Goal: Task Accomplishment & Management: Use online tool/utility

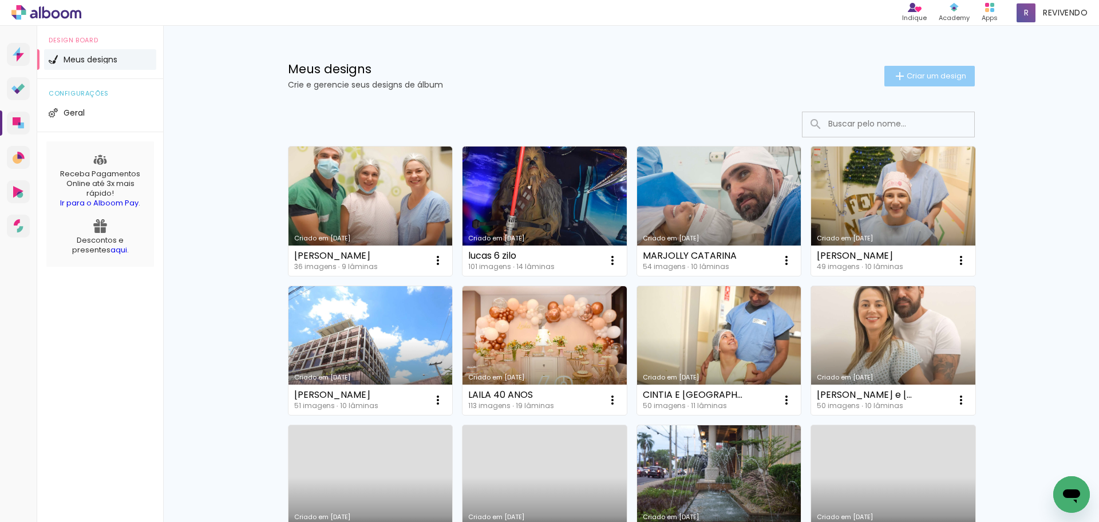
click at [923, 74] on span "Criar um design" at bounding box center [937, 75] width 60 height 7
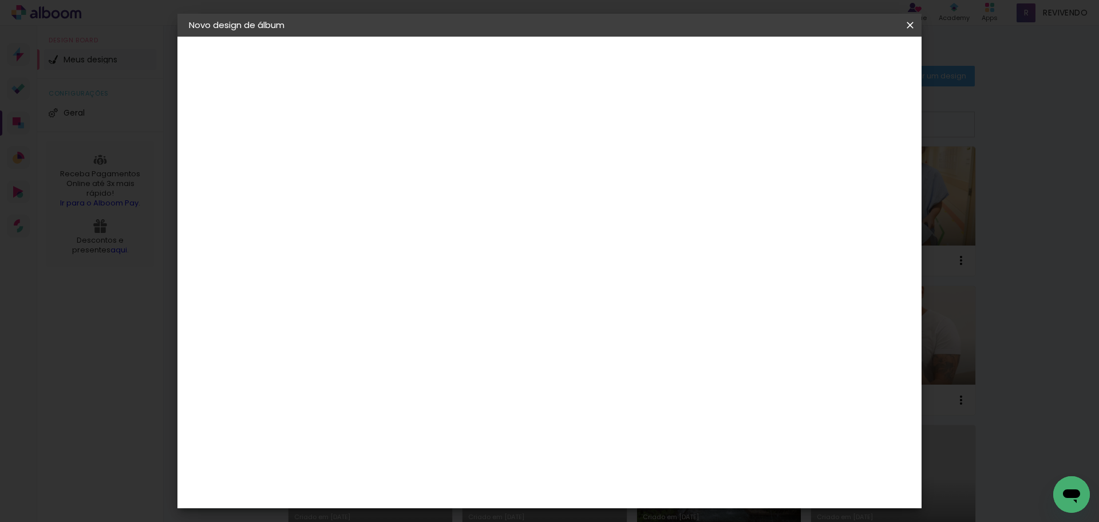
click at [376, 154] on input at bounding box center [376, 154] width 0 height 18
type input "[PERSON_NAME]"
type paper-input "[PERSON_NAME]"
click at [0, 0] on slot "Avançar" at bounding box center [0, 0] width 0 height 0
click at [0, 0] on slot "Tamanho Livre" at bounding box center [0, 0] width 0 height 0
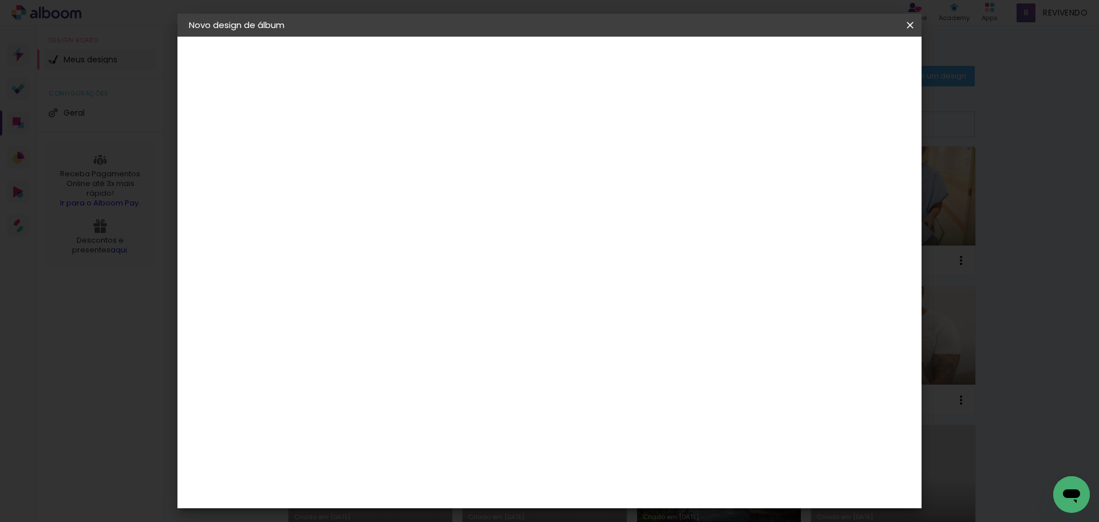
click at [0, 0] on slot "Avançar" at bounding box center [0, 0] width 0 height 0
click at [342, 326] on input "30" at bounding box center [340, 325] width 30 height 17
type input "20"
type paper-input "20"
click at [495, 179] on span "30" at bounding box center [500, 179] width 19 height 17
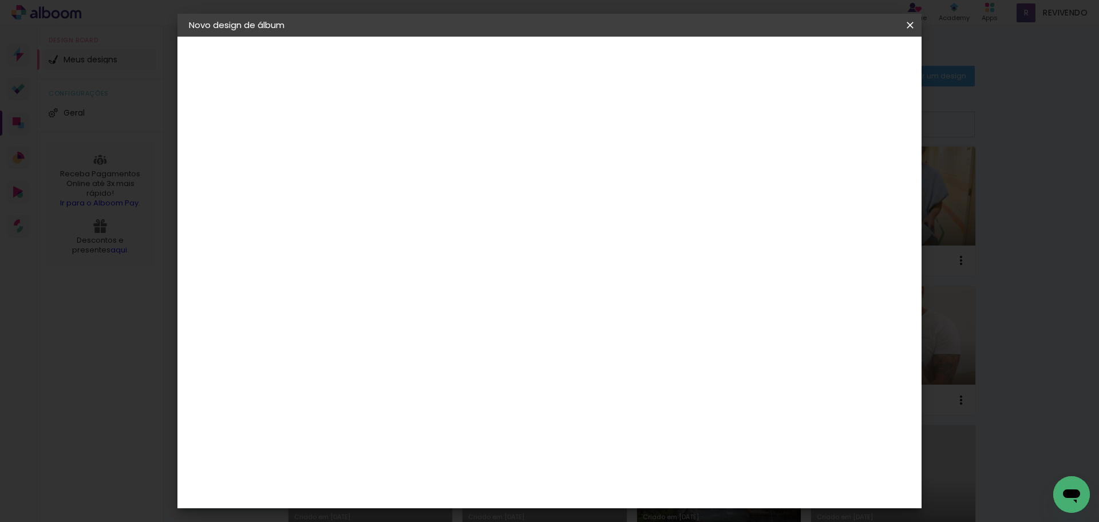
click at [616, 401] on input "60" at bounding box center [613, 402] width 30 height 17
type input "50"
type paper-input "50"
click at [839, 60] on span "Iniciar design" at bounding box center [813, 61] width 52 height 8
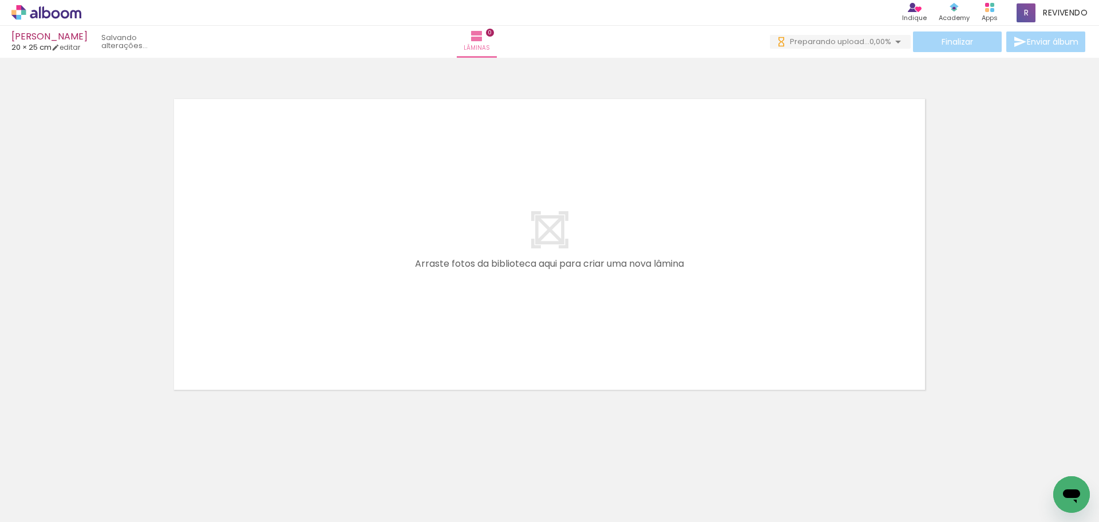
click at [38, 485] on input "Todas as fotos" at bounding box center [32, 488] width 44 height 10
click at [0, 0] on slot "Não utilizadas" at bounding box center [0, 0] width 0 height 0
type input "Não utilizadas"
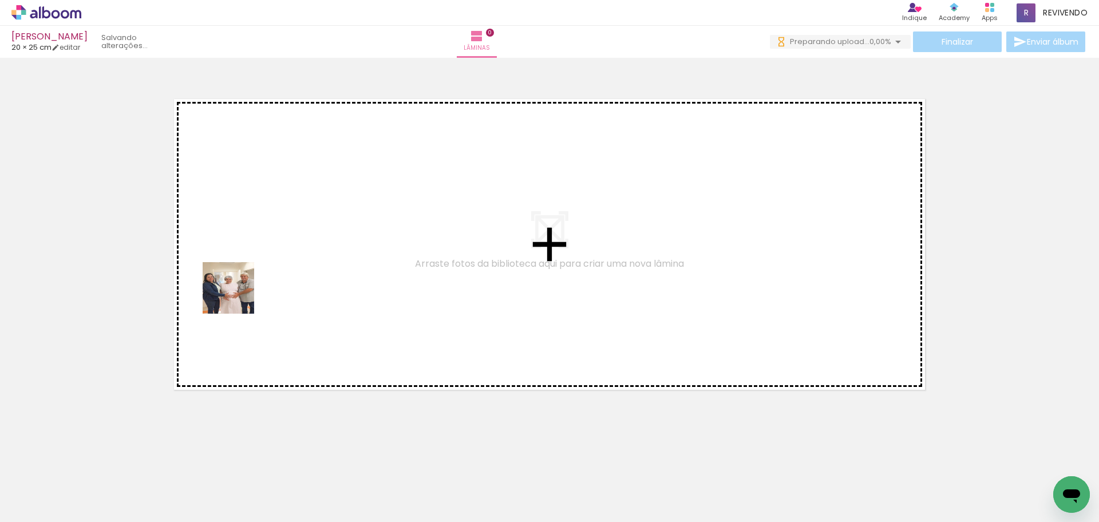
drag, startPoint x: 116, startPoint y: 484, endPoint x: 123, endPoint y: 474, distance: 12.4
click at [247, 283] on quentale-workspace at bounding box center [549, 261] width 1099 height 522
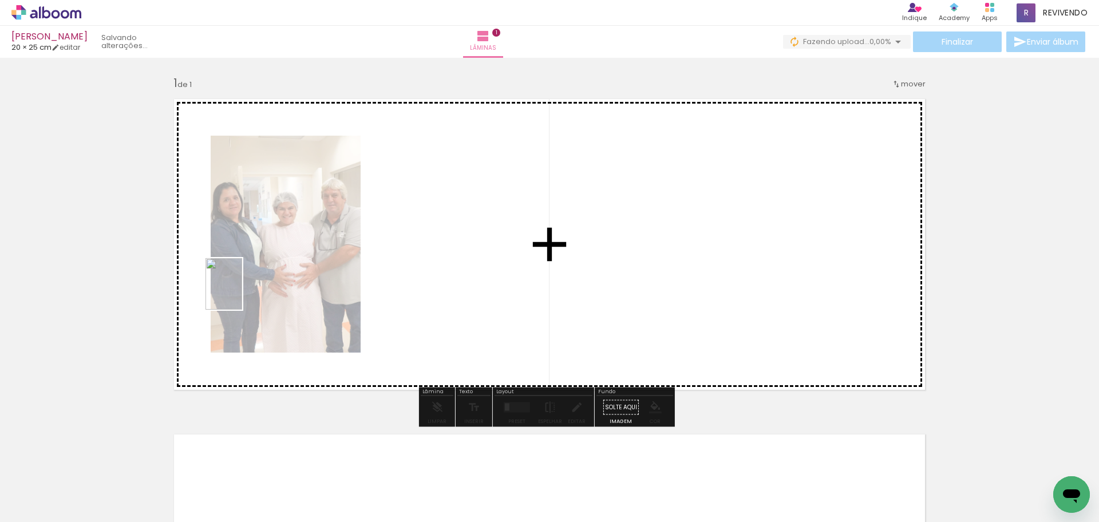
drag, startPoint x: 117, startPoint y: 487, endPoint x: 240, endPoint y: 293, distance: 229.9
click at [240, 293] on quentale-workspace at bounding box center [549, 261] width 1099 height 522
drag, startPoint x: 116, startPoint y: 488, endPoint x: 182, endPoint y: 393, distance: 115.6
click at [237, 310] on quentale-workspace at bounding box center [549, 261] width 1099 height 522
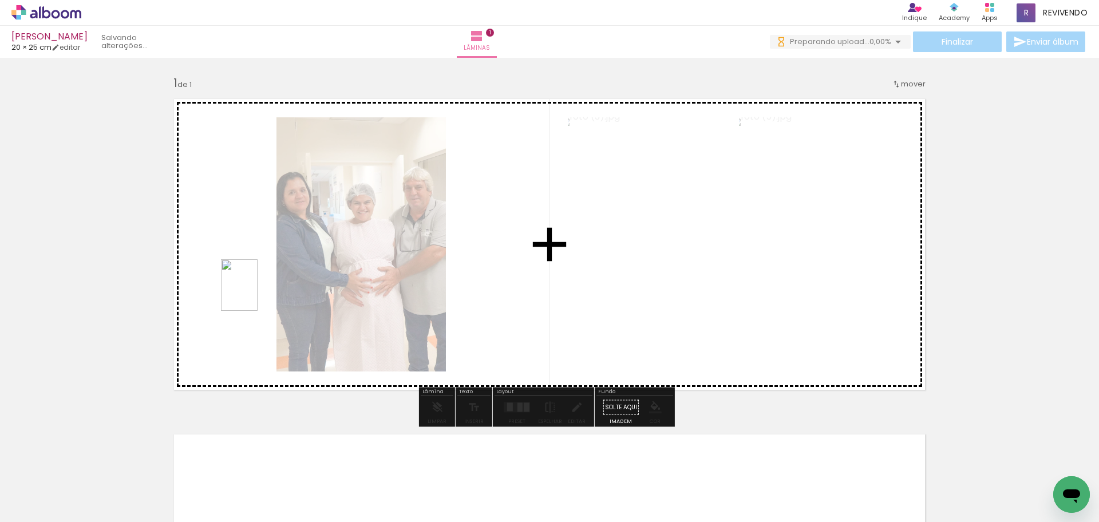
drag, startPoint x: 148, startPoint y: 450, endPoint x: 255, endPoint y: 294, distance: 189.3
click at [255, 294] on quentale-workspace at bounding box center [549, 261] width 1099 height 522
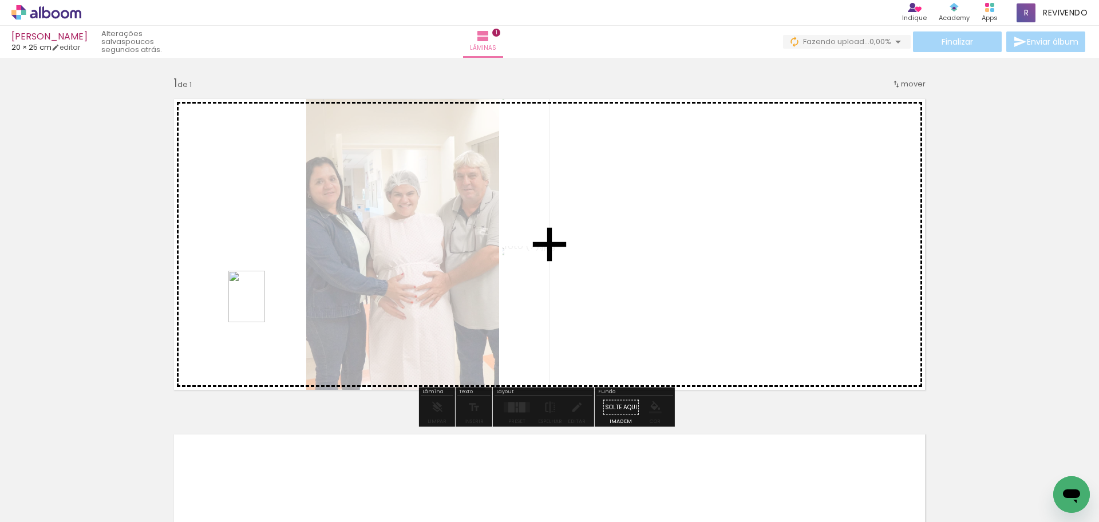
drag, startPoint x: 247, startPoint y: 320, endPoint x: 263, endPoint y: 305, distance: 21.5
click at [263, 305] on quentale-workspace at bounding box center [549, 261] width 1099 height 522
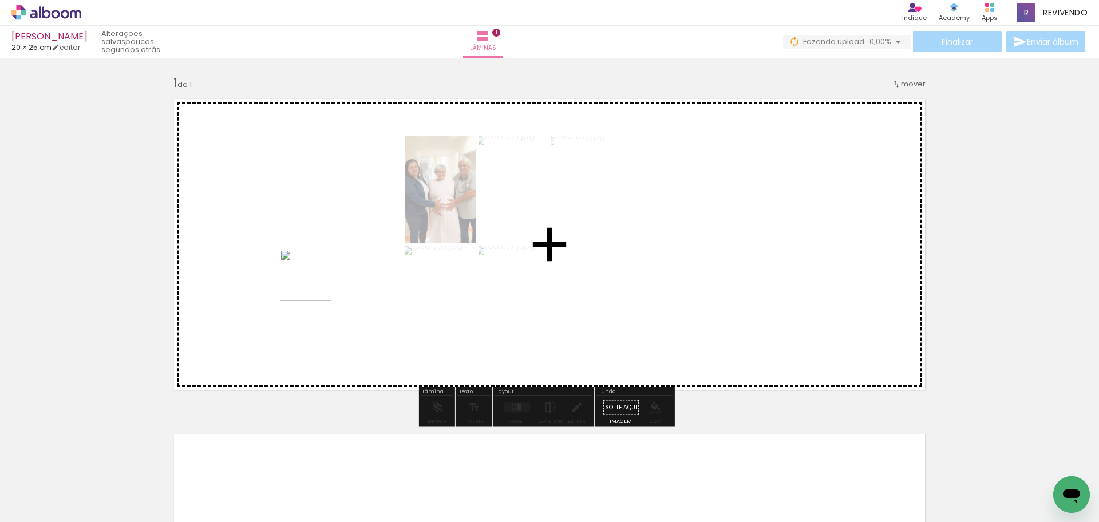
drag, startPoint x: 214, startPoint y: 385, endPoint x: 317, endPoint y: 280, distance: 147.4
click at [317, 280] on quentale-workspace at bounding box center [549, 261] width 1099 height 522
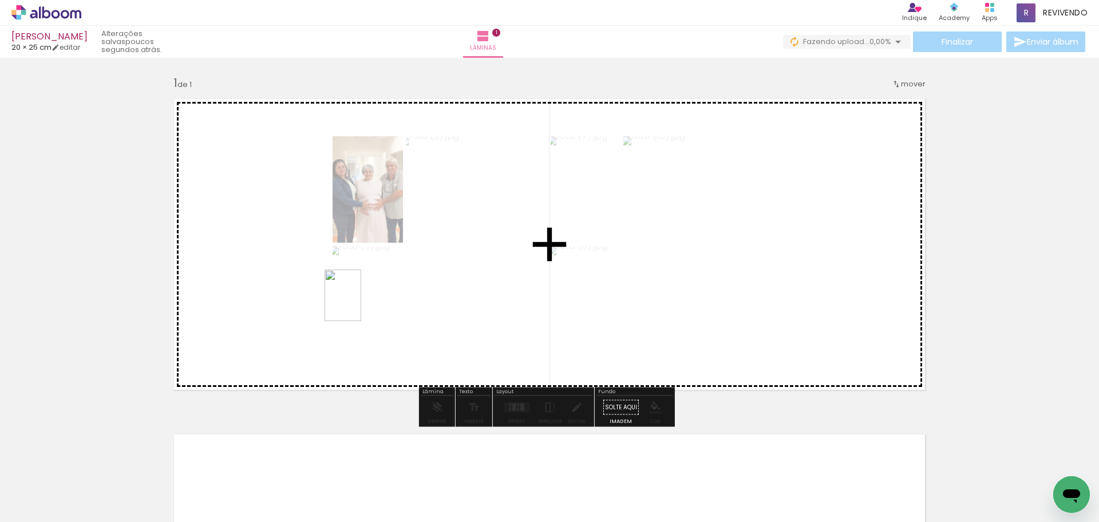
drag, startPoint x: 123, startPoint y: 492, endPoint x: 359, endPoint y: 304, distance: 301.9
click at [359, 304] on quentale-workspace at bounding box center [549, 261] width 1099 height 522
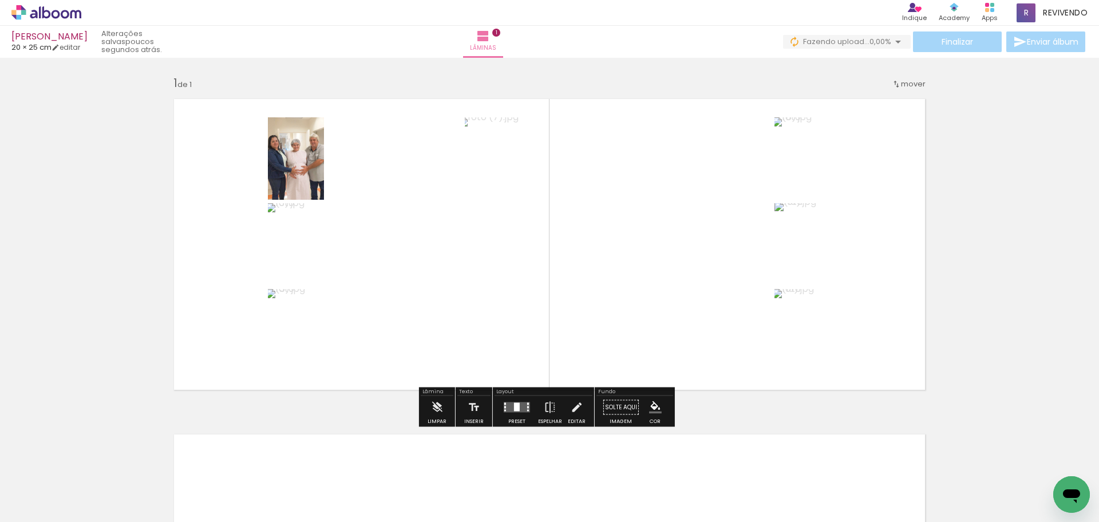
click at [519, 409] on quentale-layouter at bounding box center [517, 408] width 26 height 10
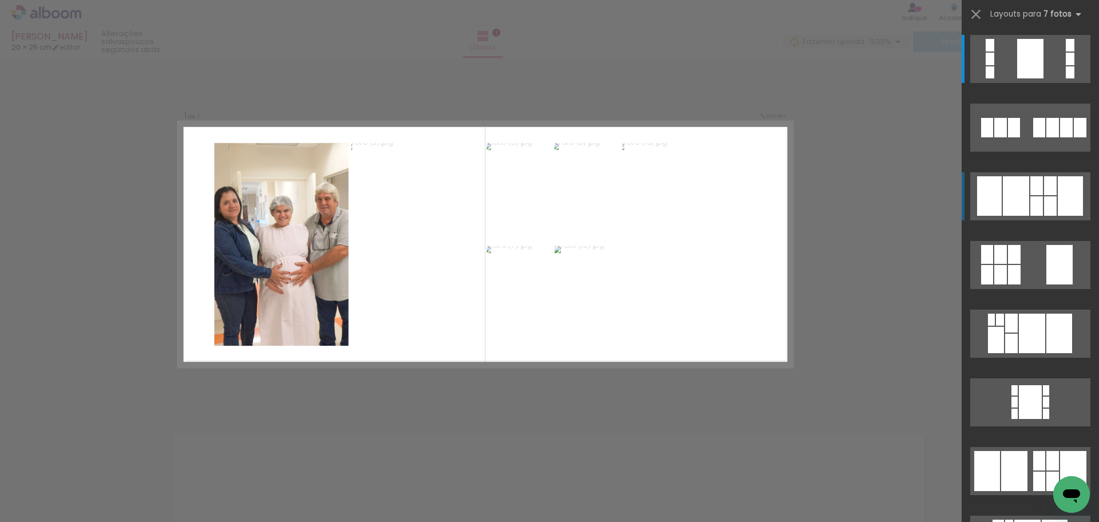
click at [1063, 193] on div at bounding box center [1070, 196] width 25 height 40
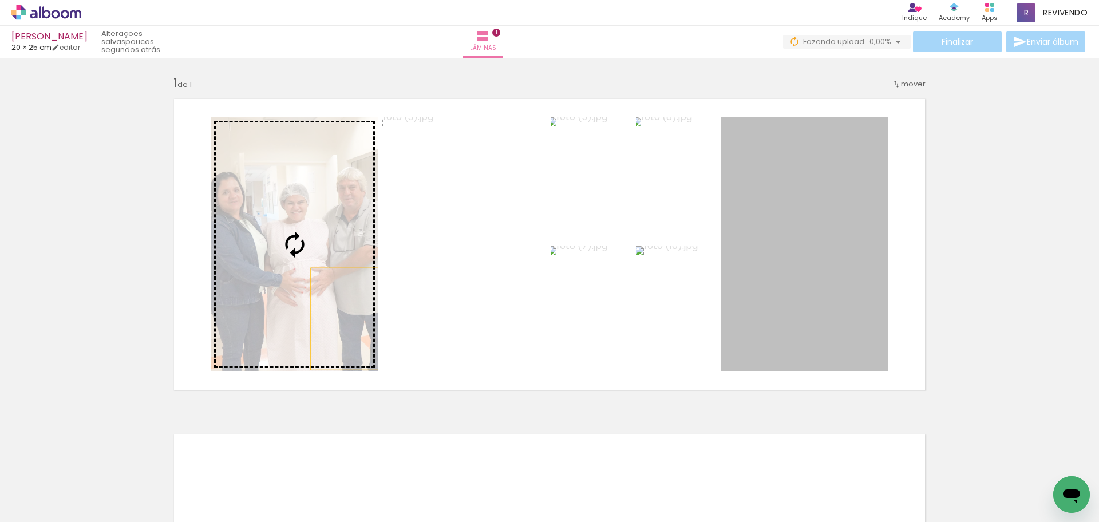
drag, startPoint x: 838, startPoint y: 333, endPoint x: 338, endPoint y: 318, distance: 500.7
click at [0, 0] on slot at bounding box center [0, 0] width 0 height 0
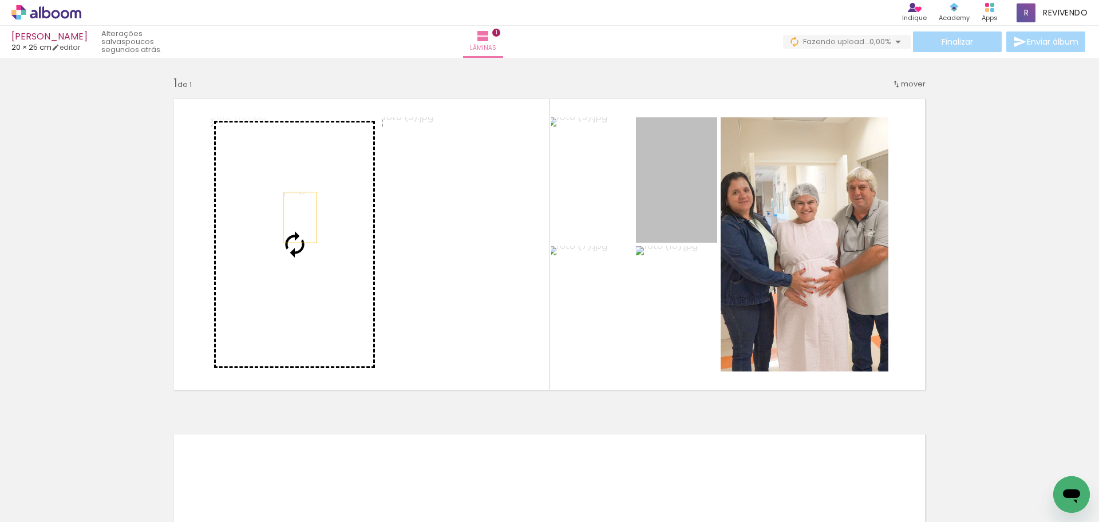
drag, startPoint x: 683, startPoint y: 210, endPoint x: 296, endPoint y: 218, distance: 386.6
click at [0, 0] on slot at bounding box center [0, 0] width 0 height 0
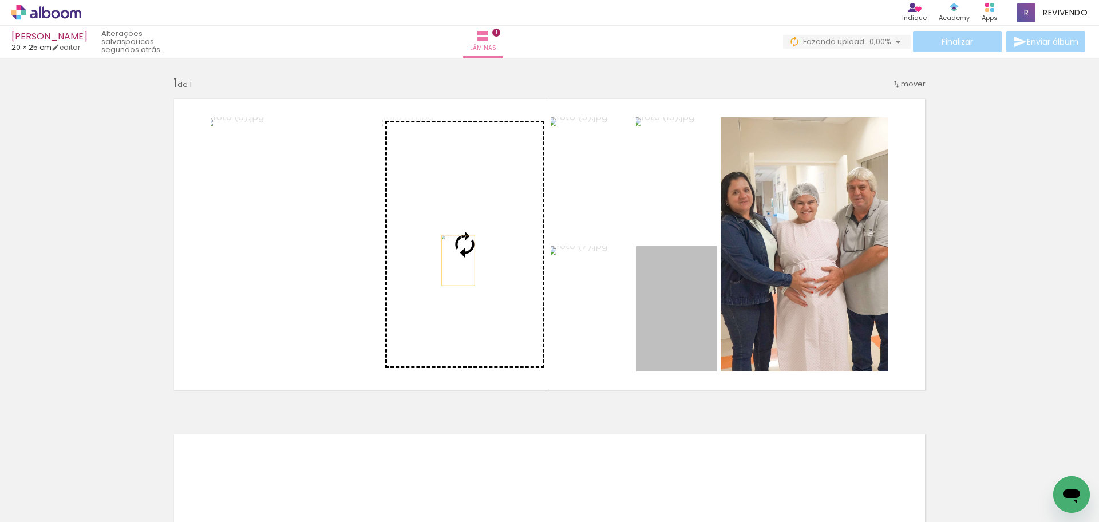
drag, startPoint x: 629, startPoint y: 312, endPoint x: 454, endPoint y: 261, distance: 181.9
click at [0, 0] on slot at bounding box center [0, 0] width 0 height 0
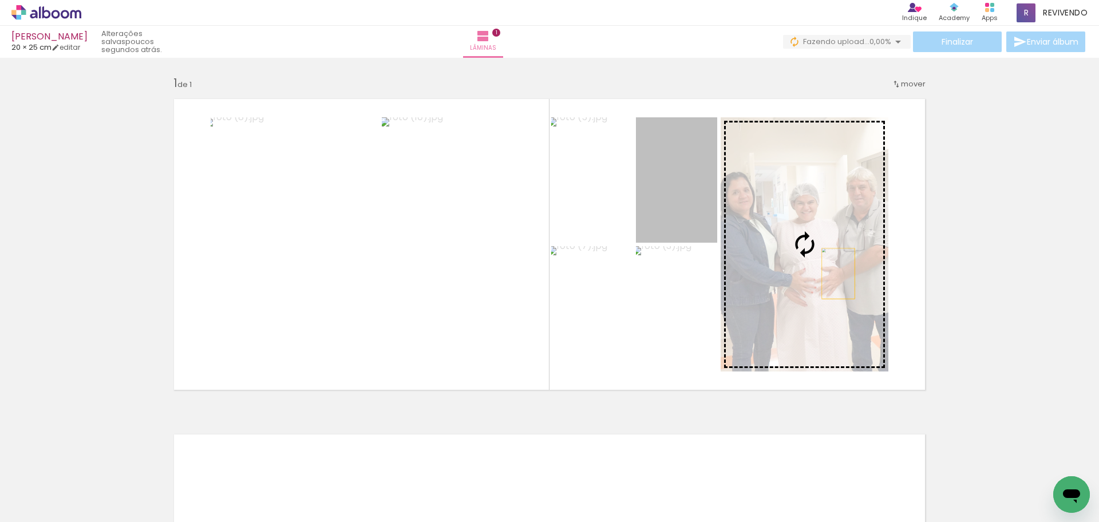
drag, startPoint x: 692, startPoint y: 190, endPoint x: 834, endPoint y: 274, distance: 164.8
click at [0, 0] on slot at bounding box center [0, 0] width 0 height 0
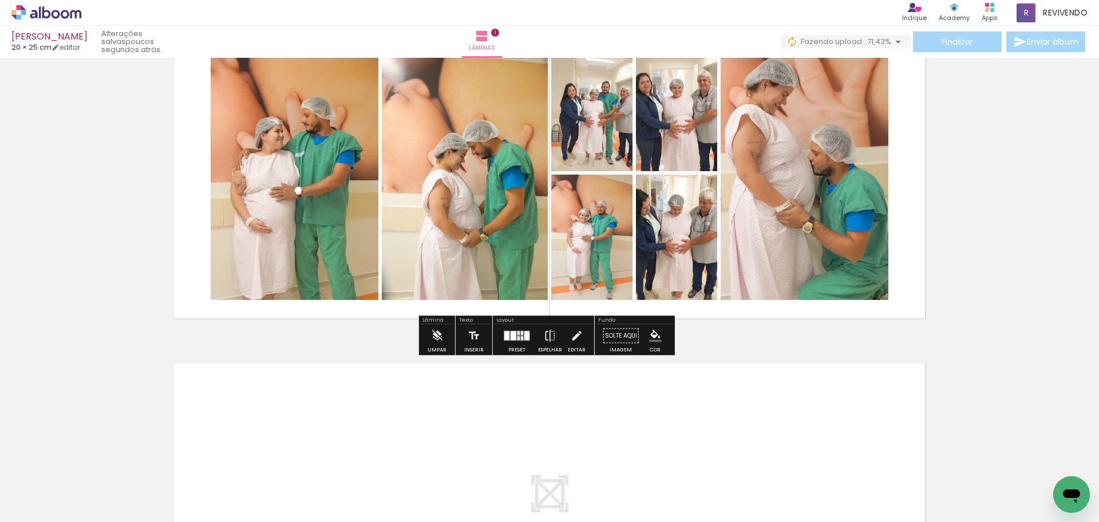
scroll to position [286, 0]
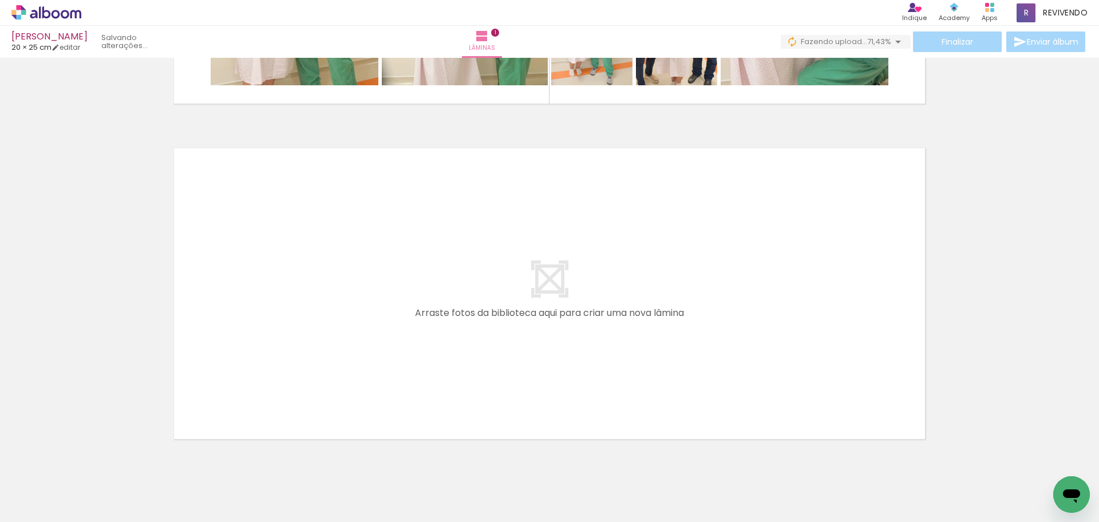
click at [596, 374] on quentale-layouter at bounding box center [549, 293] width 767 height 307
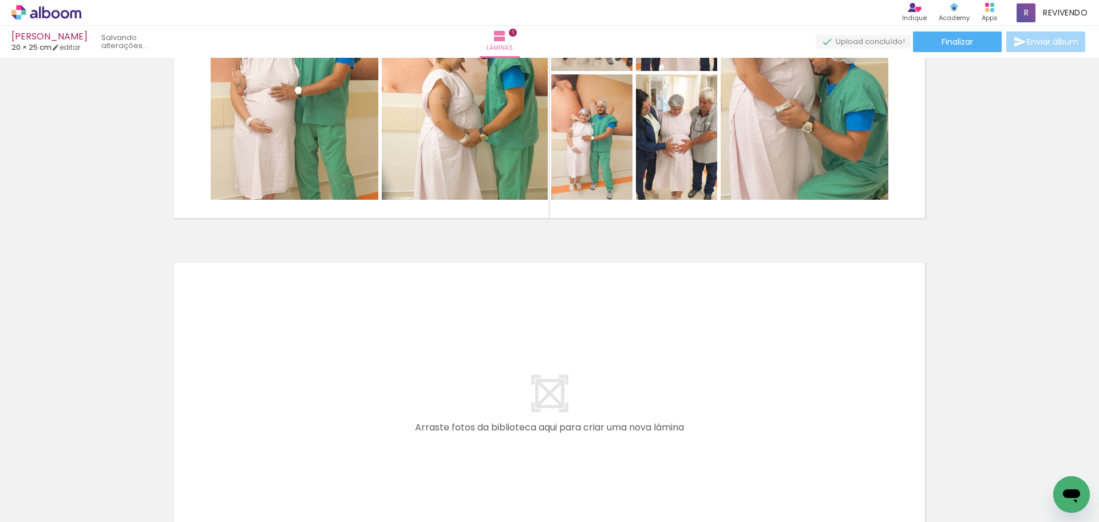
scroll to position [0, 0]
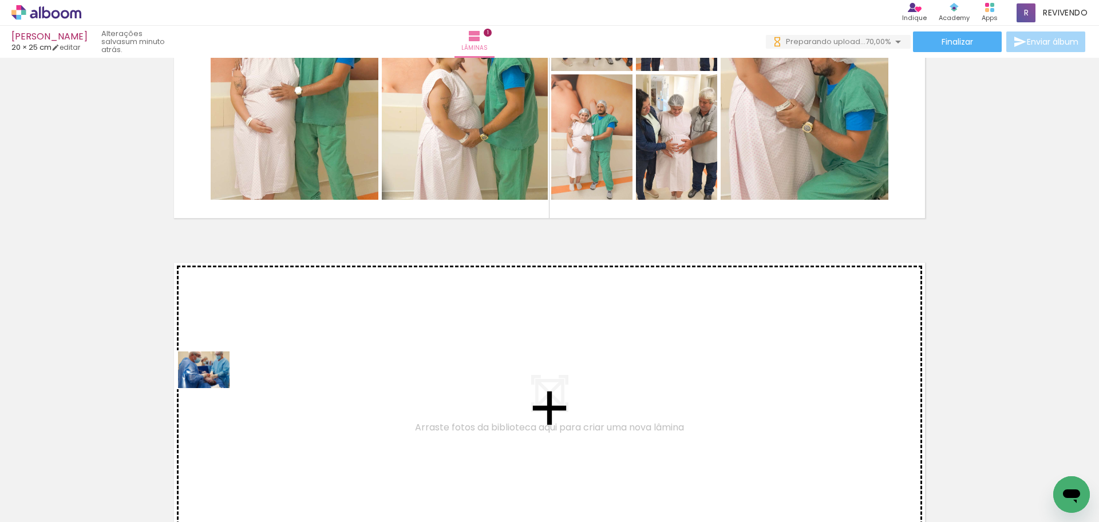
drag, startPoint x: 109, startPoint y: 488, endPoint x: 212, endPoint y: 385, distance: 145.8
click at [212, 385] on quentale-workspace at bounding box center [549, 261] width 1099 height 522
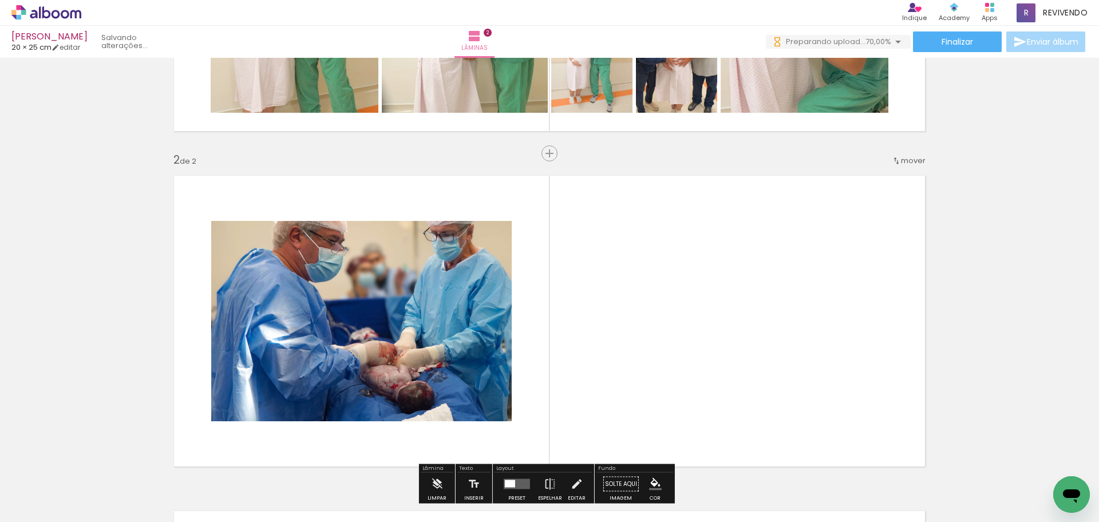
scroll to position [326, 0]
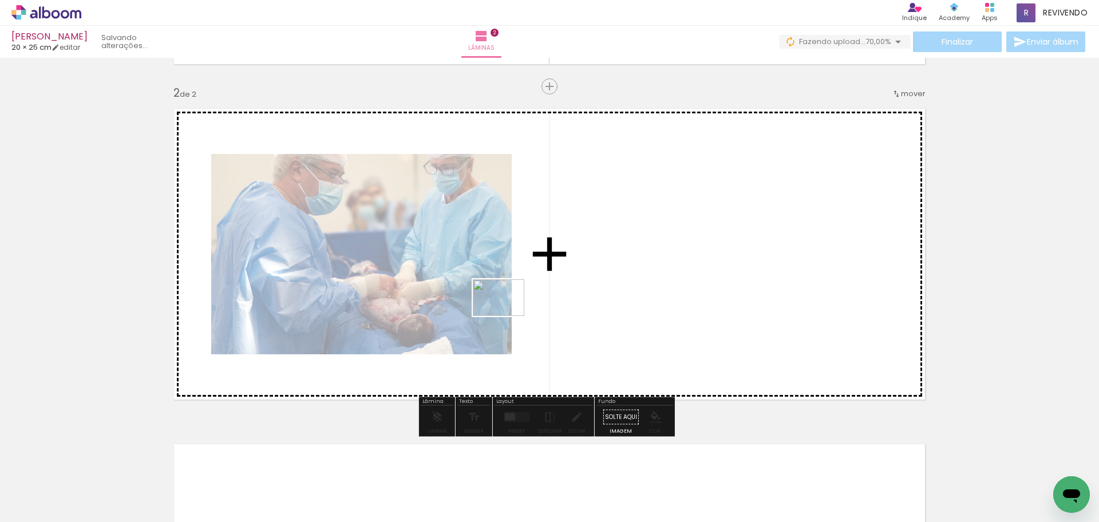
drag, startPoint x: 299, startPoint y: 421, endPoint x: 329, endPoint y: 434, distance: 33.1
click at [509, 314] on quentale-workspace at bounding box center [549, 261] width 1099 height 522
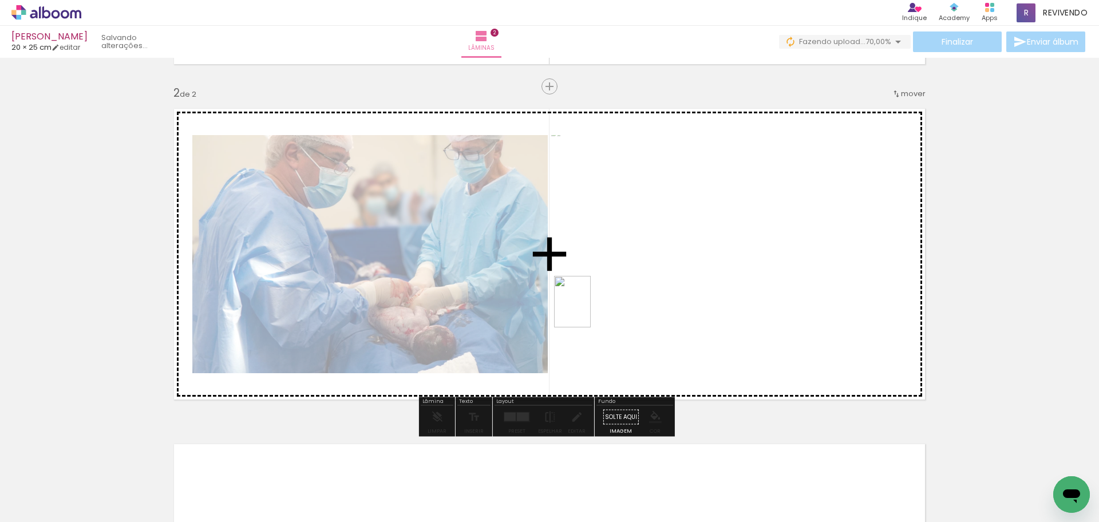
drag, startPoint x: 128, startPoint y: 489, endPoint x: 589, endPoint y: 310, distance: 493.9
click at [589, 310] on quentale-workspace at bounding box center [549, 261] width 1099 height 522
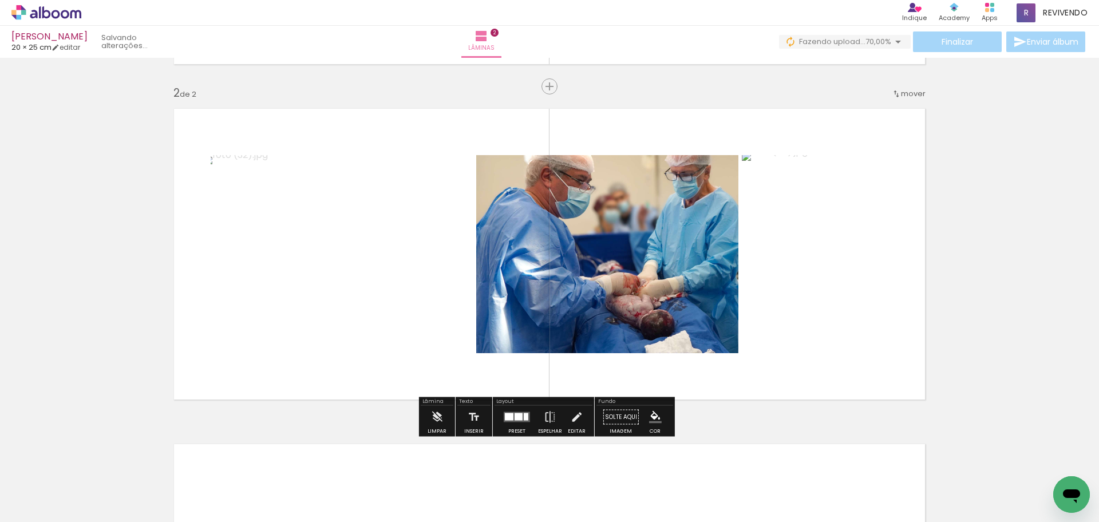
click at [517, 419] on div at bounding box center [519, 416] width 8 height 7
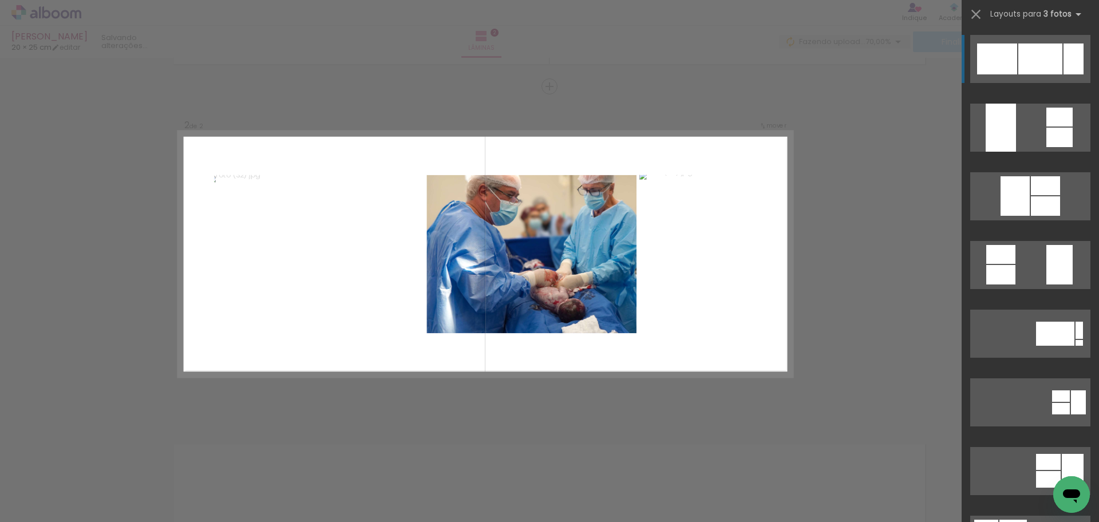
click at [582, 352] on quentale-layouter at bounding box center [486, 255] width 614 height 246
click at [976, 11] on iron-icon at bounding box center [976, 14] width 16 height 16
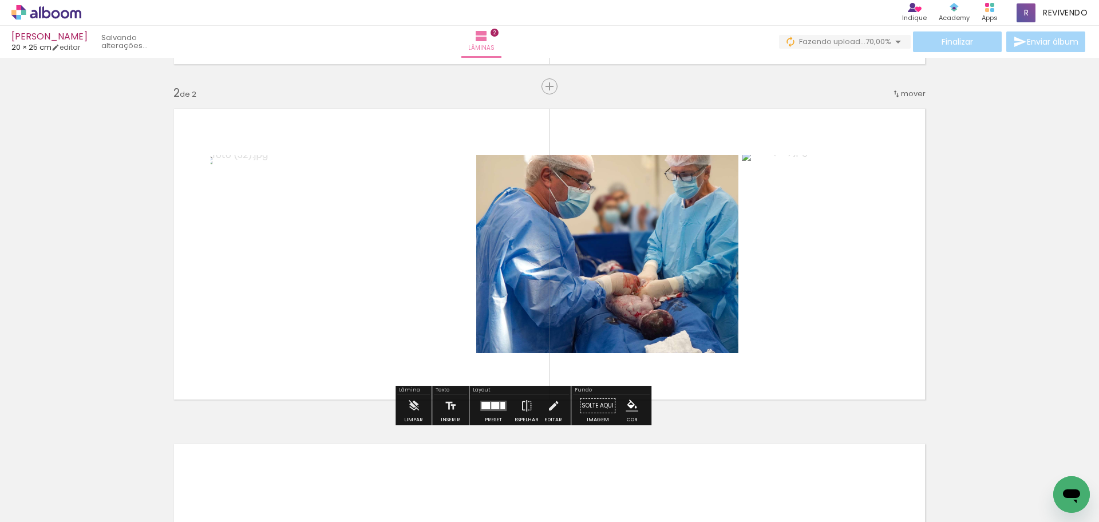
click at [400, 248] on quentale-photo at bounding box center [342, 254] width 262 height 198
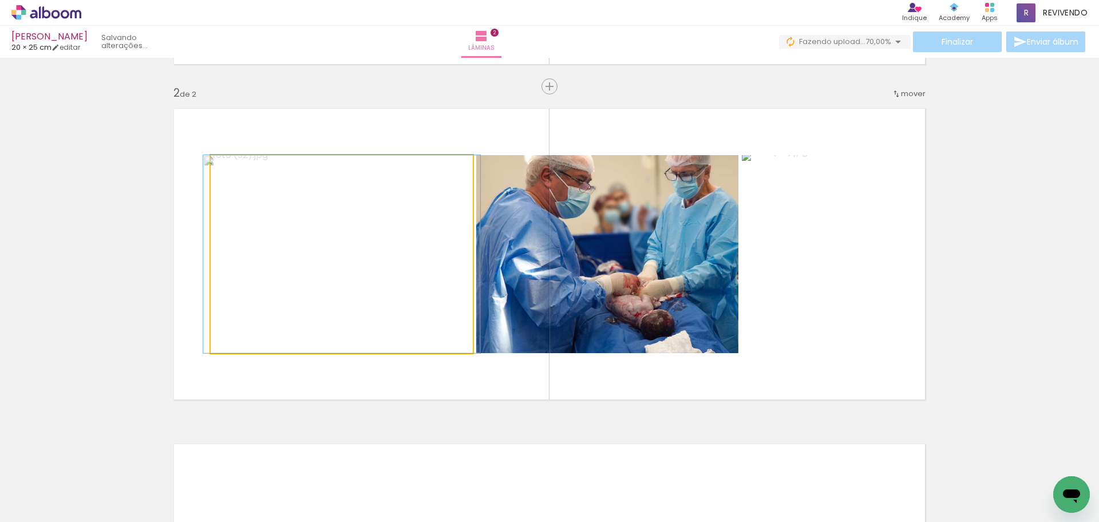
click at [400, 248] on quentale-photo at bounding box center [342, 254] width 262 height 198
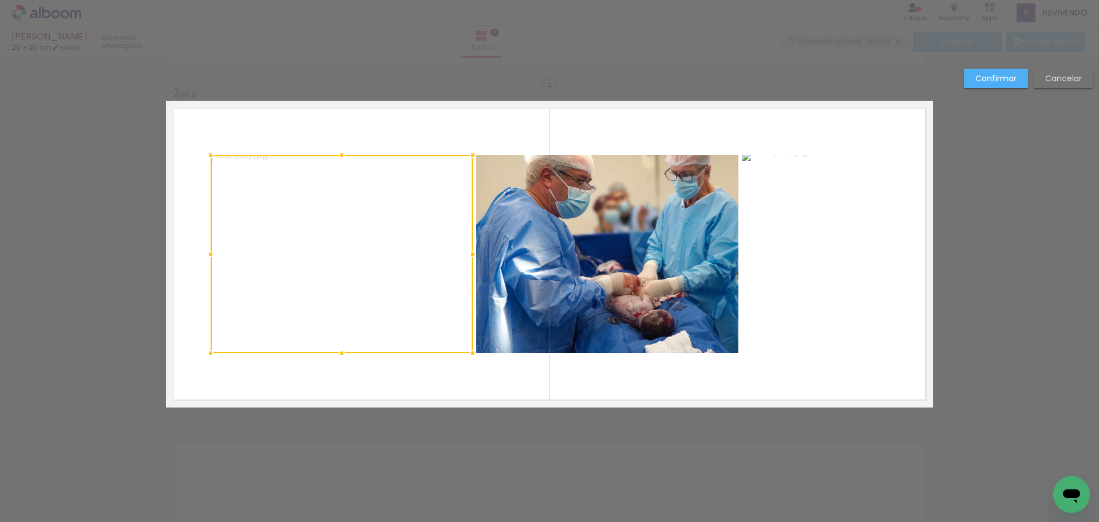
click at [608, 277] on quentale-photo at bounding box center [607, 254] width 262 height 198
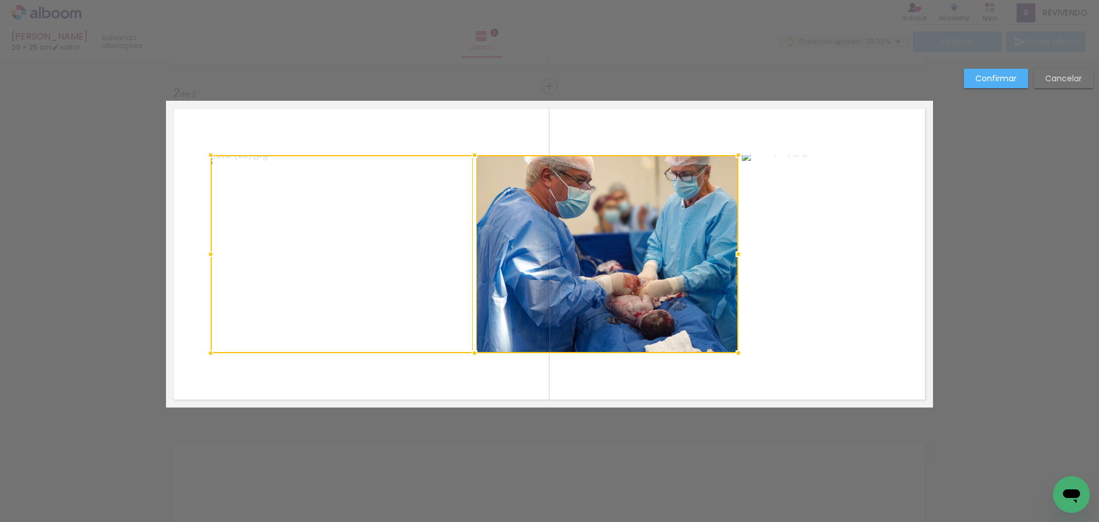
click at [756, 279] on quentale-photo at bounding box center [815, 254] width 146 height 198
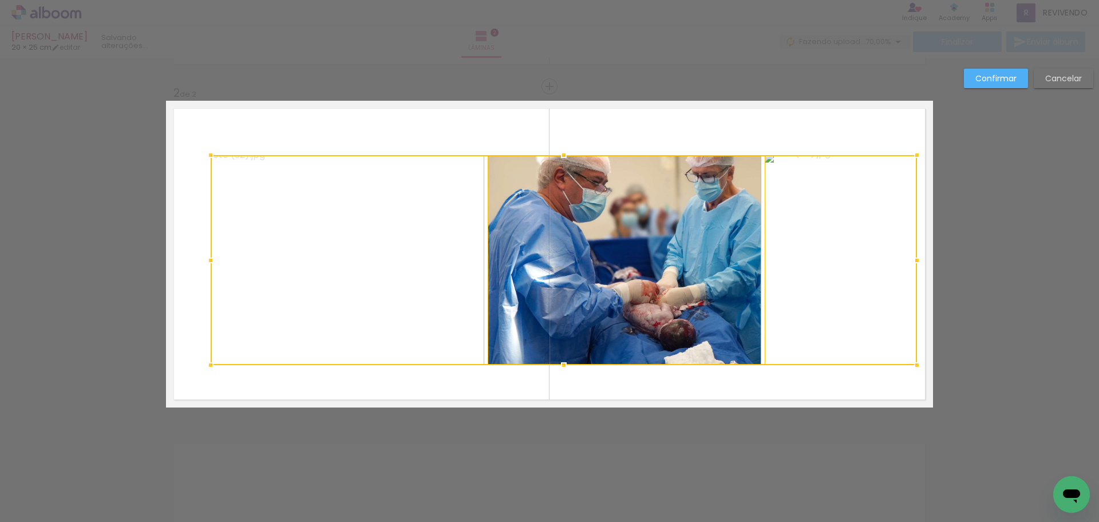
drag, startPoint x: 883, startPoint y: 354, endPoint x: 912, endPoint y: 366, distance: 31.6
click at [912, 366] on div at bounding box center [917, 365] width 23 height 23
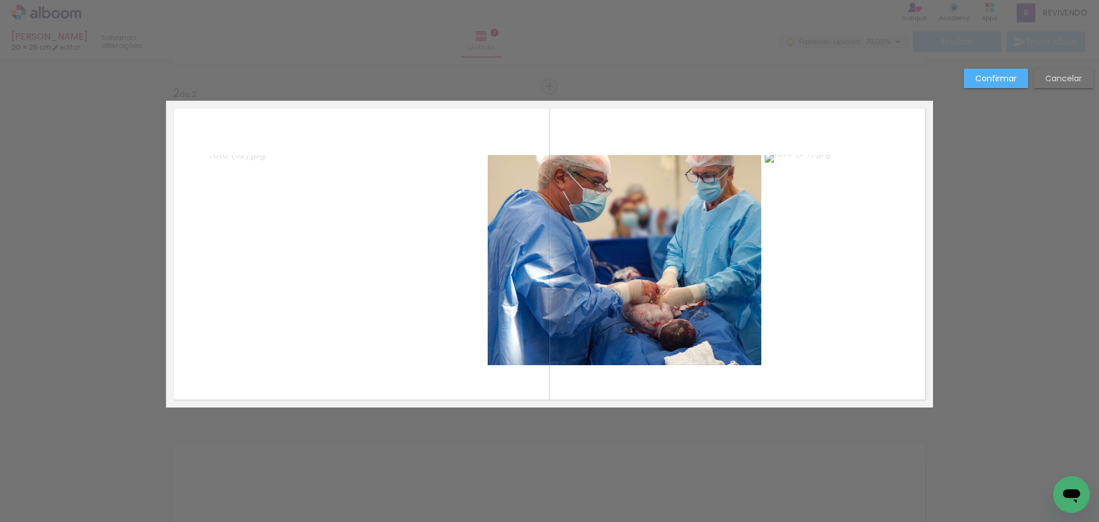
click at [408, 288] on quentale-photo at bounding box center [348, 260] width 274 height 210
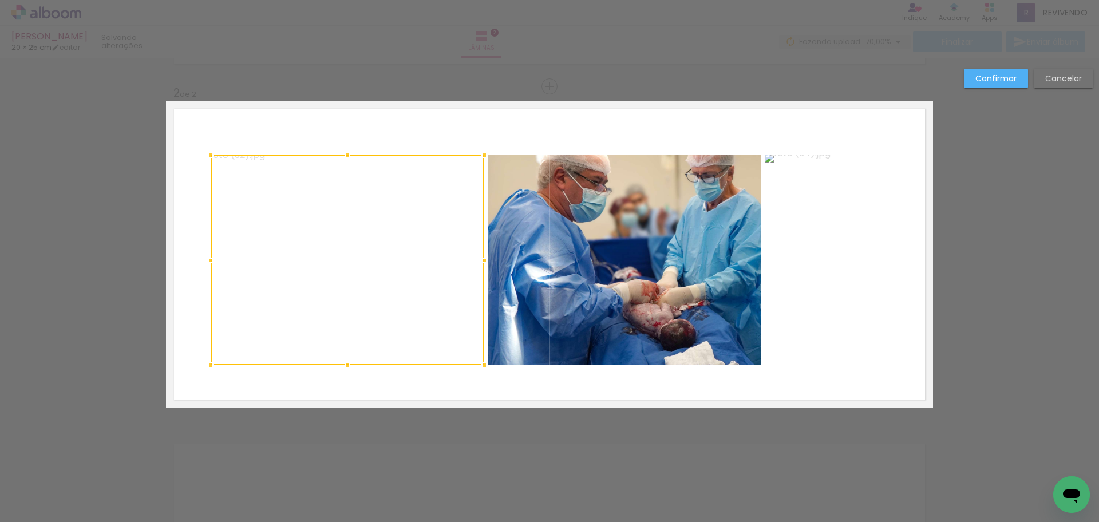
click at [590, 291] on quentale-photo at bounding box center [625, 260] width 274 height 210
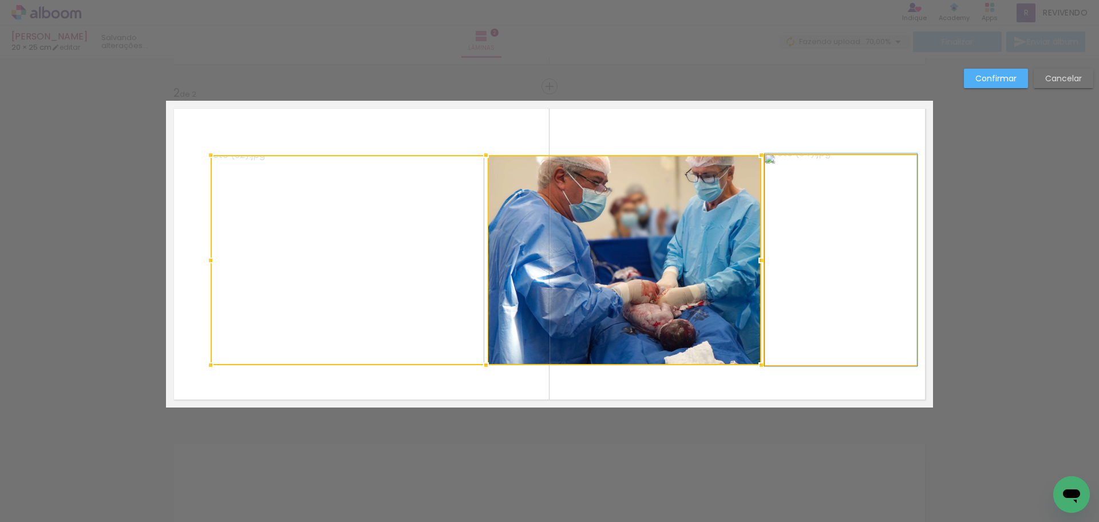
click at [807, 289] on quentale-photo at bounding box center [841, 260] width 152 height 210
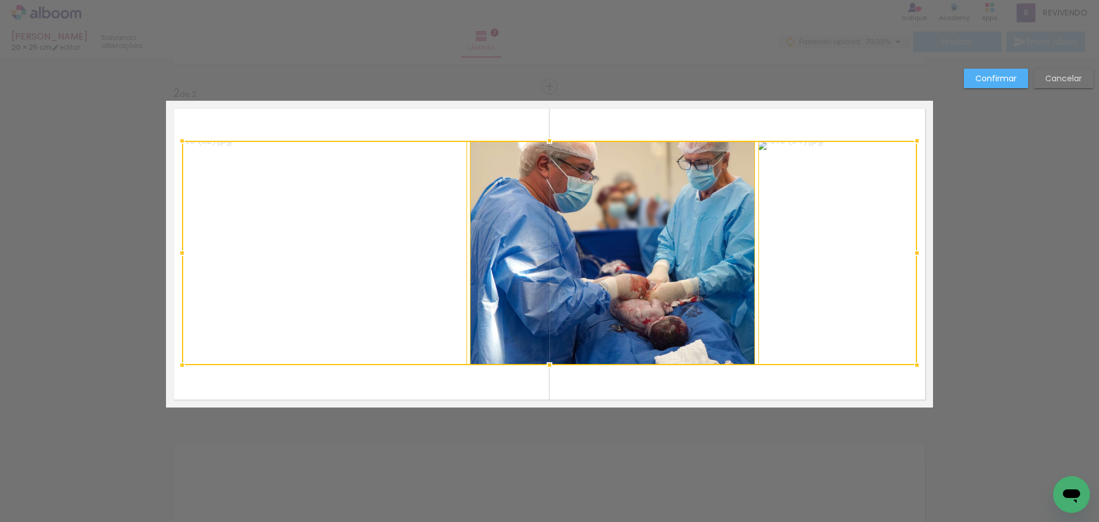
drag, startPoint x: 207, startPoint y: 155, endPoint x: 178, endPoint y: 140, distance: 32.0
click at [178, 140] on div at bounding box center [182, 140] width 23 height 23
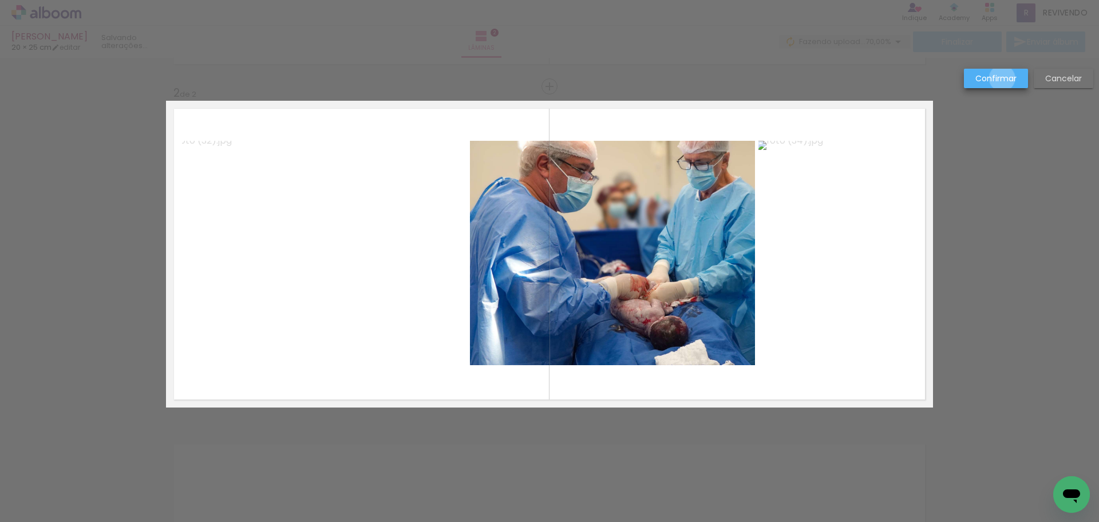
click at [0, 0] on slot "Confirmar" at bounding box center [0, 0] width 0 height 0
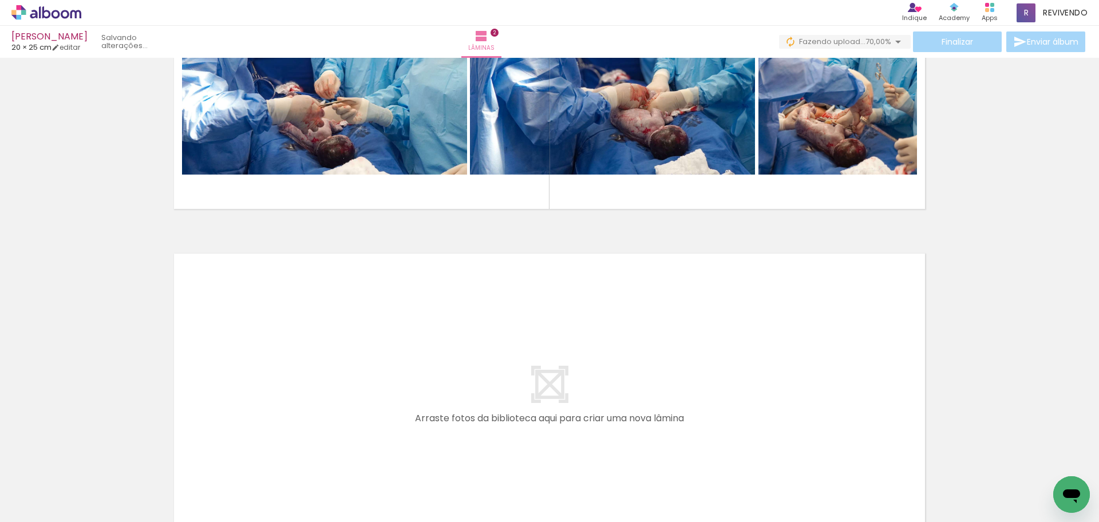
scroll to position [555, 0]
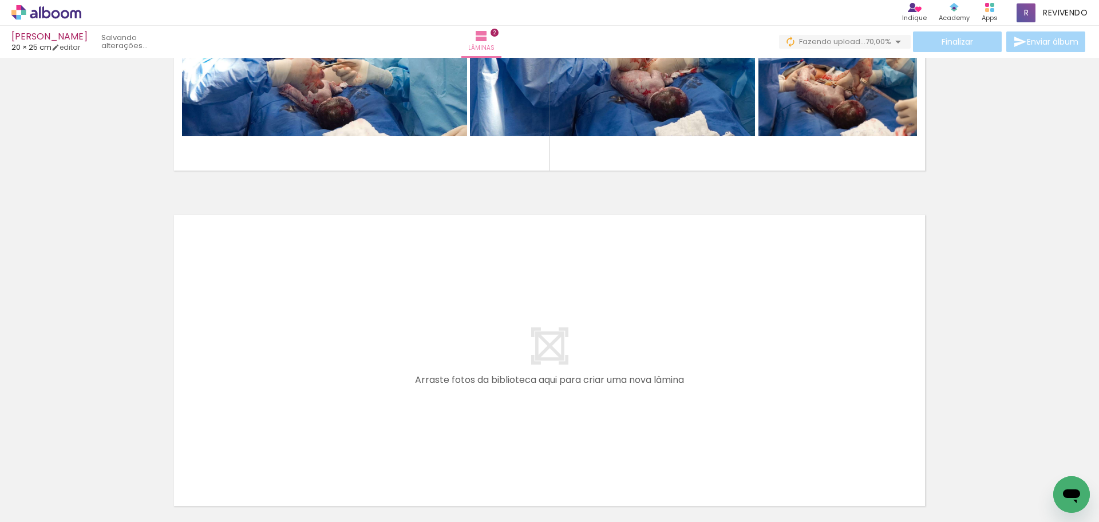
click at [491, 392] on quentale-layouter at bounding box center [549, 360] width 767 height 307
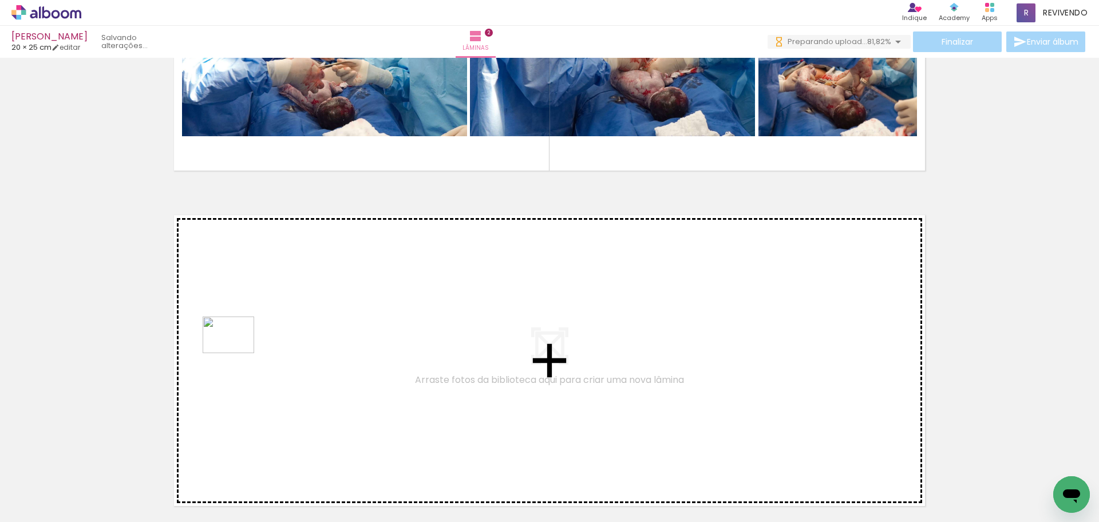
drag, startPoint x: 123, startPoint y: 476, endPoint x: 237, endPoint y: 351, distance: 169.4
click at [237, 351] on quentale-workspace at bounding box center [549, 261] width 1099 height 522
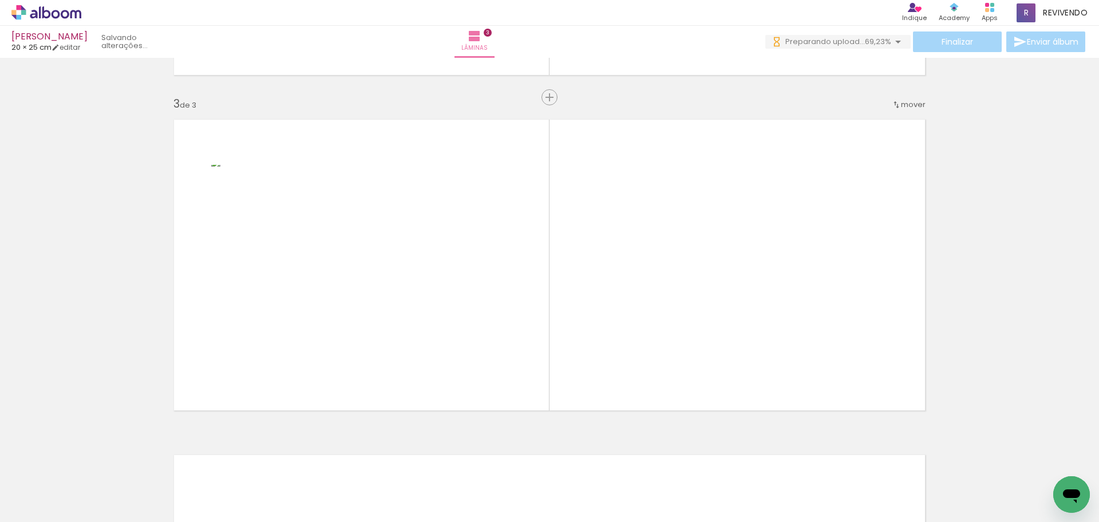
scroll to position [661, 0]
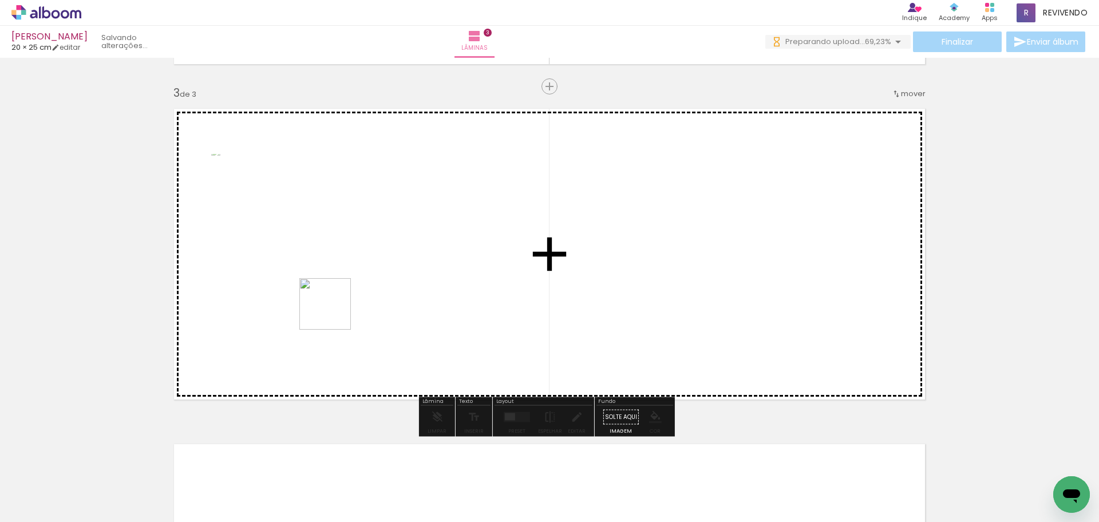
click at [334, 313] on quentale-workspace at bounding box center [549, 261] width 1099 height 522
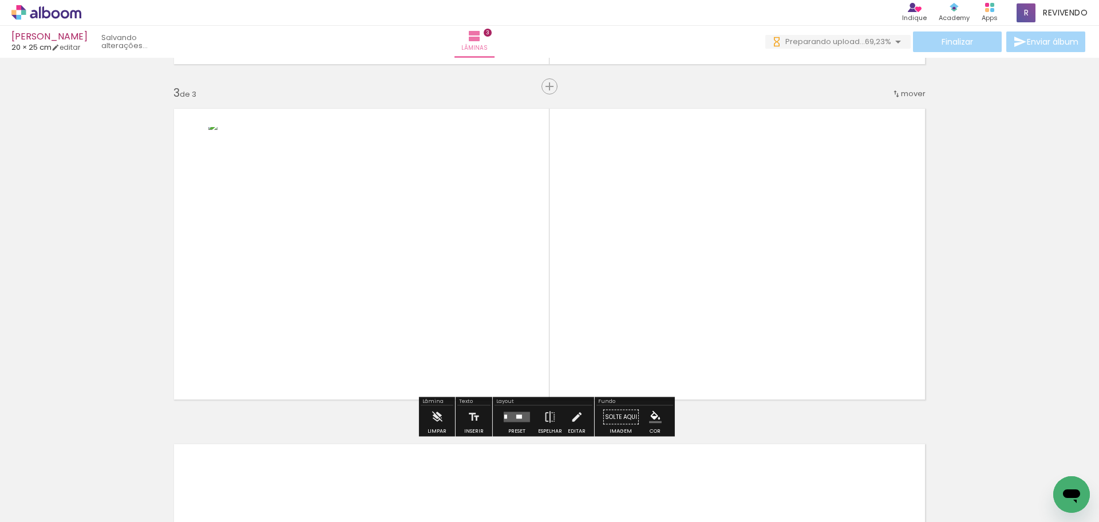
scroll to position [0, 0]
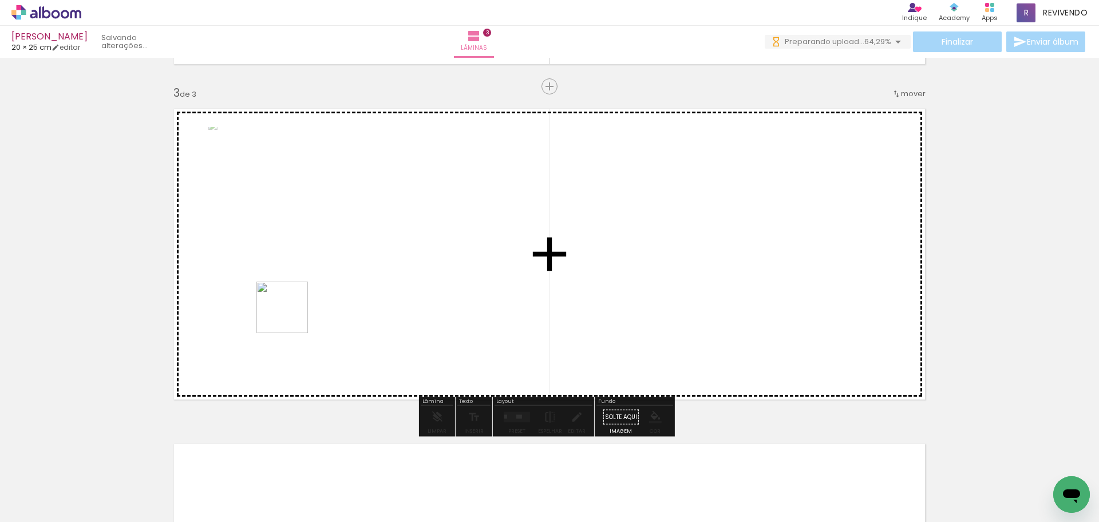
drag, startPoint x: 280, startPoint y: 324, endPoint x: 127, endPoint y: 487, distance: 224.1
click at [294, 314] on quentale-workspace at bounding box center [549, 261] width 1099 height 522
drag, startPoint x: 308, startPoint y: 325, endPoint x: 372, endPoint y: 283, distance: 76.6
click at [372, 283] on quentale-workspace at bounding box center [549, 261] width 1099 height 522
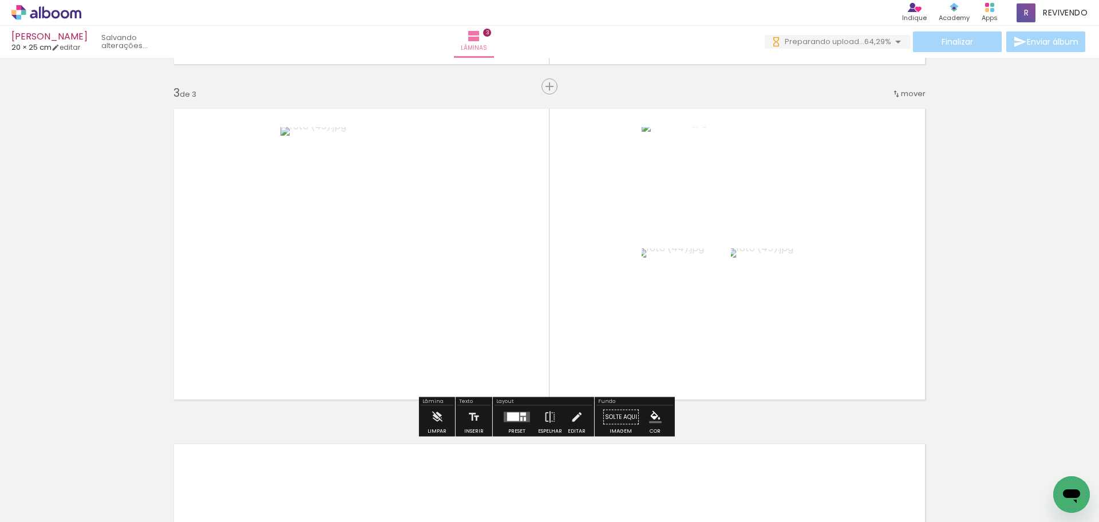
click at [513, 418] on div at bounding box center [513, 417] width 12 height 9
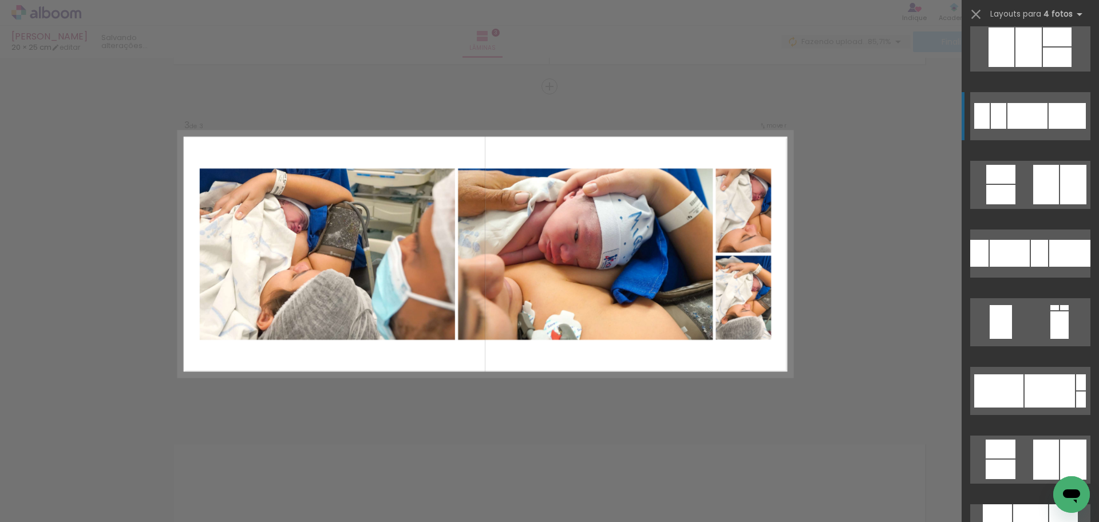
scroll to position [2119, 0]
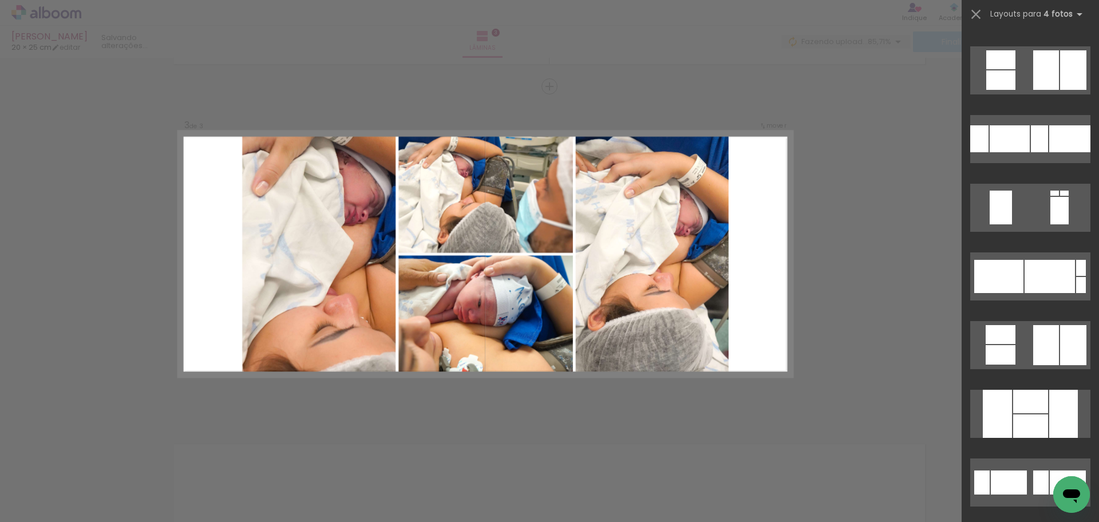
click at [1024, 406] on div at bounding box center [1031, 401] width 35 height 23
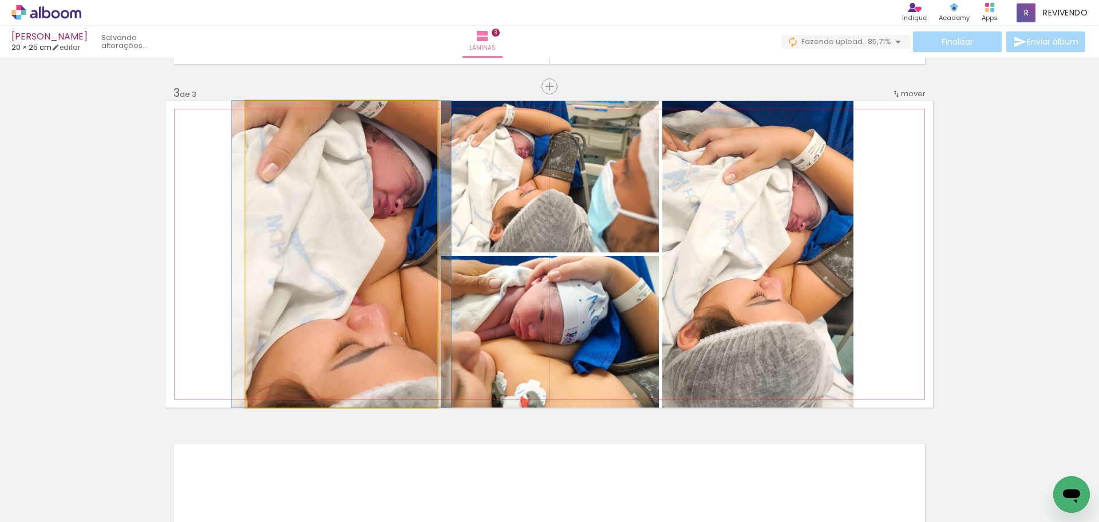
click at [353, 298] on quentale-photo at bounding box center [342, 254] width 192 height 307
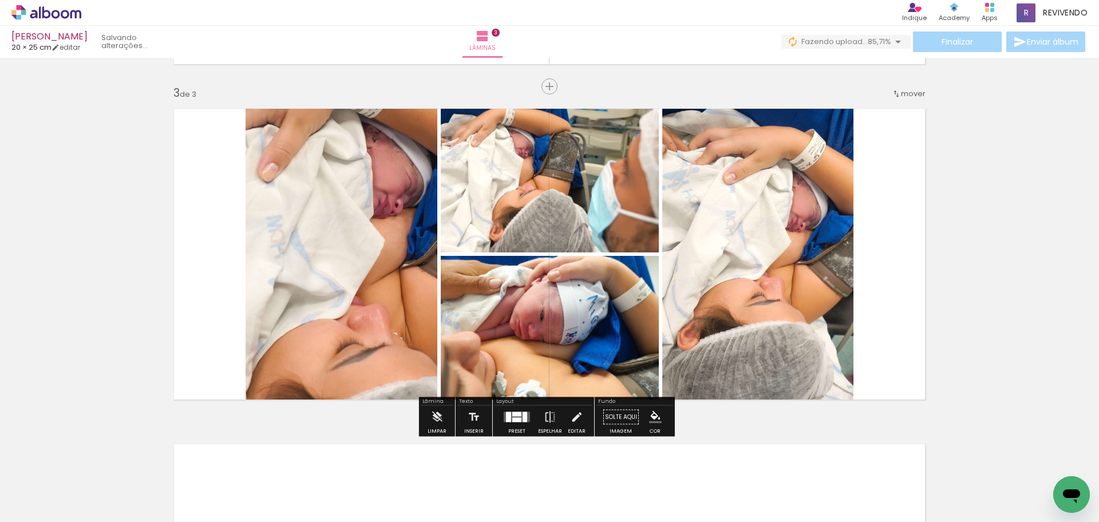
click at [750, 298] on quentale-photo at bounding box center [758, 254] width 191 height 307
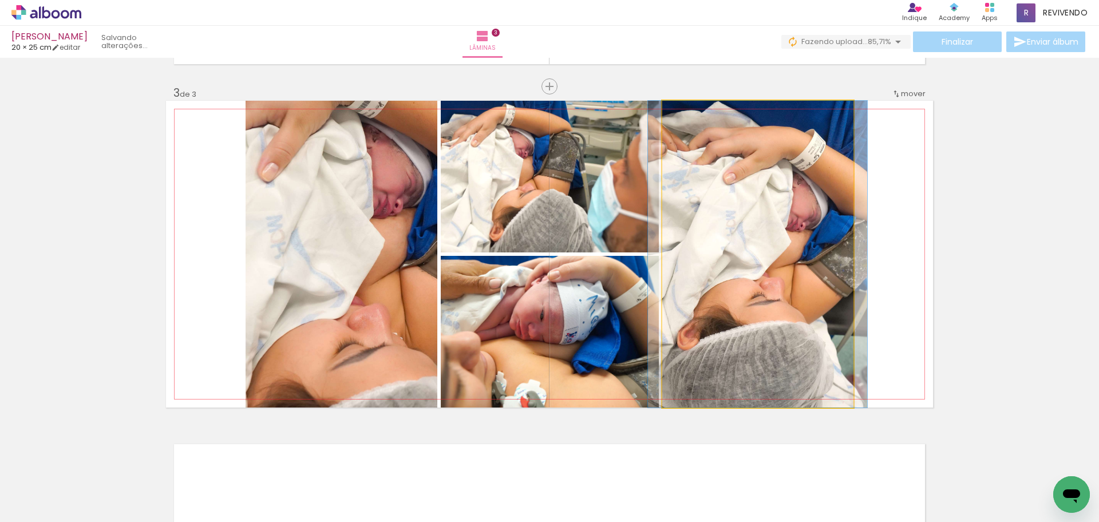
click at [750, 298] on quentale-photo at bounding box center [758, 254] width 191 height 307
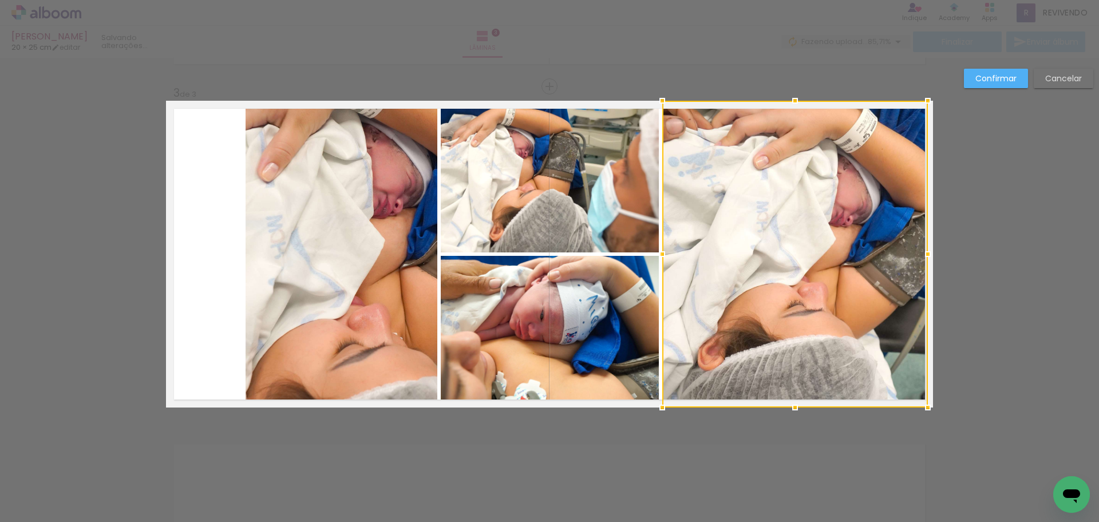
drag, startPoint x: 861, startPoint y: 259, endPoint x: 923, endPoint y: 259, distance: 61.8
click at [923, 259] on div at bounding box center [928, 254] width 23 height 23
click at [305, 273] on quentale-photo at bounding box center [342, 254] width 192 height 307
click at [663, 273] on div at bounding box center [796, 254] width 266 height 307
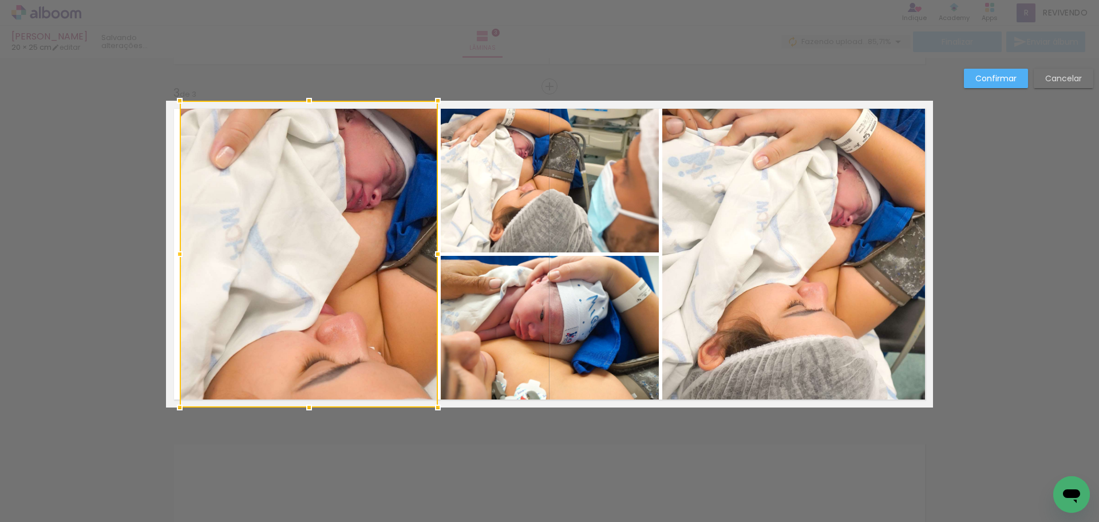
drag, startPoint x: 237, startPoint y: 255, endPoint x: 177, endPoint y: 251, distance: 59.7
click at [177, 251] on div at bounding box center [179, 254] width 23 height 23
click at [516, 33] on div at bounding box center [549, 29] width 1099 height 58
click at [285, 200] on div at bounding box center [309, 254] width 258 height 307
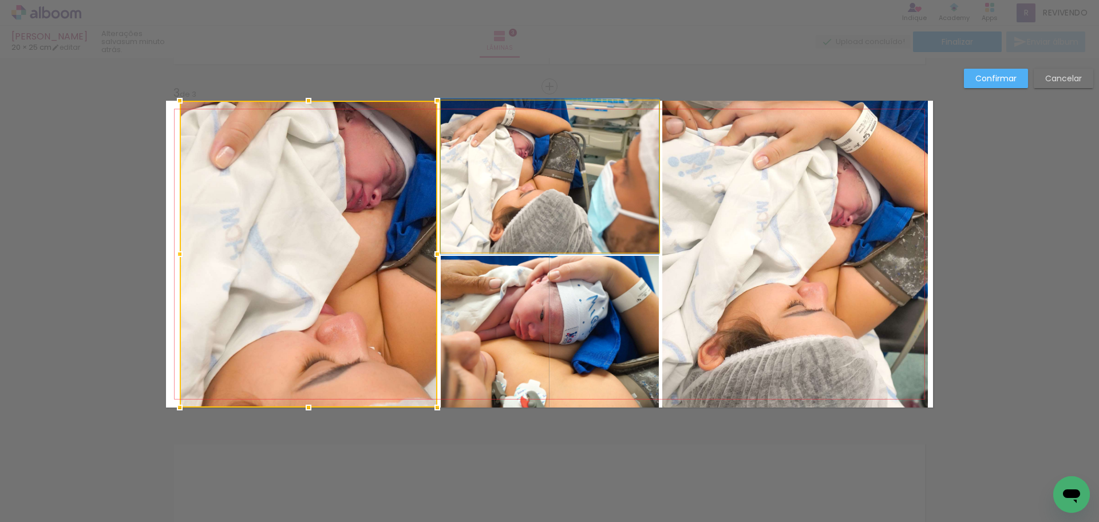
drag, startPoint x: 525, startPoint y: 176, endPoint x: 613, endPoint y: 176, distance: 88.2
click at [526, 176] on quentale-photo at bounding box center [550, 177] width 218 height 152
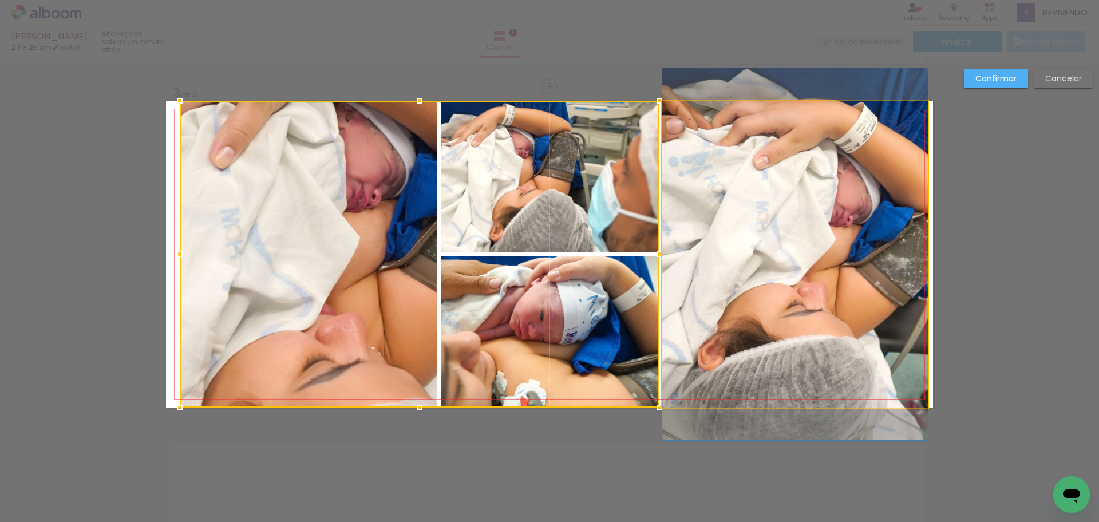
click at [754, 177] on quentale-photo at bounding box center [796, 254] width 266 height 307
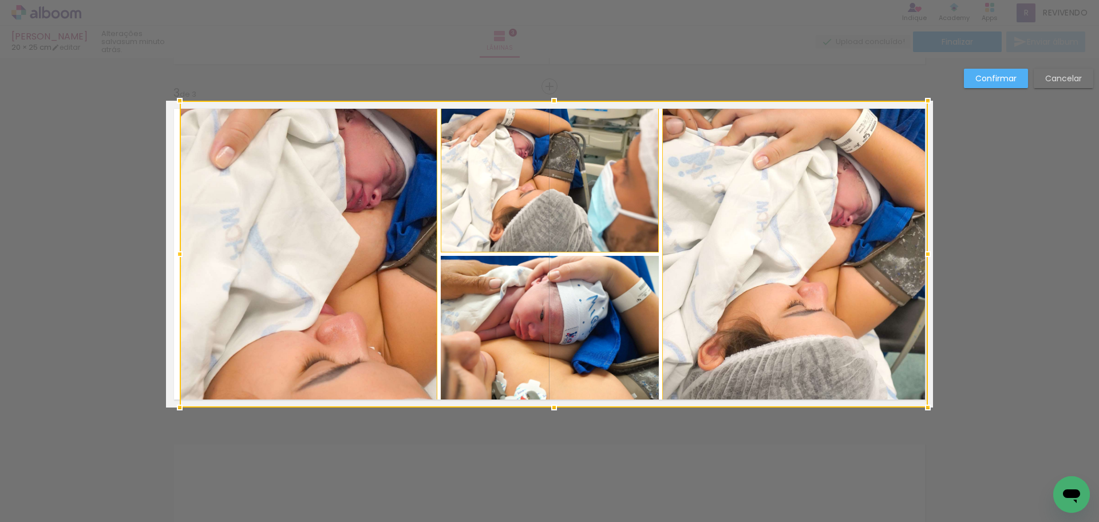
click at [581, 363] on div at bounding box center [554, 254] width 748 height 307
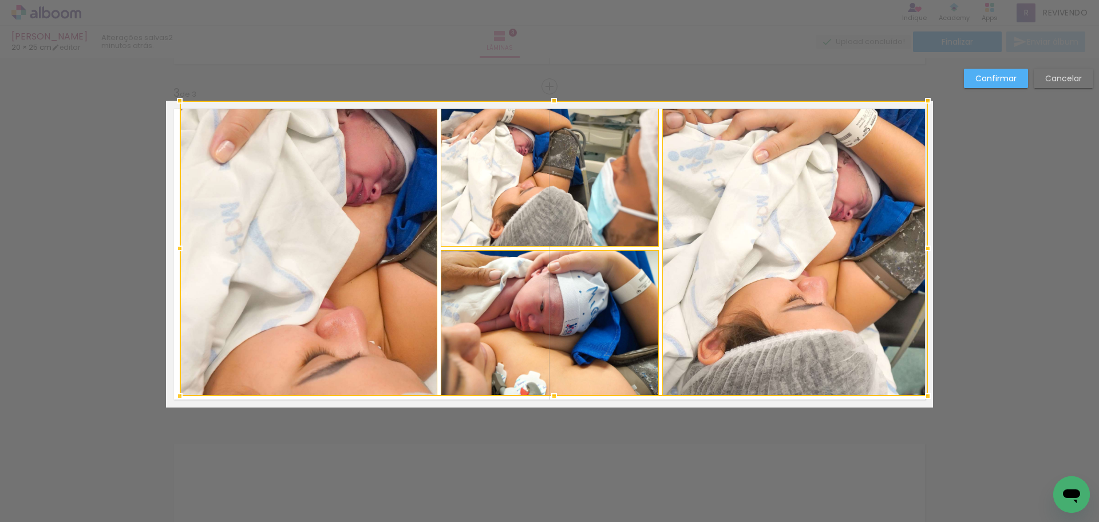
drag, startPoint x: 546, startPoint y: 409, endPoint x: 545, endPoint y: 397, distance: 11.6
click at [545, 397] on div at bounding box center [554, 396] width 23 height 23
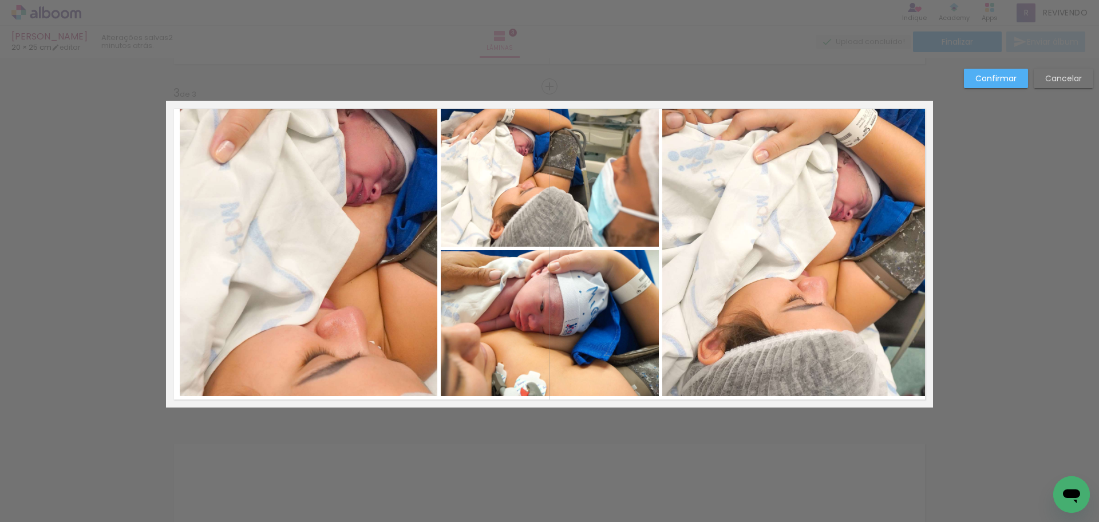
click at [352, 200] on quentale-photo at bounding box center [309, 248] width 258 height 295
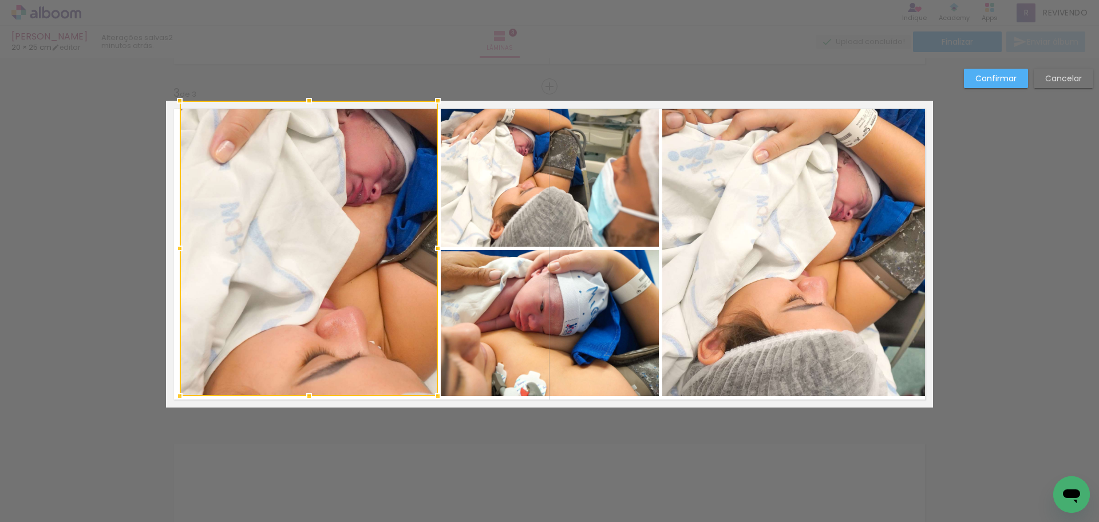
click at [551, 199] on quentale-photo at bounding box center [550, 174] width 219 height 146
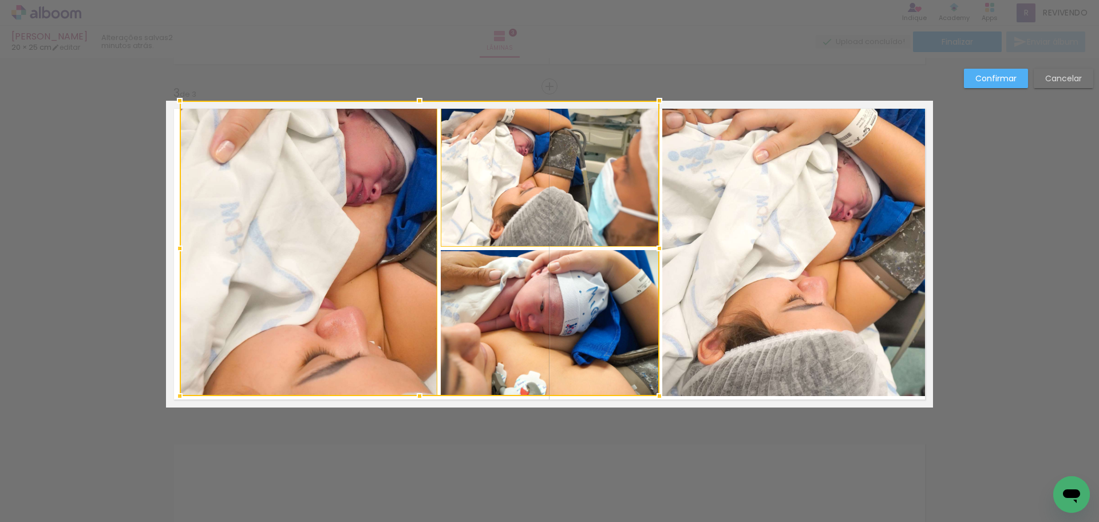
click at [817, 208] on quentale-photo at bounding box center [796, 248] width 266 height 295
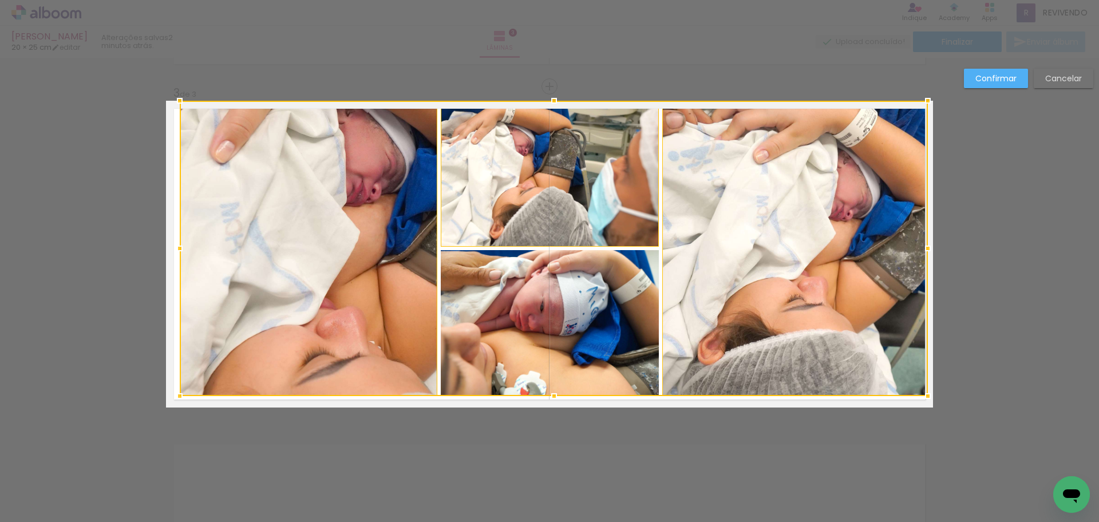
click at [620, 340] on div at bounding box center [554, 248] width 748 height 295
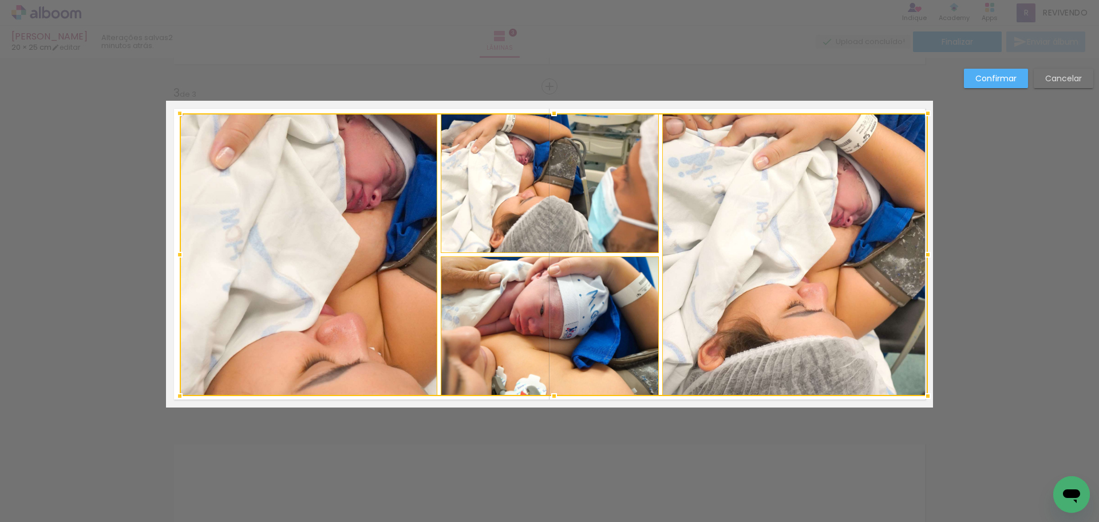
drag, startPoint x: 550, startPoint y: 99, endPoint x: 555, endPoint y: 112, distance: 13.6
click at [555, 112] on div at bounding box center [554, 113] width 23 height 23
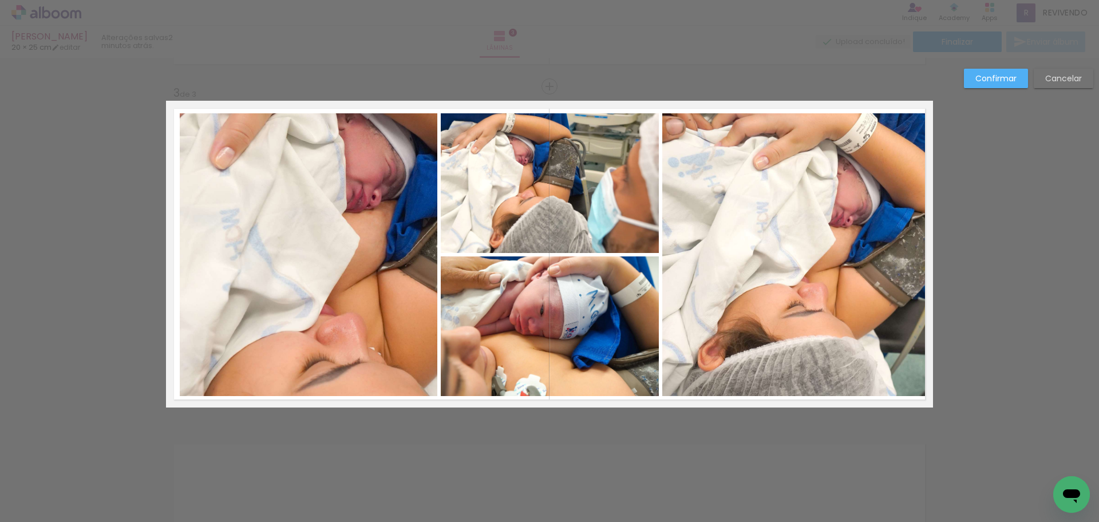
click at [0, 0] on slot "Confirmar" at bounding box center [0, 0] width 0 height 0
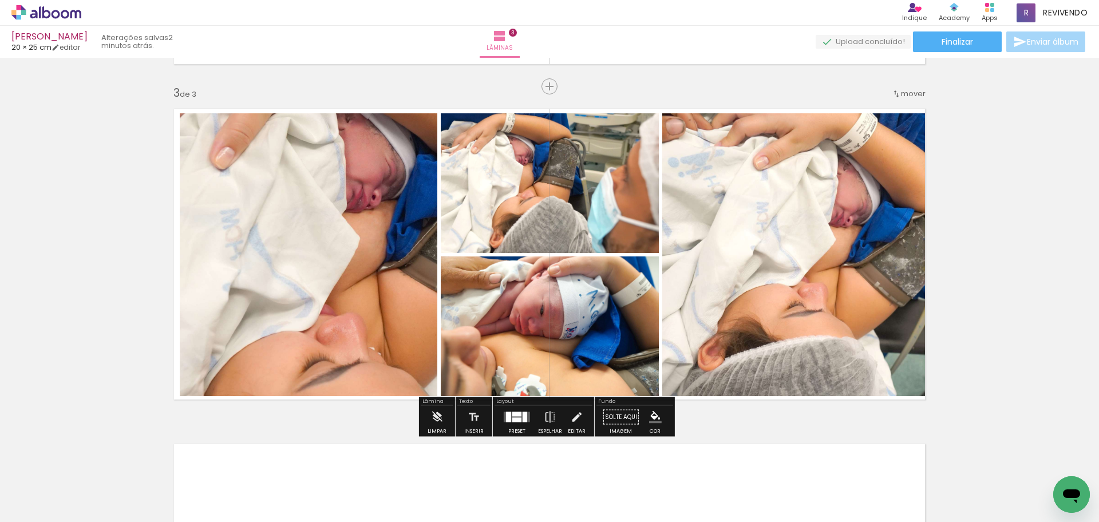
click at [956, 216] on div "Inserir lâmina 1 de 3 Inserir lâmina 2 de 3 Inserir lâmina 3 de 3" at bounding box center [549, 71] width 1099 height 1343
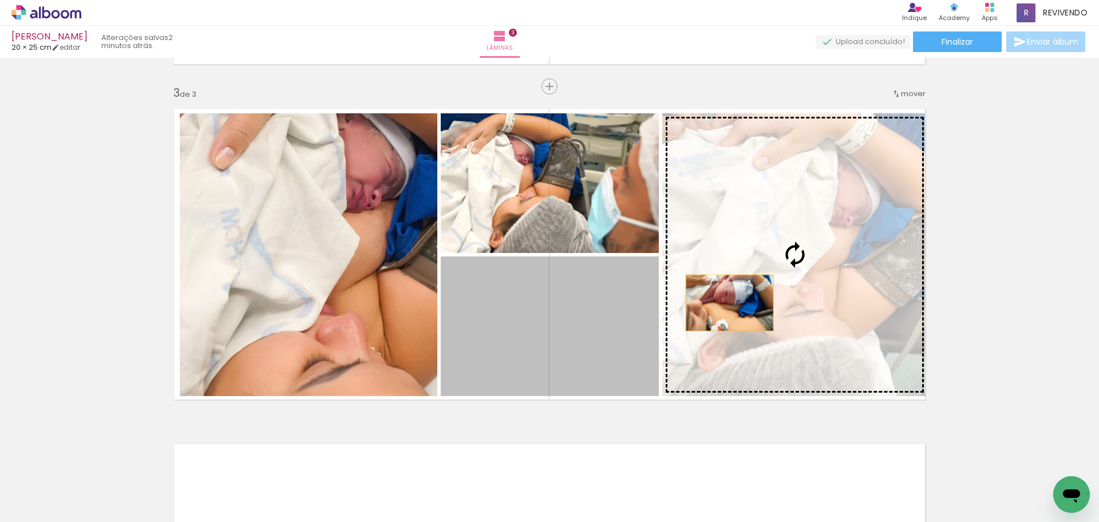
drag, startPoint x: 529, startPoint y: 355, endPoint x: 872, endPoint y: 264, distance: 354.9
click at [0, 0] on slot at bounding box center [0, 0] width 0 height 0
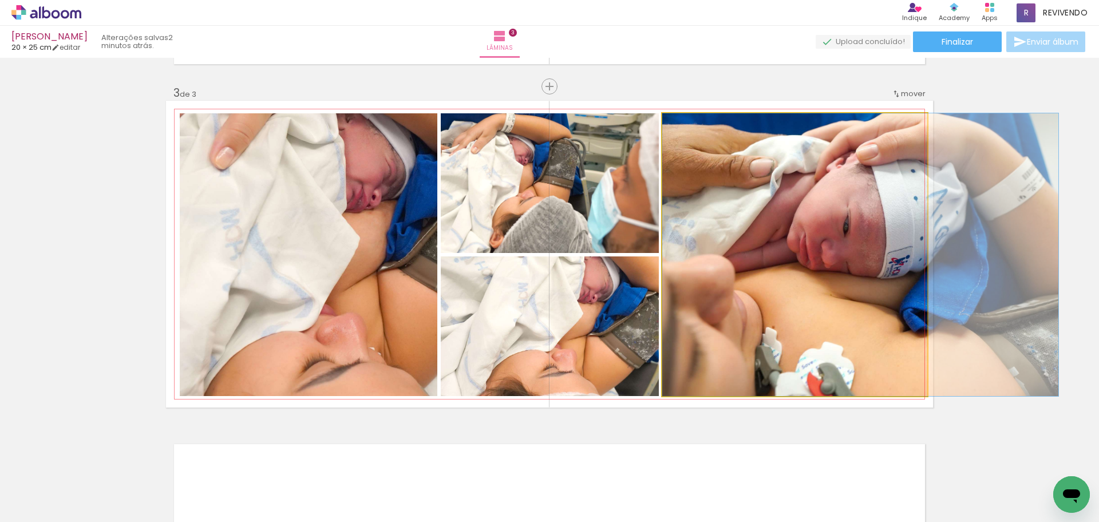
drag, startPoint x: 791, startPoint y: 306, endPoint x: 862, endPoint y: 306, distance: 71.0
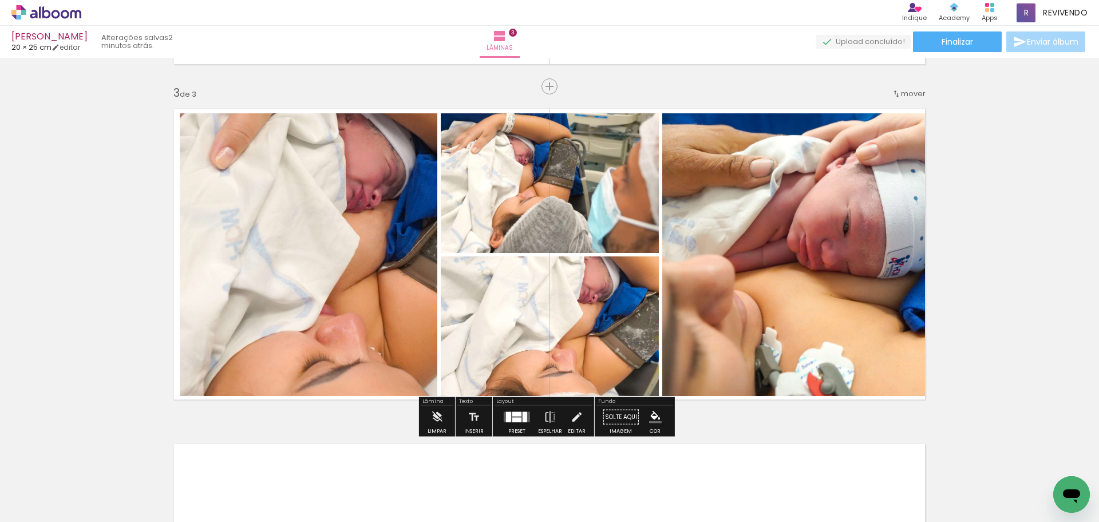
click at [968, 199] on div "Inserir lâmina 1 de 3 Inserir lâmina 2 de 3 Inserir lâmina 3 de 3" at bounding box center [549, 71] width 1099 height 1343
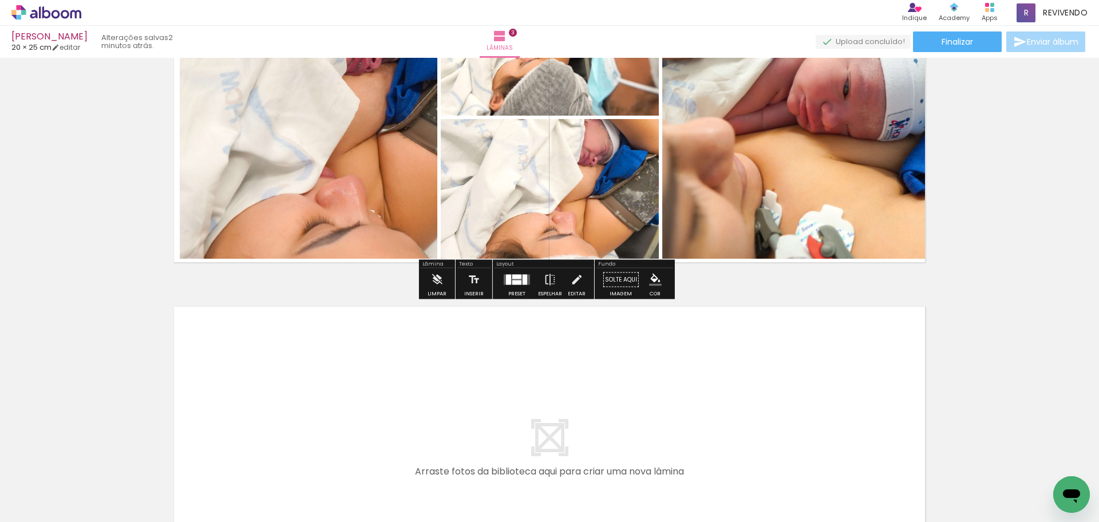
scroll to position [833, 0]
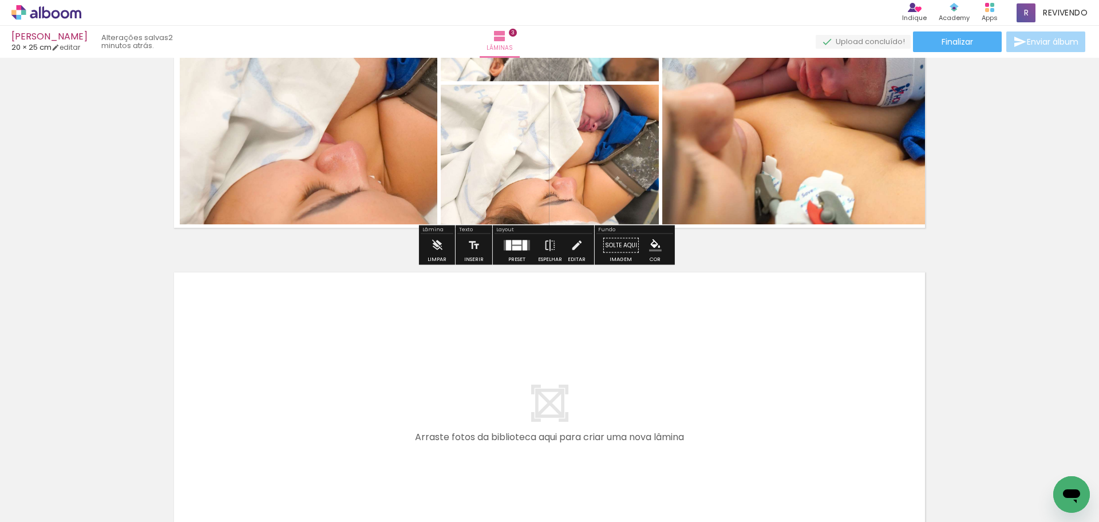
click at [621, 352] on quentale-layouter at bounding box center [549, 418] width 767 height 307
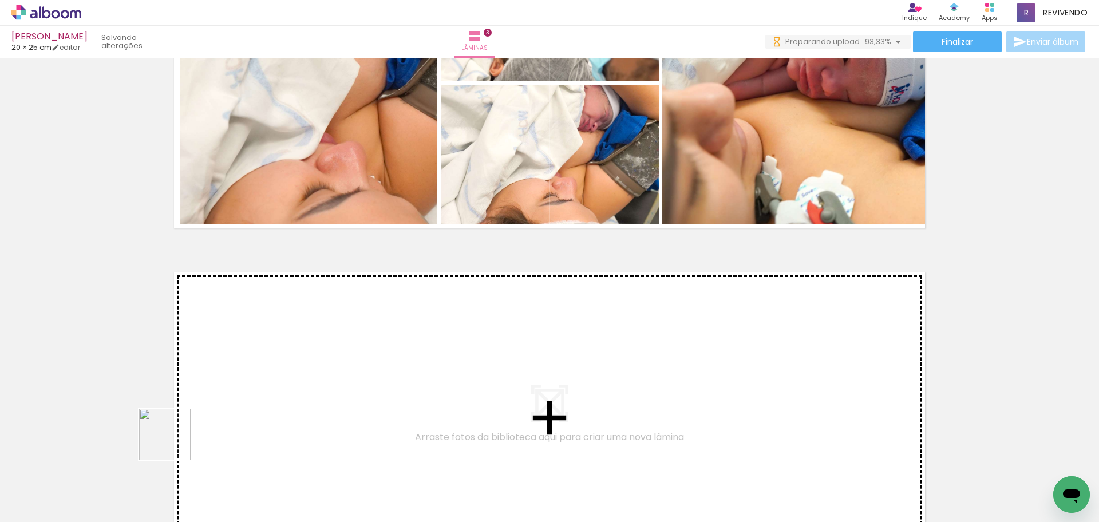
drag, startPoint x: 174, startPoint y: 443, endPoint x: 208, endPoint y: 401, distance: 54.1
click at [208, 401] on quentale-workspace at bounding box center [549, 261] width 1099 height 522
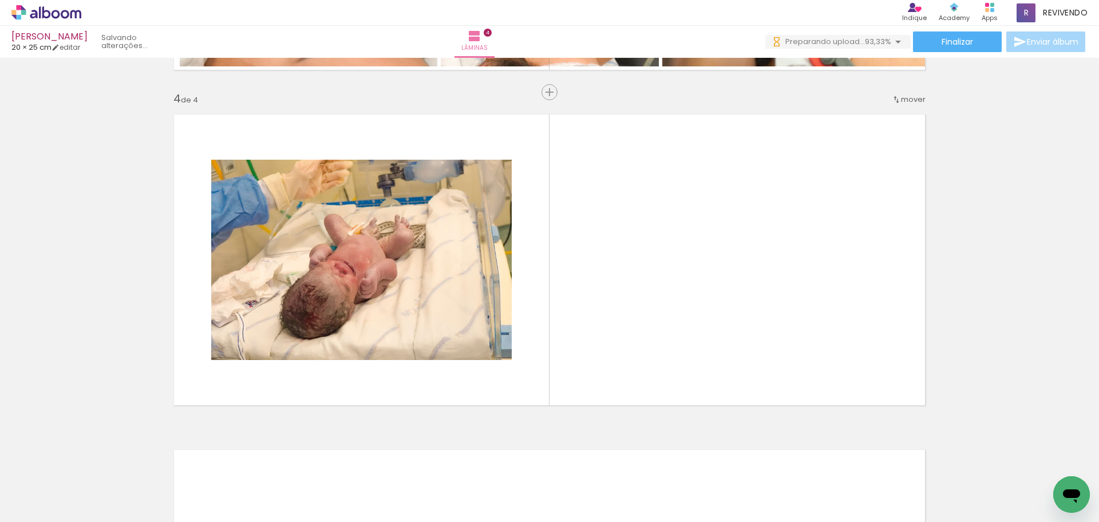
scroll to position [997, 0]
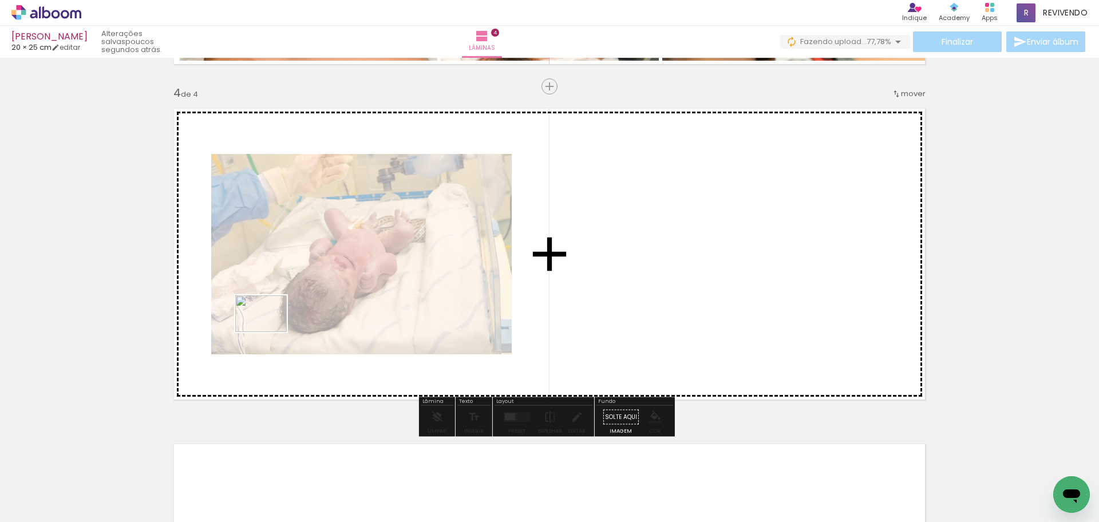
drag, startPoint x: 200, startPoint y: 418, endPoint x: 270, endPoint y: 330, distance: 112.5
click at [270, 330] on quentale-workspace at bounding box center [549, 261] width 1099 height 522
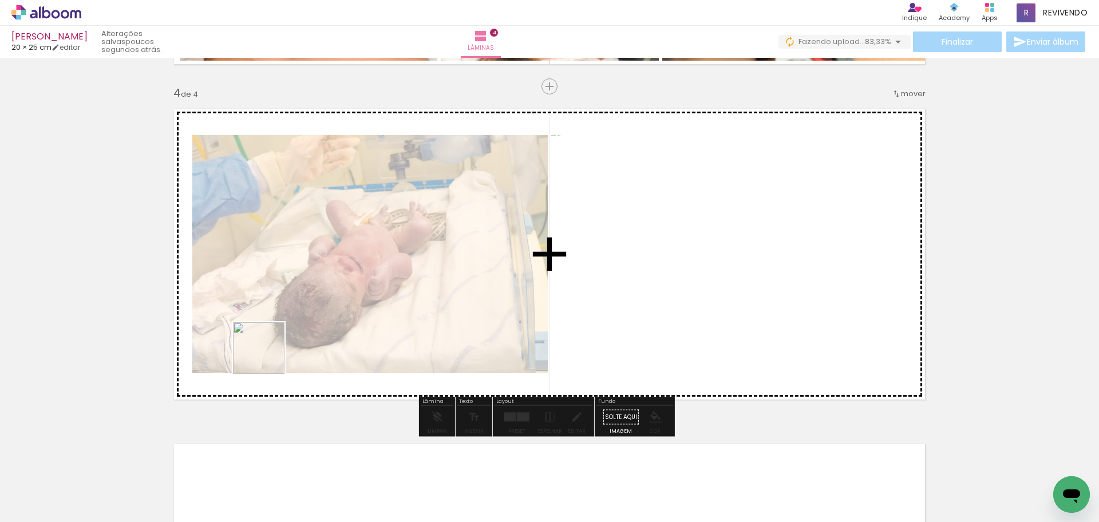
drag, startPoint x: 136, startPoint y: 480, endPoint x: 175, endPoint y: 462, distance: 42.8
click at [323, 304] on quentale-workspace at bounding box center [549, 261] width 1099 height 522
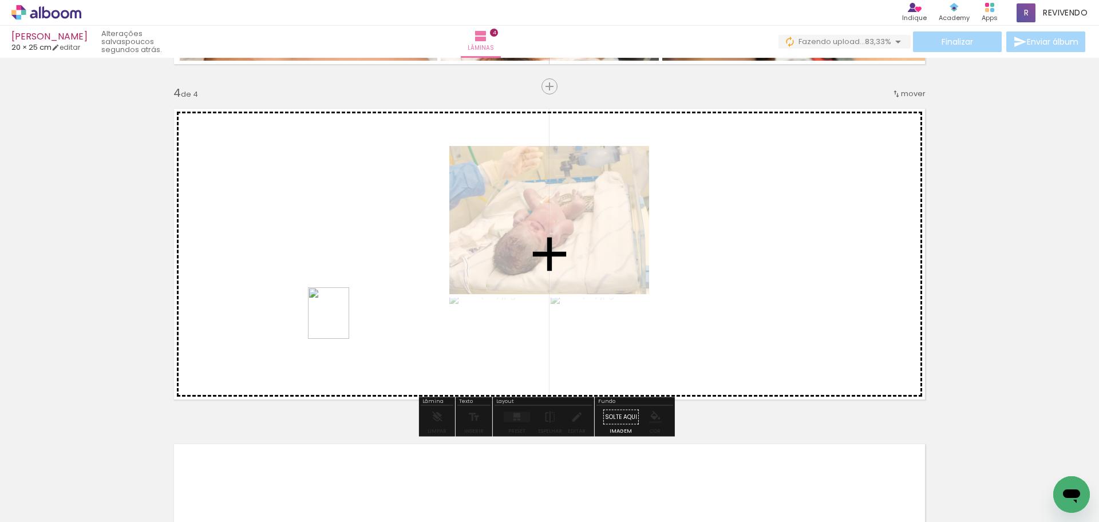
drag, startPoint x: 183, startPoint y: 447, endPoint x: 342, endPoint y: 322, distance: 203.1
click at [342, 322] on quentale-workspace at bounding box center [549, 261] width 1099 height 522
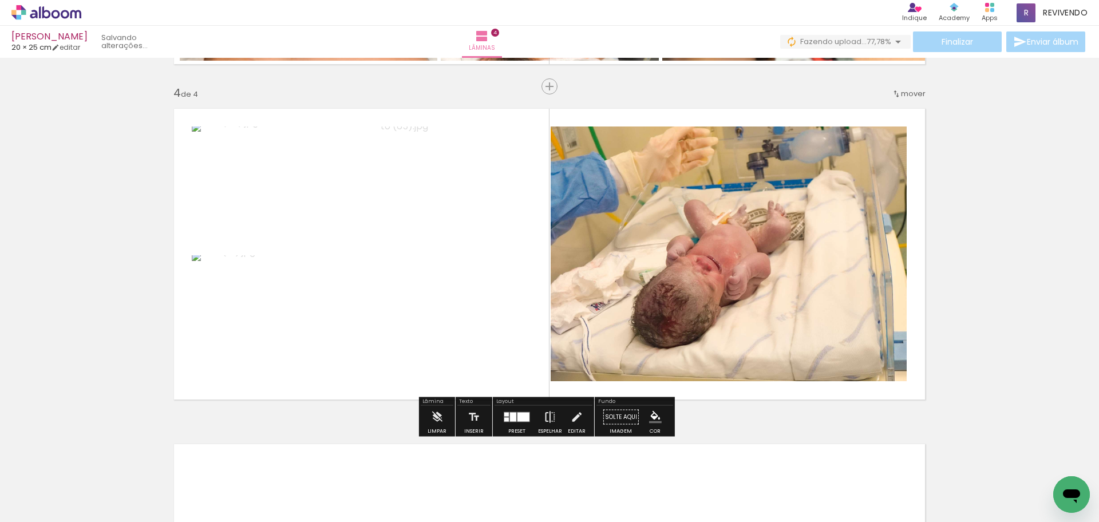
click at [549, 419] on iron-icon at bounding box center [550, 417] width 13 height 23
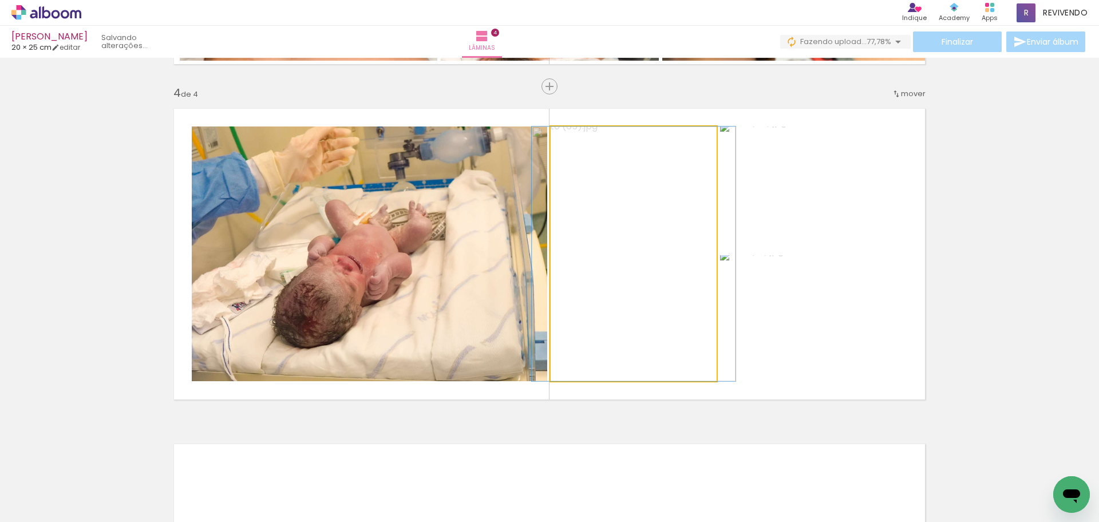
click at [592, 360] on quentale-photo at bounding box center [634, 254] width 166 height 255
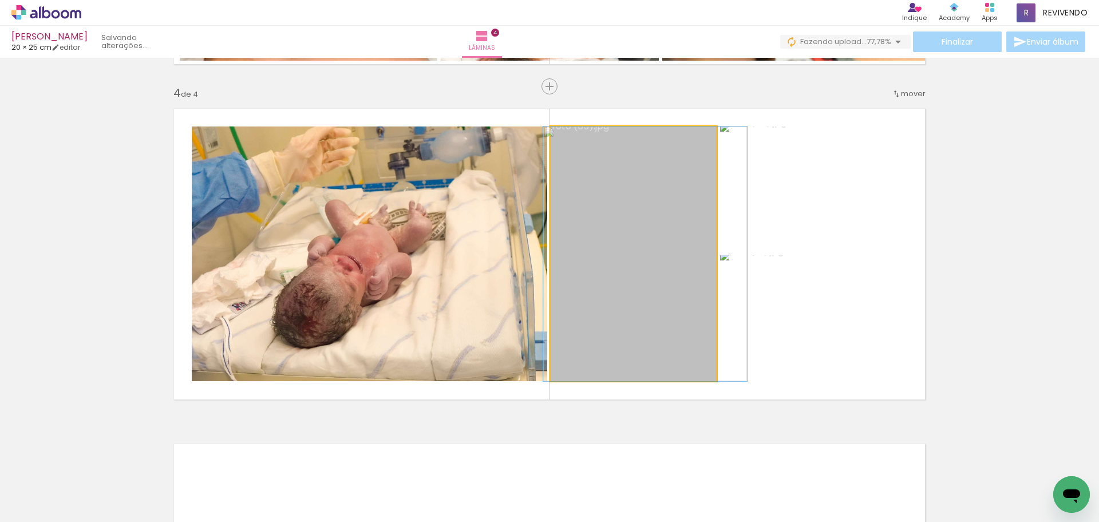
drag, startPoint x: 600, startPoint y: 360, endPoint x: 610, endPoint y: 361, distance: 10.3
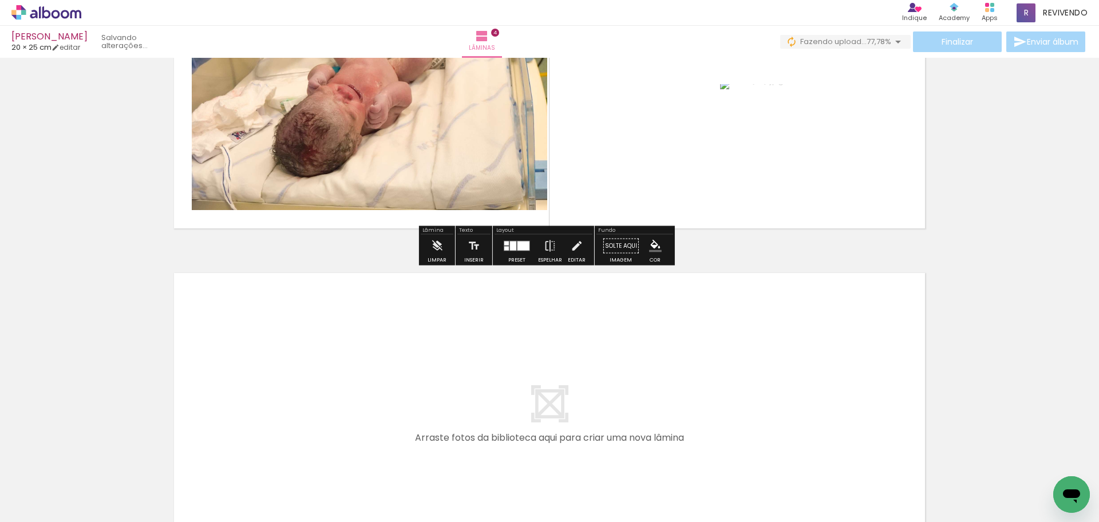
scroll to position [1169, 0]
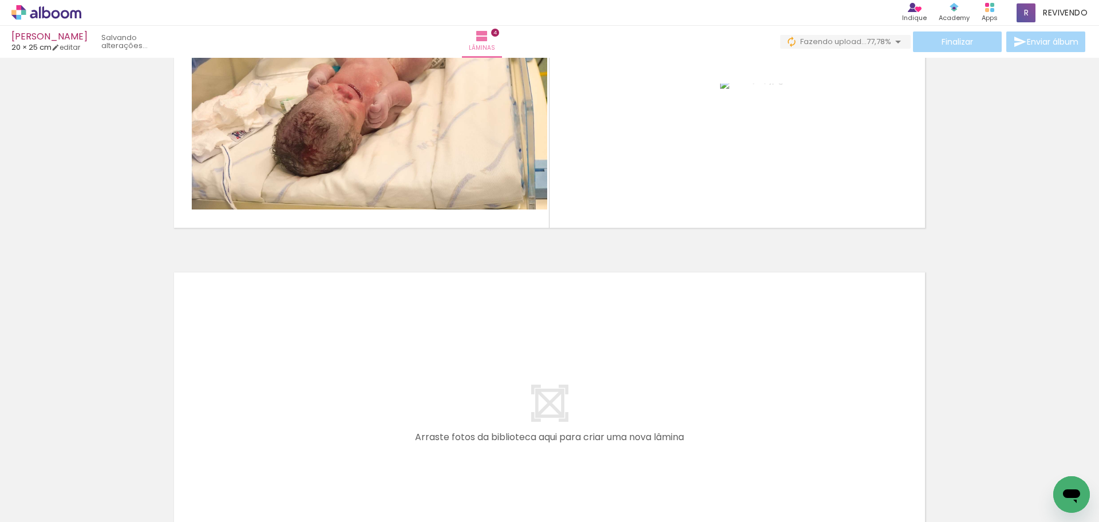
click at [539, 404] on quentale-layouter at bounding box center [549, 418] width 767 height 307
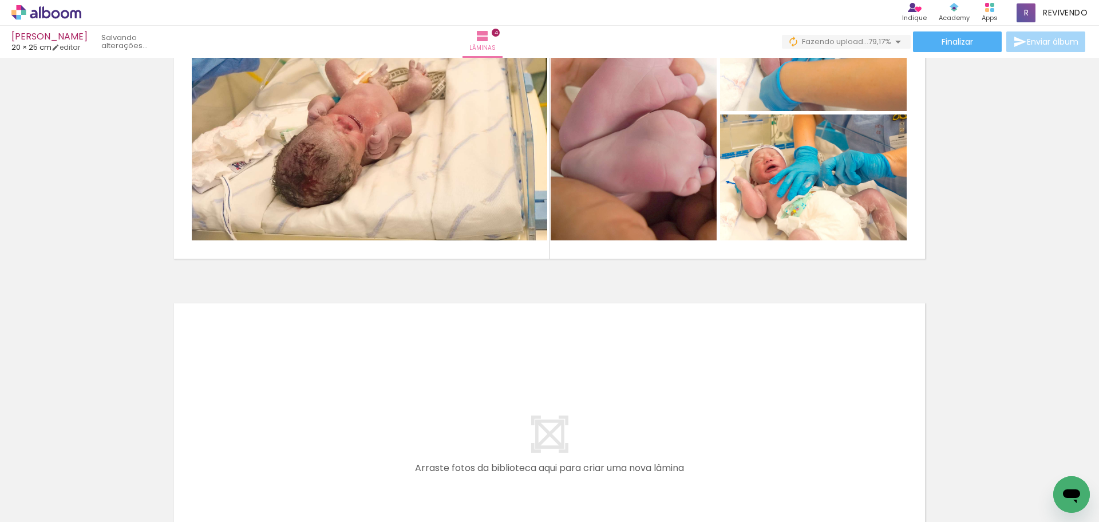
scroll to position [1226, 0]
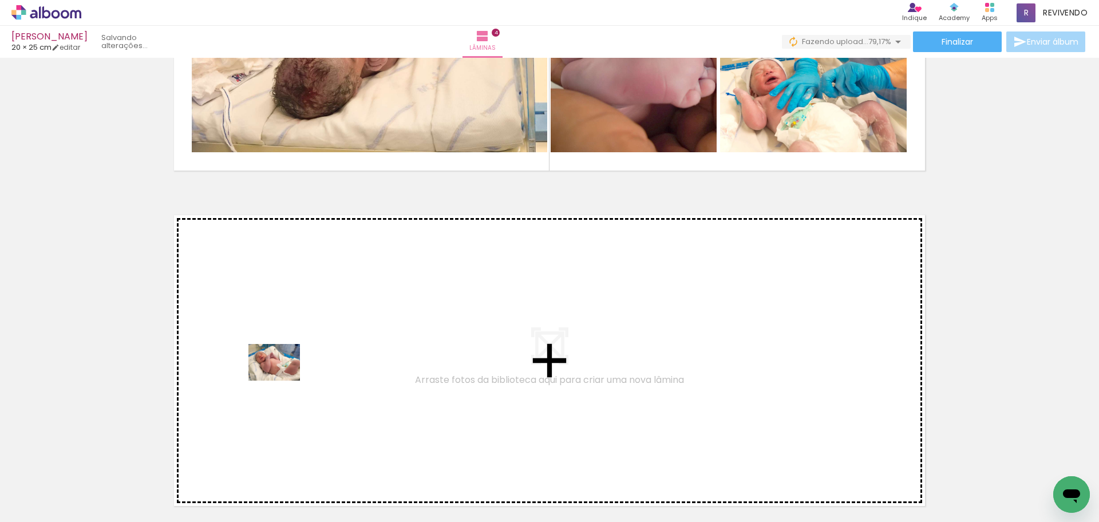
drag, startPoint x: 244, startPoint y: 407, endPoint x: 283, endPoint y: 379, distance: 48.3
click at [283, 379] on quentale-workspace at bounding box center [549, 261] width 1099 height 522
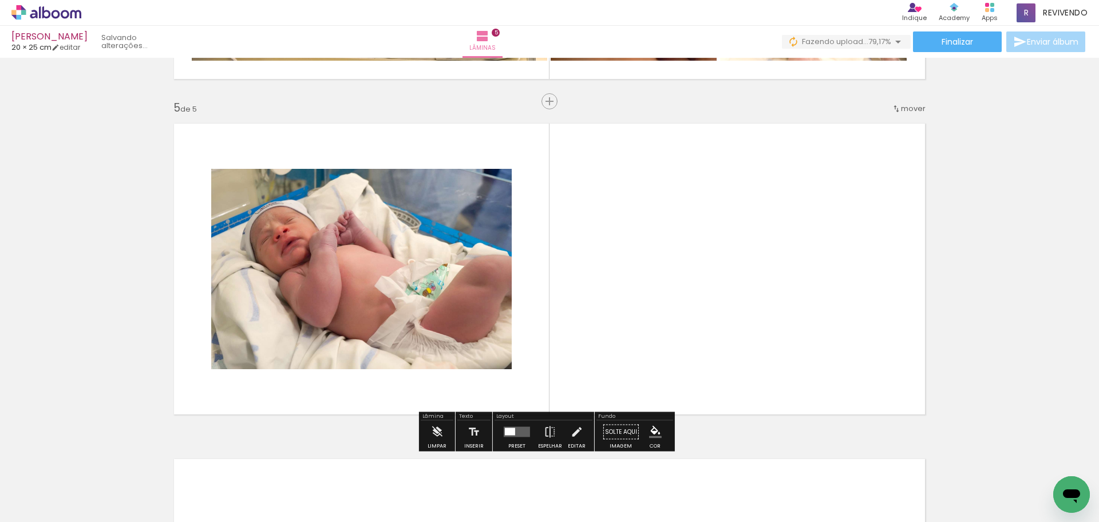
scroll to position [1333, 0]
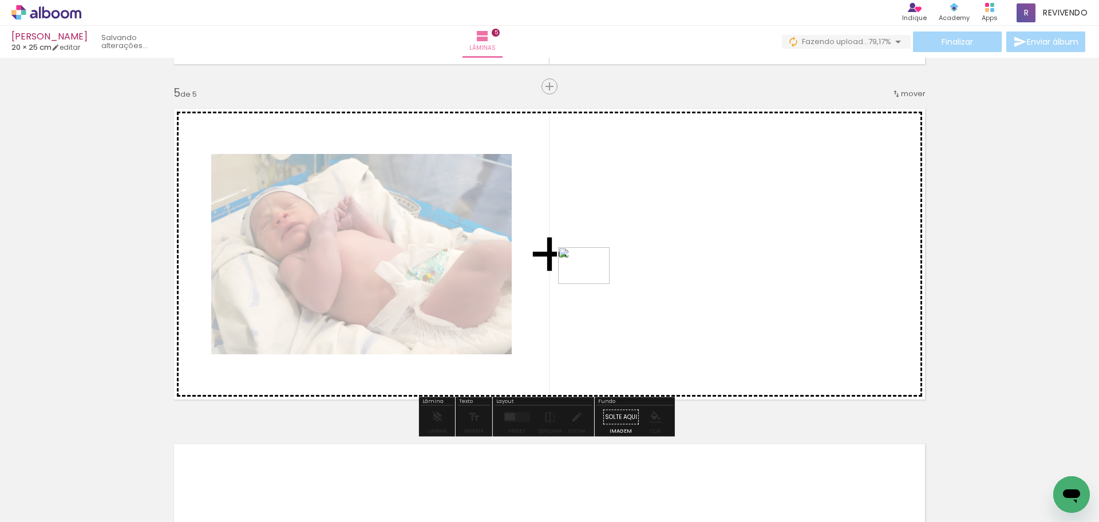
drag, startPoint x: 149, startPoint y: 480, endPoint x: 593, endPoint y: 282, distance: 486.3
click at [593, 282] on quentale-workspace at bounding box center [549, 261] width 1099 height 522
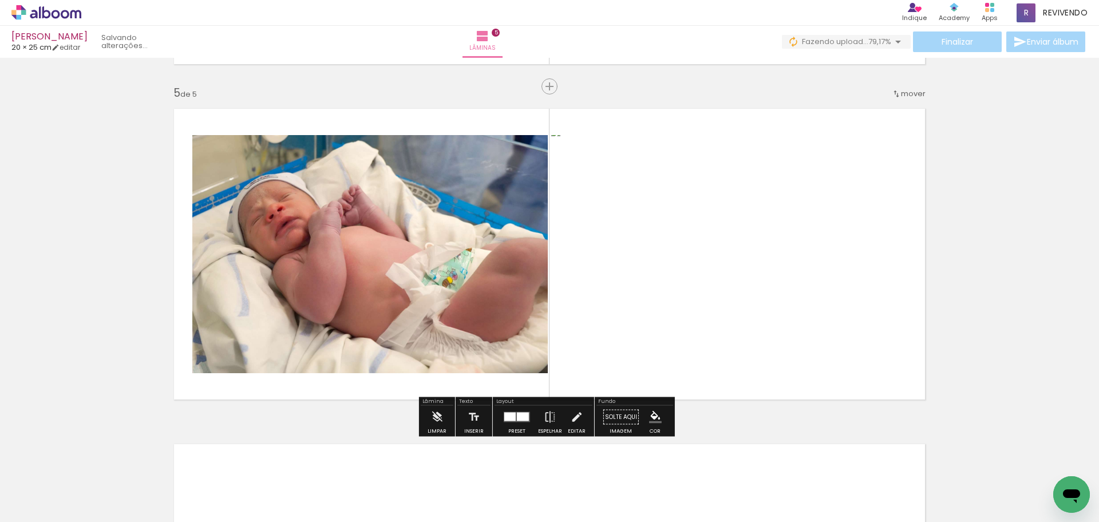
scroll to position [2119, 0]
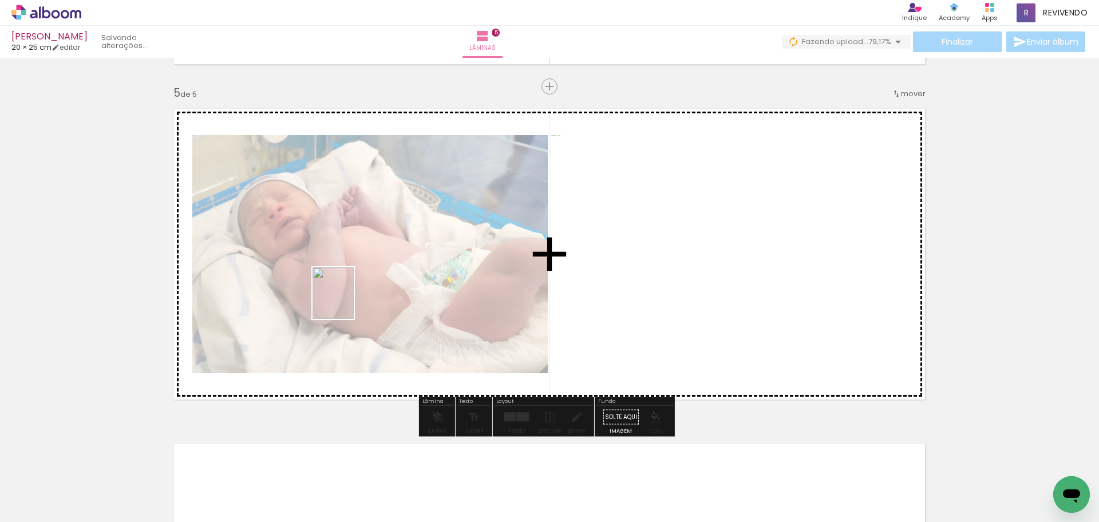
drag, startPoint x: 195, startPoint y: 487, endPoint x: 347, endPoint y: 302, distance: 240.1
click at [347, 302] on quentale-workspace at bounding box center [549, 261] width 1099 height 522
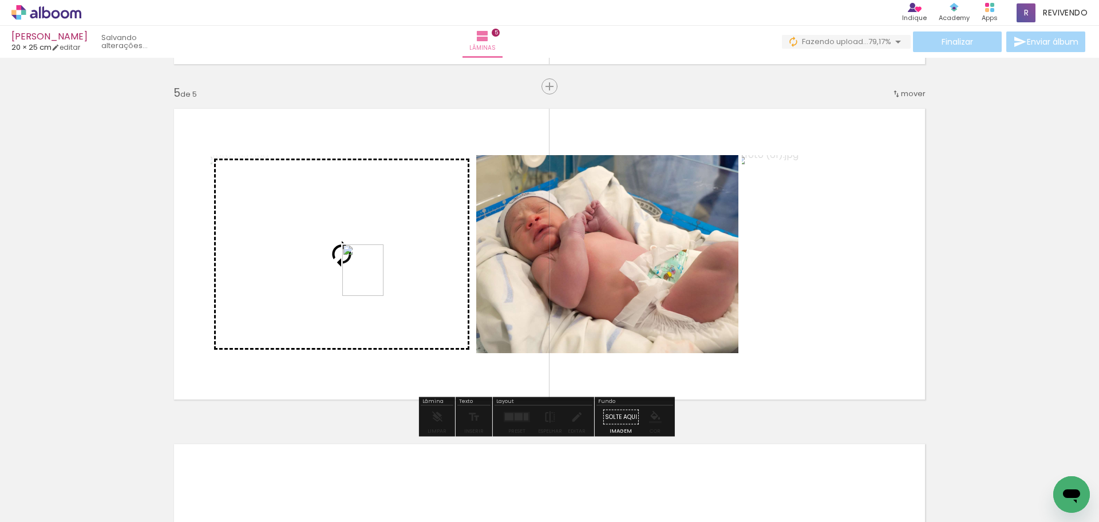
drag, startPoint x: 261, startPoint y: 410, endPoint x: 377, endPoint y: 279, distance: 174.9
click at [377, 279] on quentale-workspace at bounding box center [549, 261] width 1099 height 522
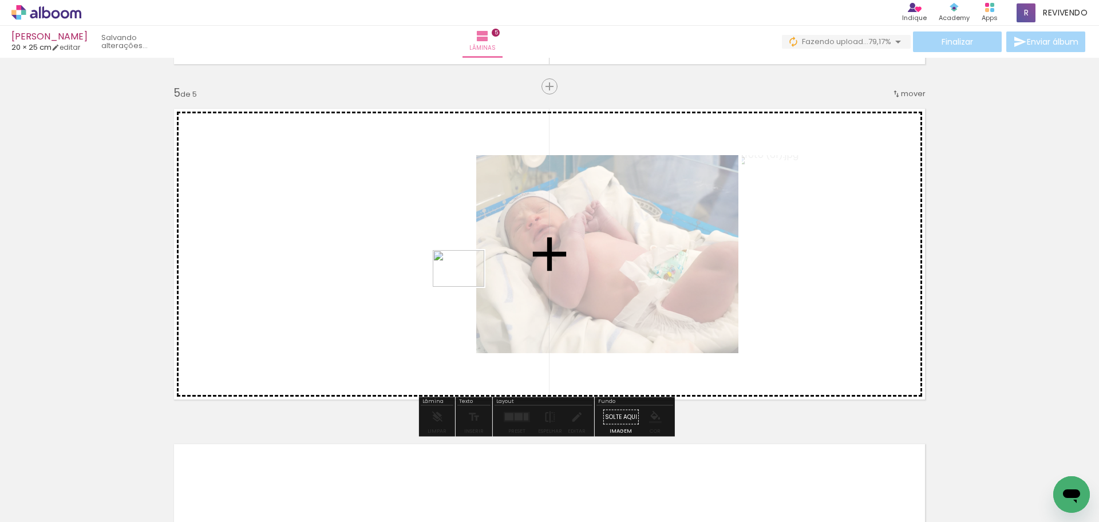
drag, startPoint x: 282, startPoint y: 392, endPoint x: 467, endPoint y: 285, distance: 214.5
click at [467, 285] on quentale-workspace at bounding box center [549, 261] width 1099 height 522
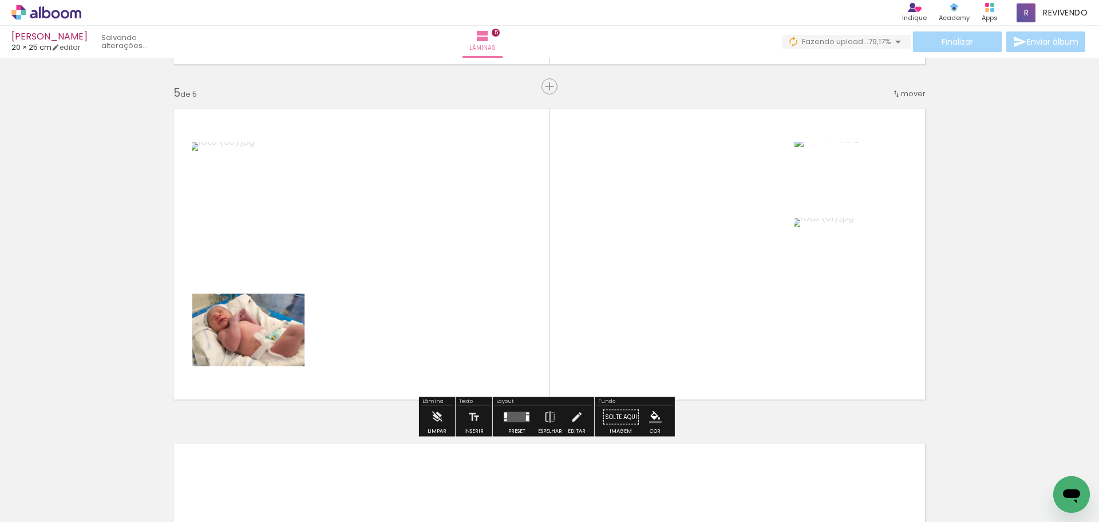
click at [514, 415] on quentale-layouter at bounding box center [517, 417] width 26 height 10
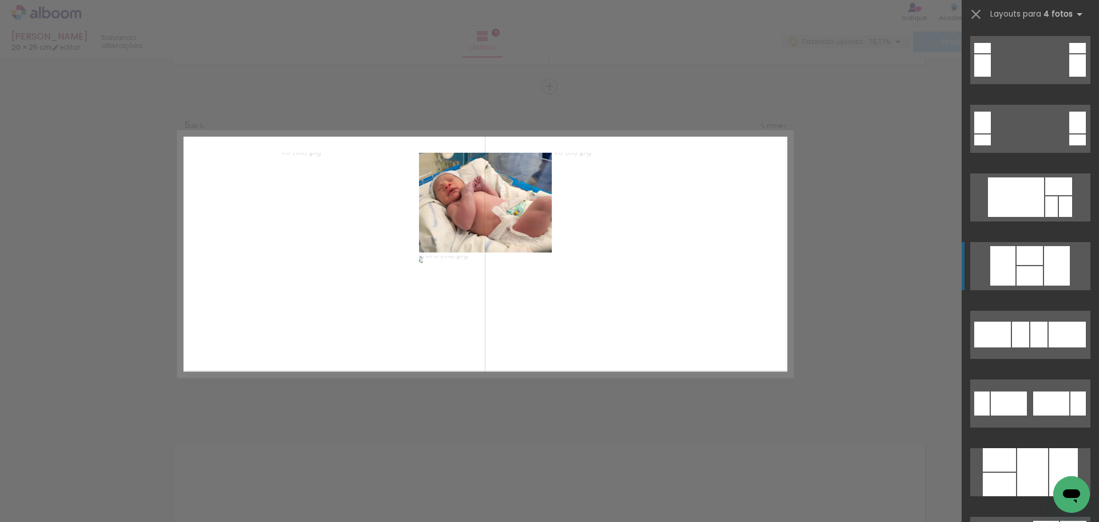
scroll to position [286, 0]
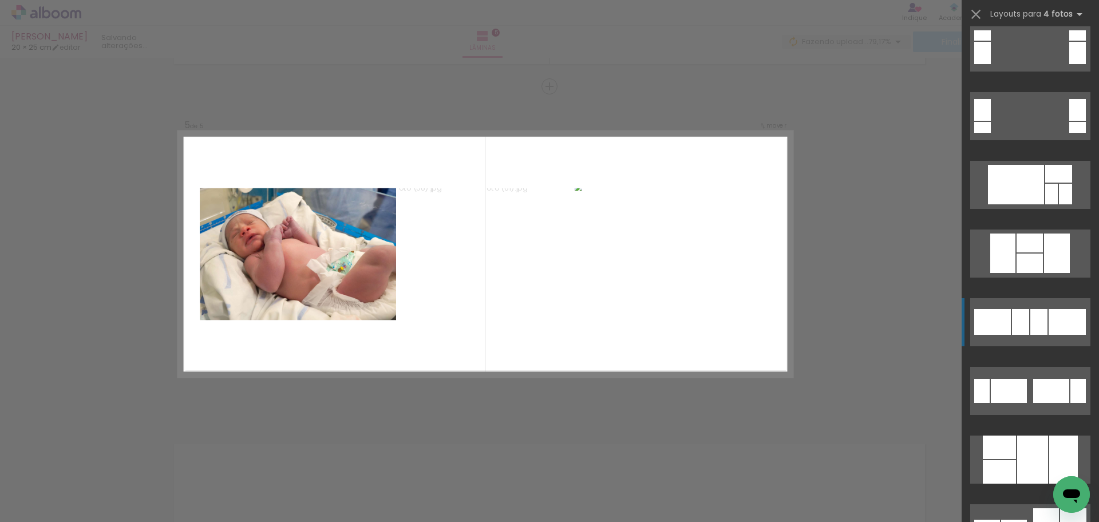
click at [1049, 324] on div at bounding box center [1067, 322] width 37 height 26
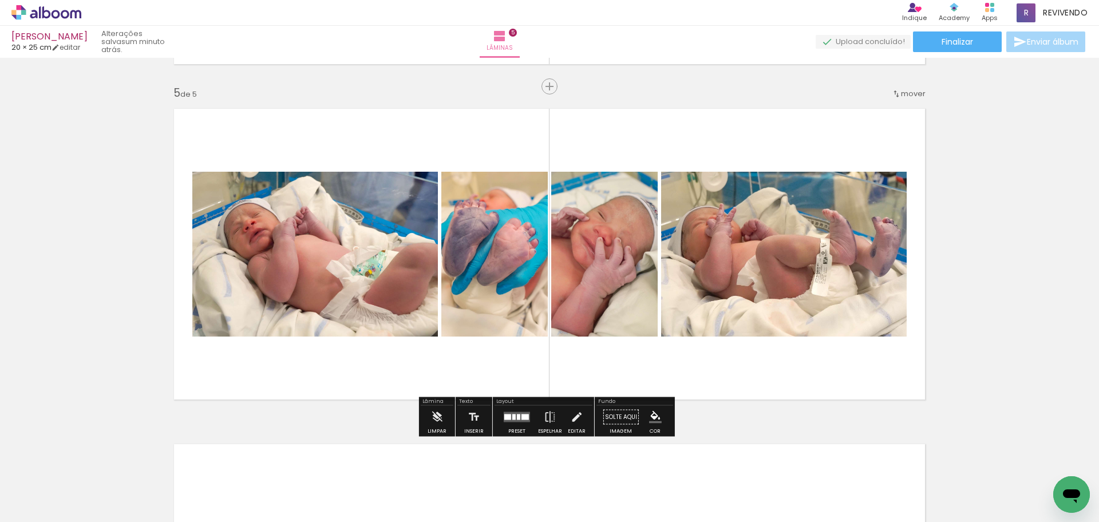
click at [517, 412] on quentale-layouter at bounding box center [517, 417] width 26 height 10
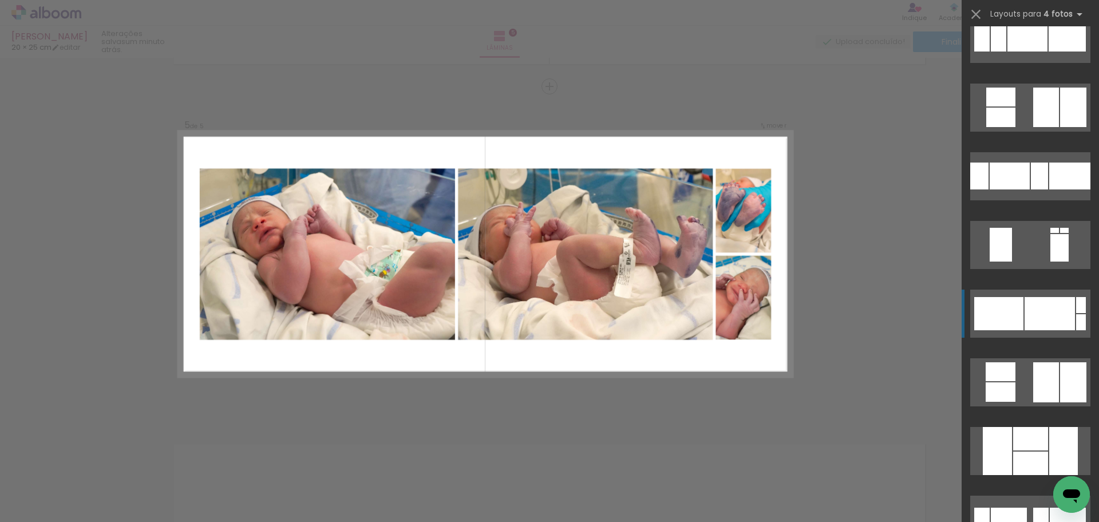
scroll to position [2153, 0]
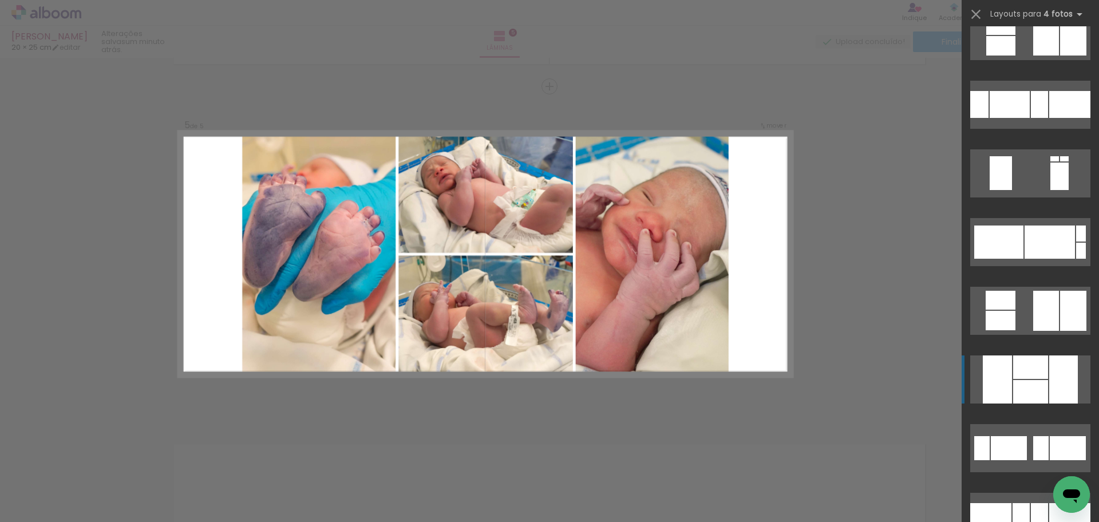
click at [1051, 372] on div at bounding box center [1064, 380] width 29 height 48
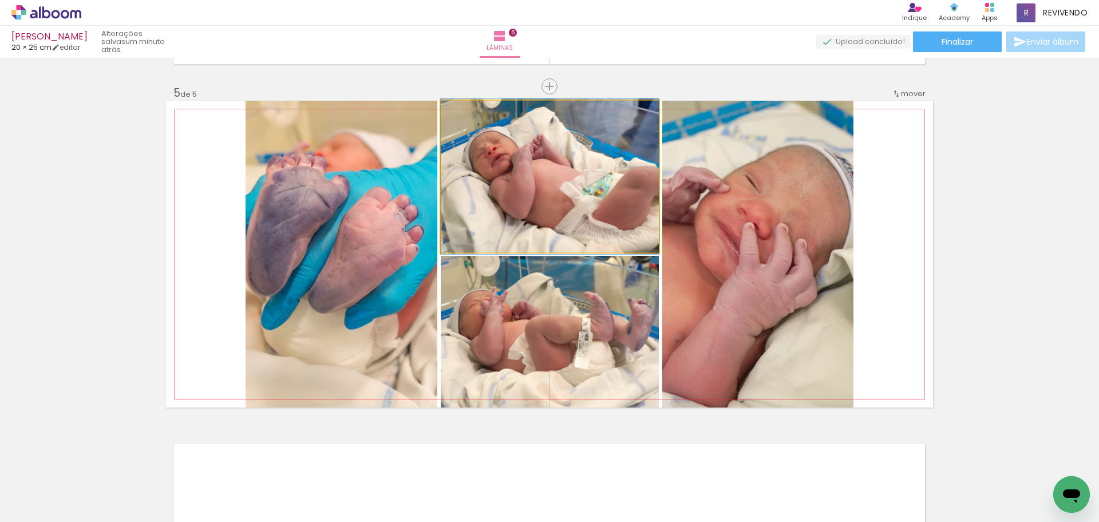
click at [523, 182] on quentale-photo at bounding box center [550, 177] width 218 height 152
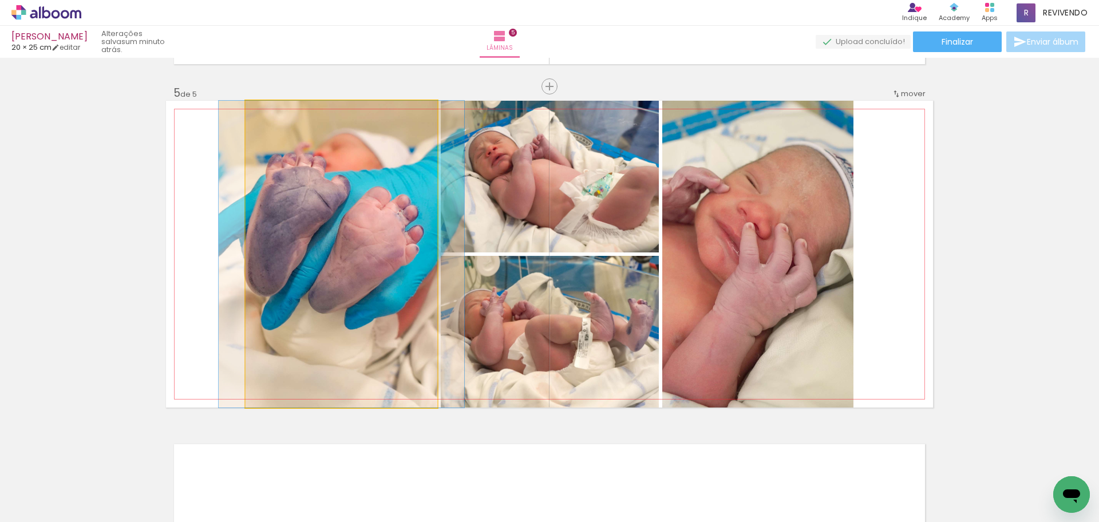
click at [391, 218] on quentale-photo at bounding box center [342, 254] width 192 height 307
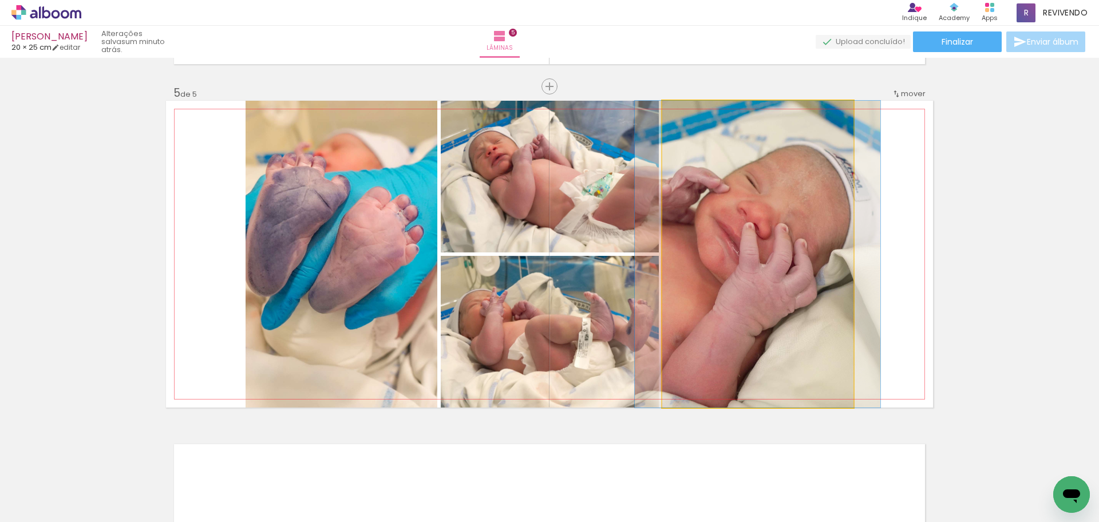
click at [811, 267] on quentale-photo at bounding box center [758, 254] width 191 height 307
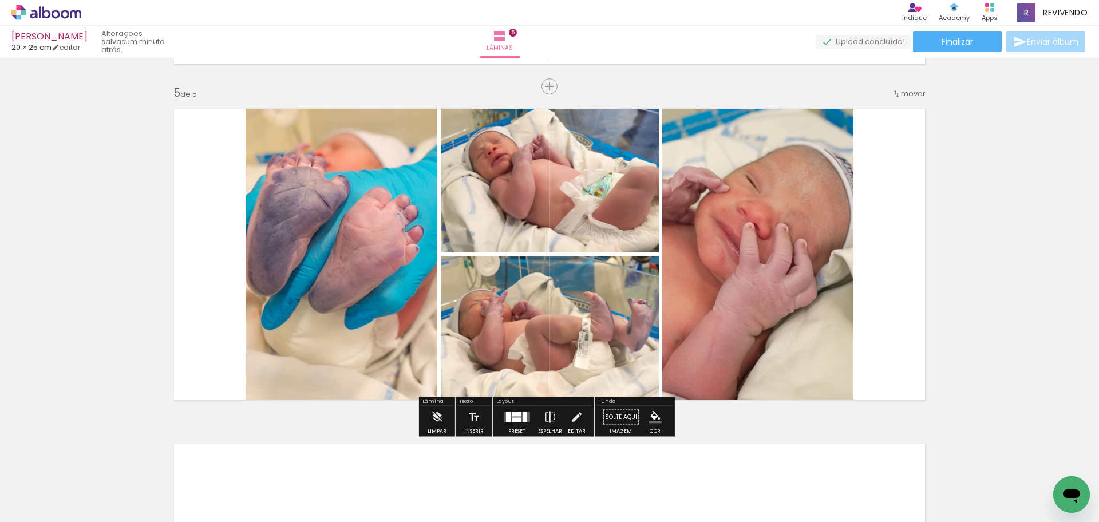
click at [810, 267] on quentale-photo at bounding box center [758, 254] width 191 height 307
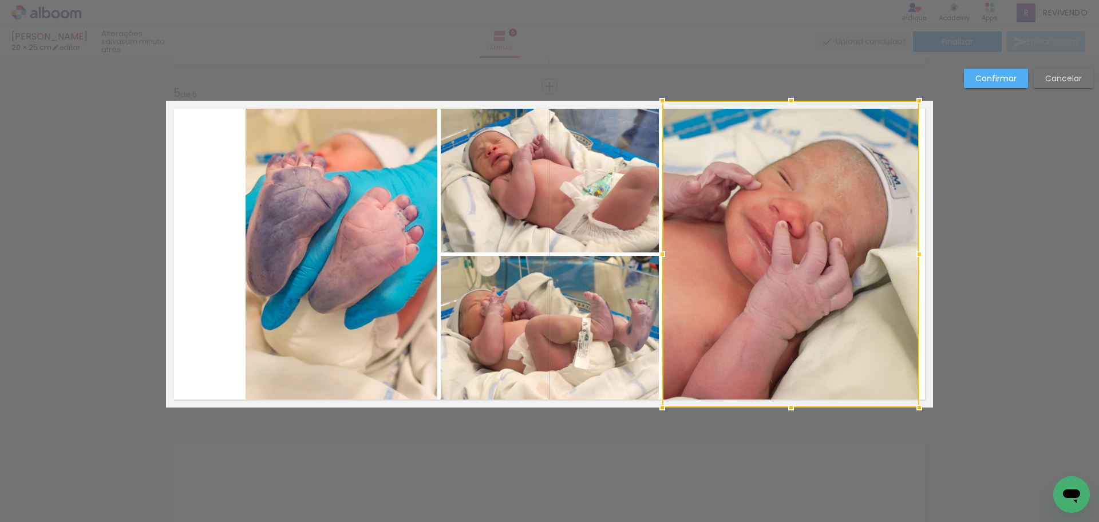
drag, startPoint x: 852, startPoint y: 255, endPoint x: 914, endPoint y: 262, distance: 62.8
click at [914, 262] on div at bounding box center [919, 254] width 23 height 23
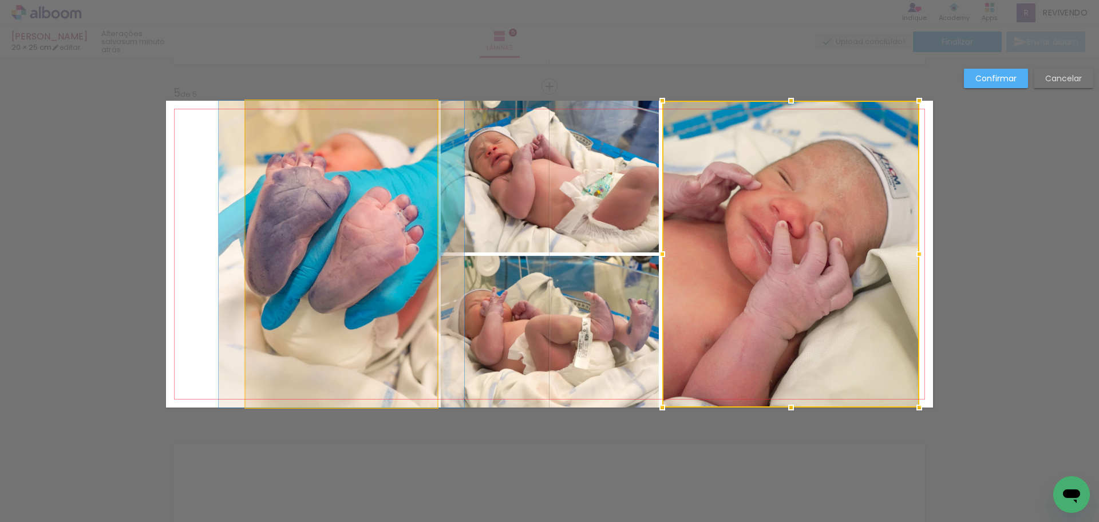
click at [334, 256] on quentale-photo at bounding box center [342, 254] width 192 height 307
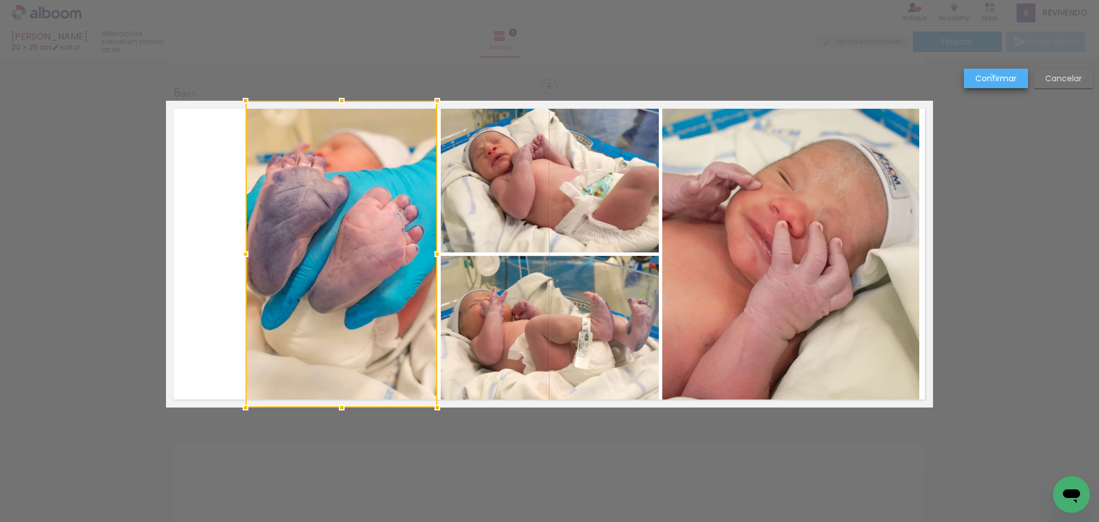
click at [0, 0] on slot "Confirmar" at bounding box center [0, 0] width 0 height 0
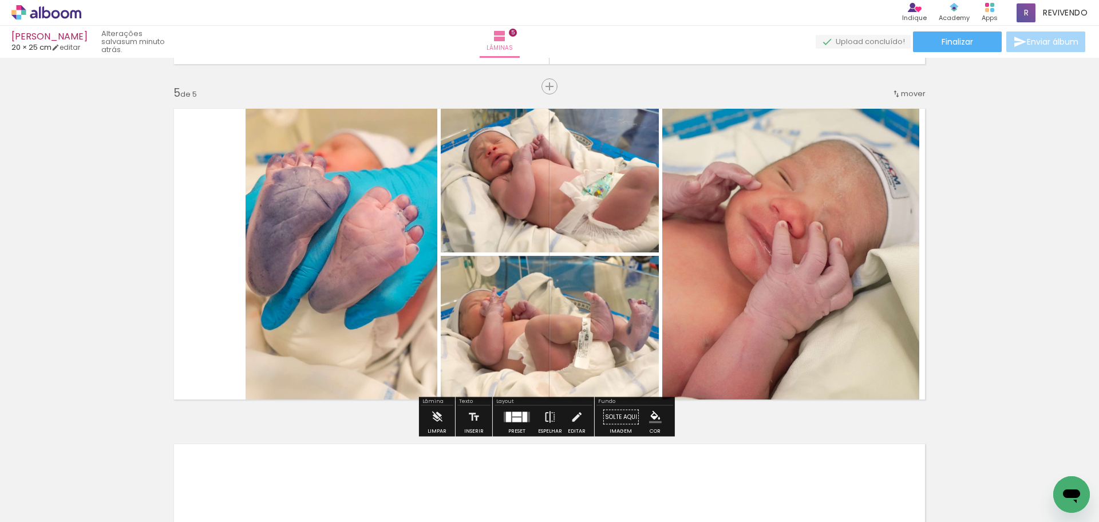
click at [547, 417] on iron-icon at bounding box center [550, 417] width 13 height 23
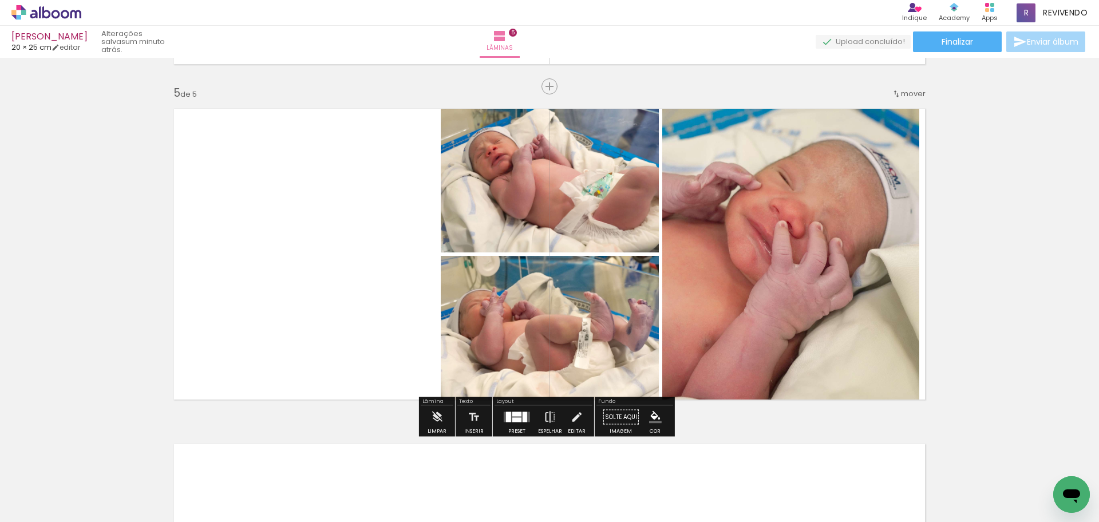
click at [547, 415] on iron-icon at bounding box center [550, 417] width 13 height 23
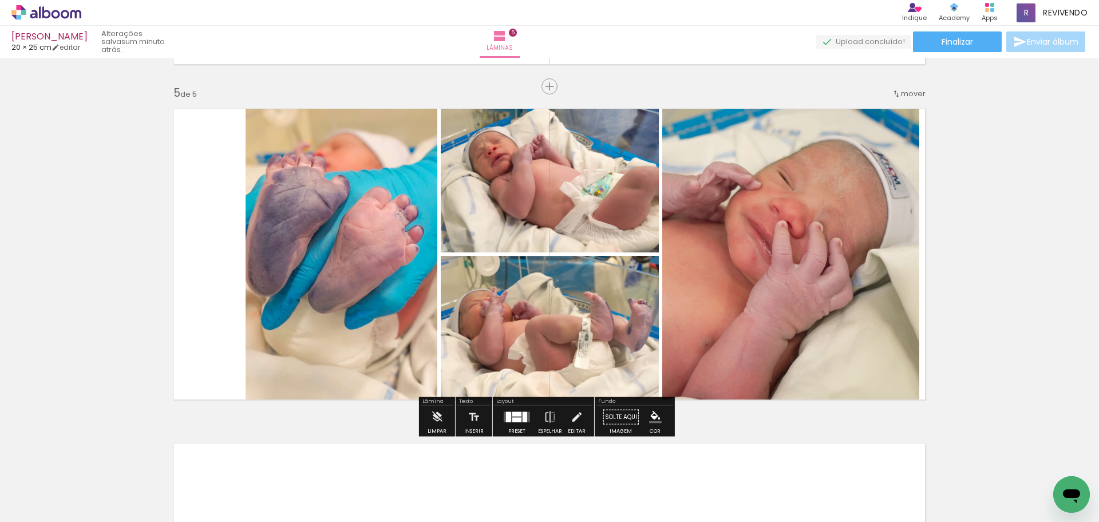
click at [866, 175] on quentale-photo at bounding box center [791, 254] width 257 height 307
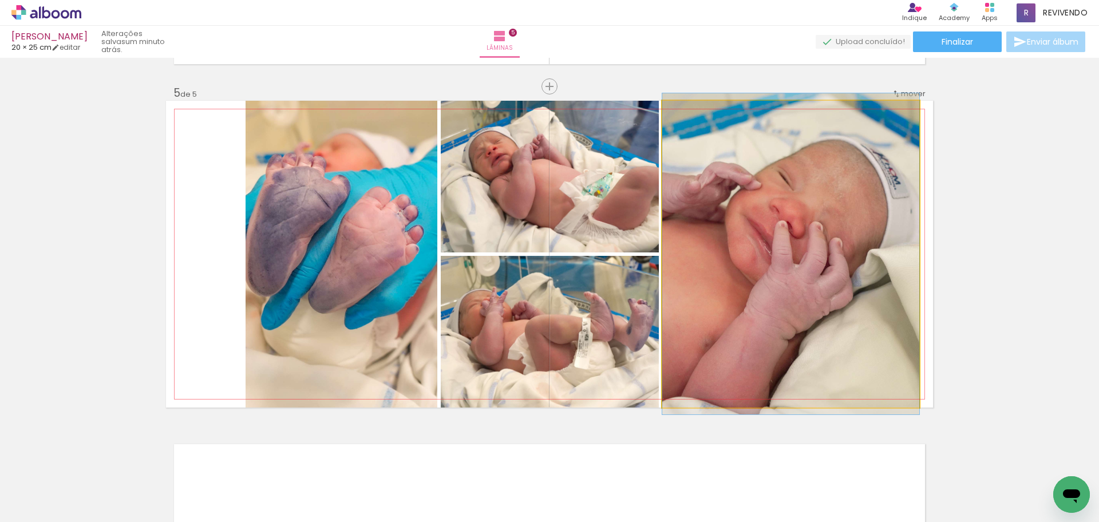
click at [866, 175] on quentale-photo at bounding box center [791, 254] width 257 height 307
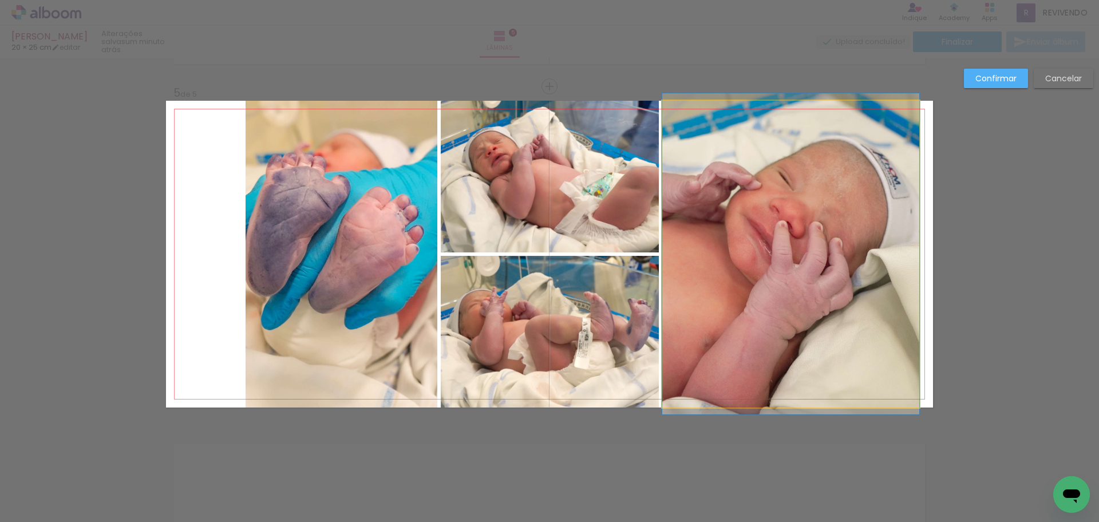
click at [856, 222] on quentale-photo at bounding box center [791, 254] width 257 height 307
click at [437, 222] on div at bounding box center [342, 254] width 192 height 307
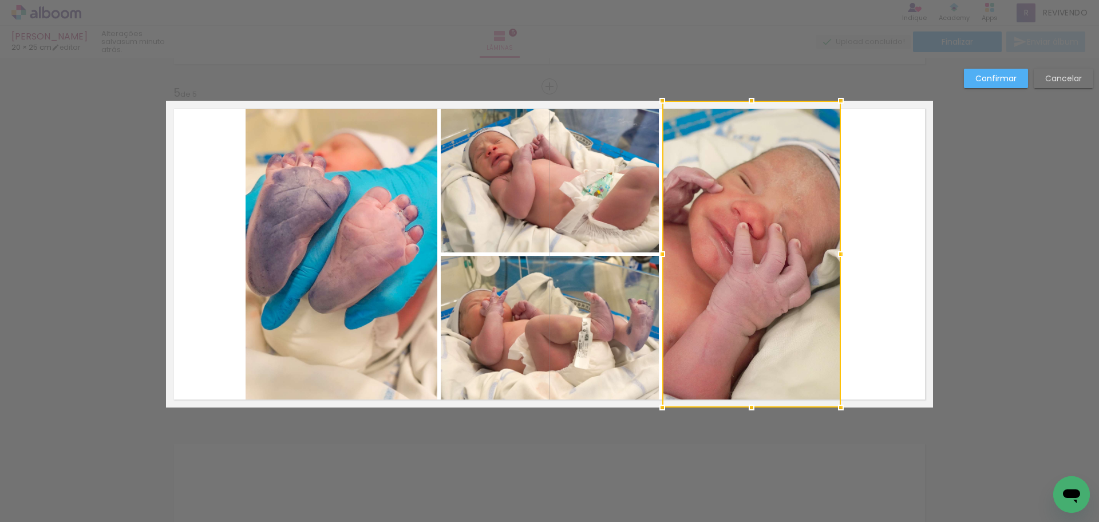
drag, startPoint x: 842, startPoint y: 255, endPoint x: 835, endPoint y: 259, distance: 8.5
click at [835, 259] on div at bounding box center [841, 254] width 23 height 23
click at [0, 0] on slot "Confirmar" at bounding box center [0, 0] width 0 height 0
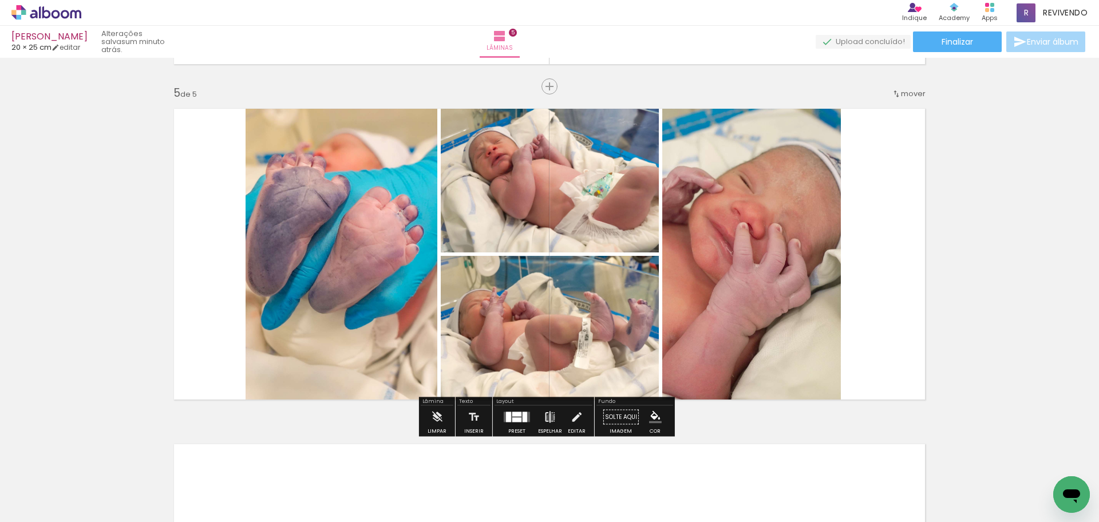
click at [548, 418] on iron-icon at bounding box center [550, 417] width 13 height 23
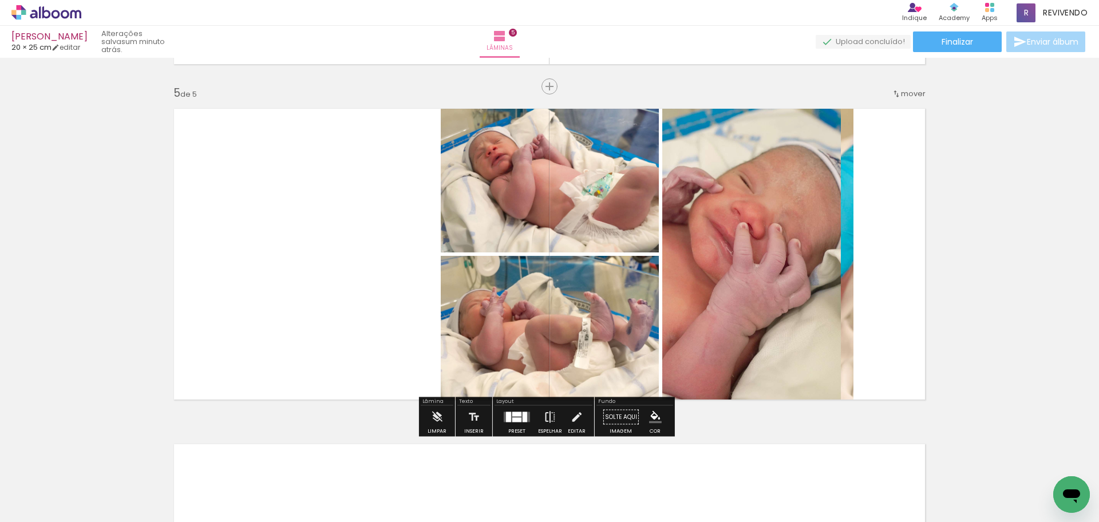
click at [549, 418] on iron-icon at bounding box center [550, 417] width 13 height 23
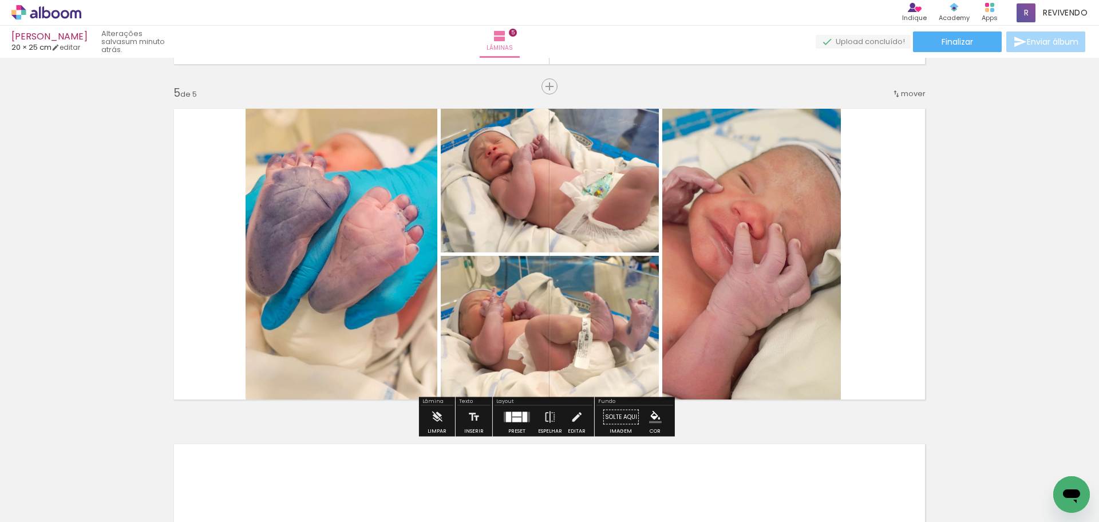
click at [515, 413] on div at bounding box center [517, 414] width 9 height 5
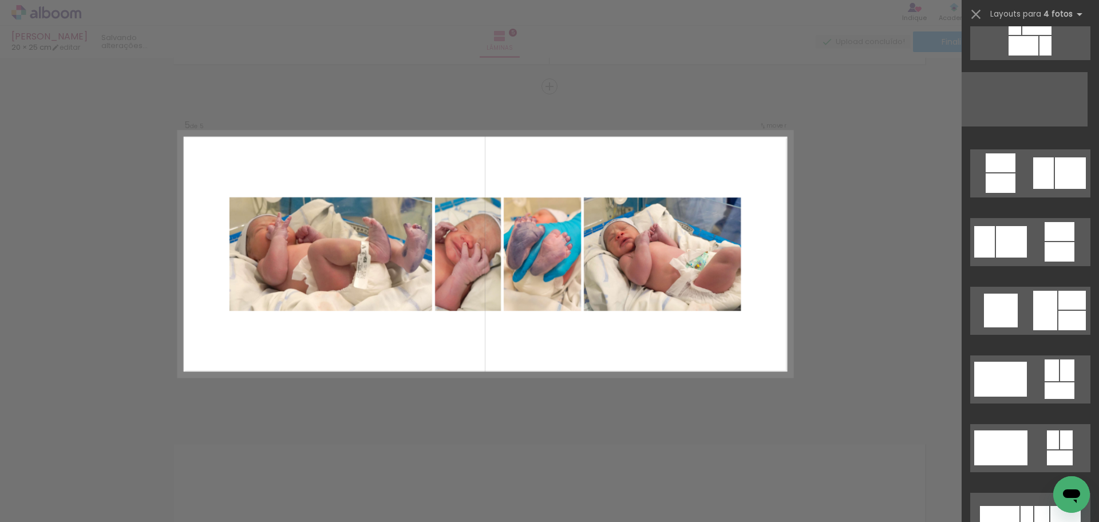
scroll to position [3333, 0]
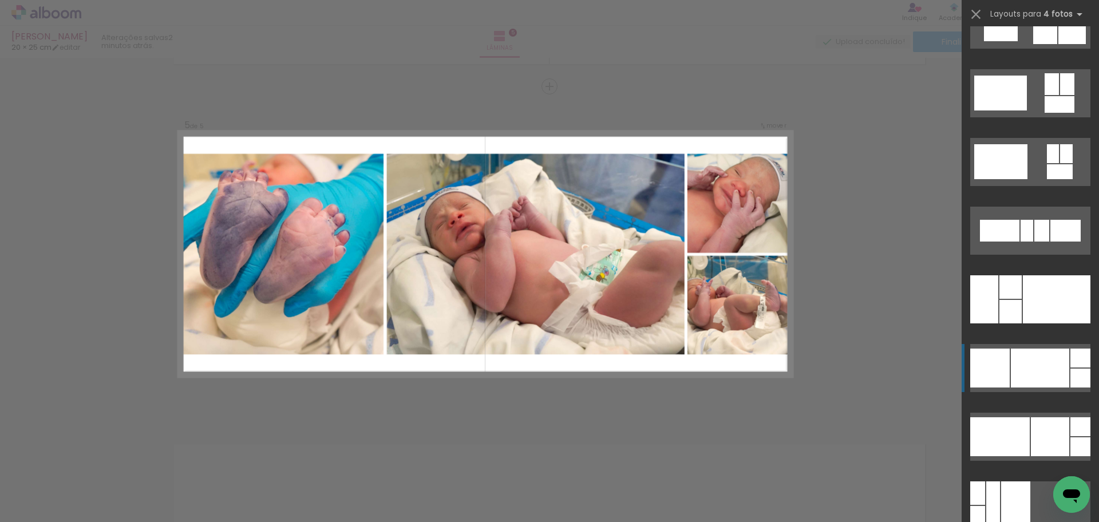
click at [1025, 361] on div at bounding box center [1040, 368] width 58 height 39
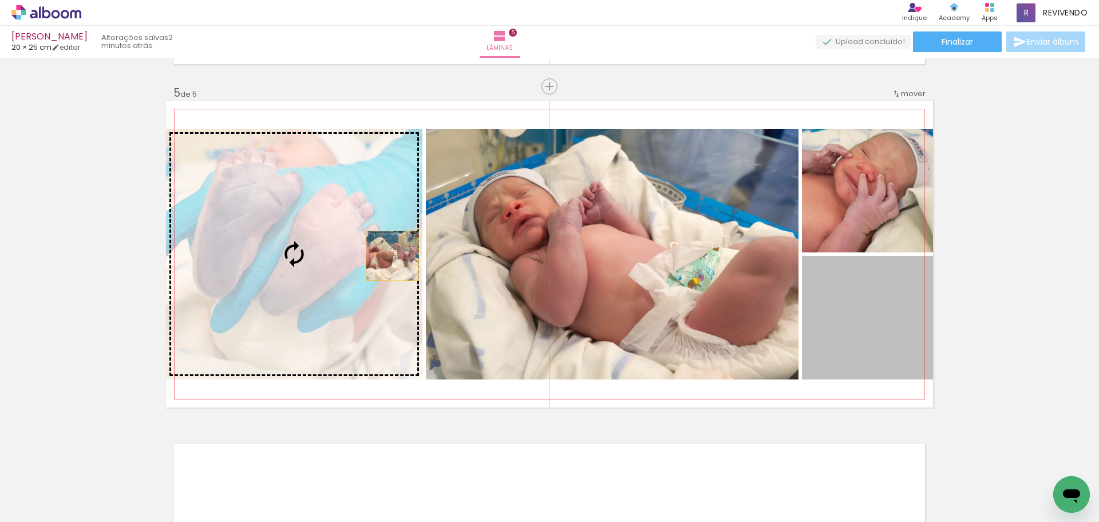
drag, startPoint x: 836, startPoint y: 324, endPoint x: 375, endPoint y: 253, distance: 467.0
click at [0, 0] on slot at bounding box center [0, 0] width 0 height 0
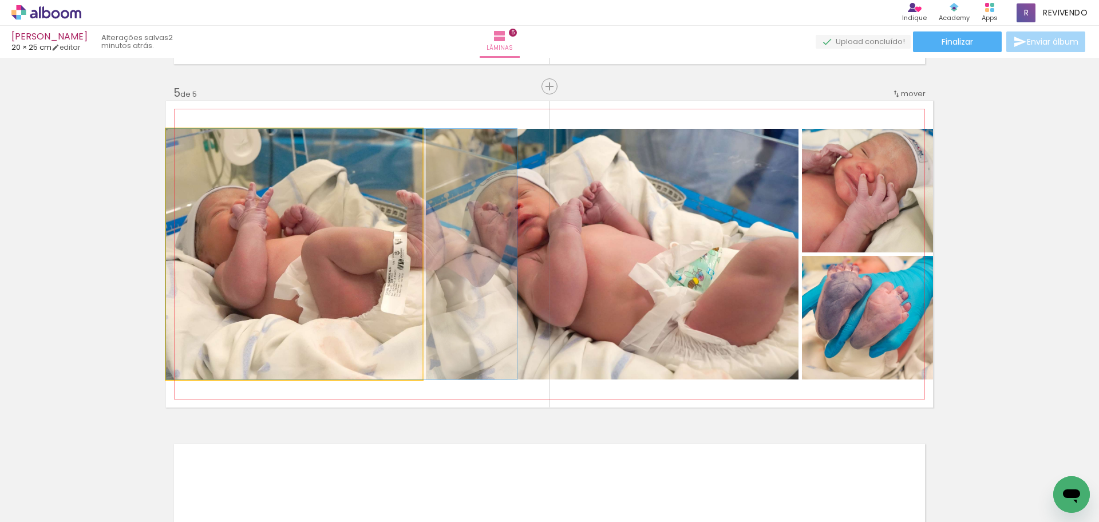
drag, startPoint x: 313, startPoint y: 257, endPoint x: 361, endPoint y: 269, distance: 50.0
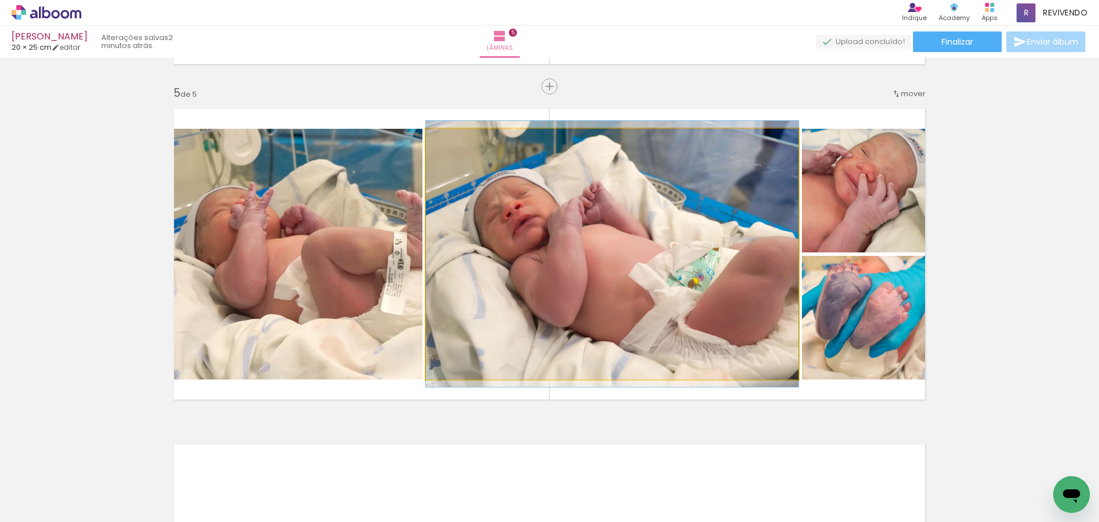
click at [651, 307] on quentale-photo at bounding box center [612, 254] width 373 height 251
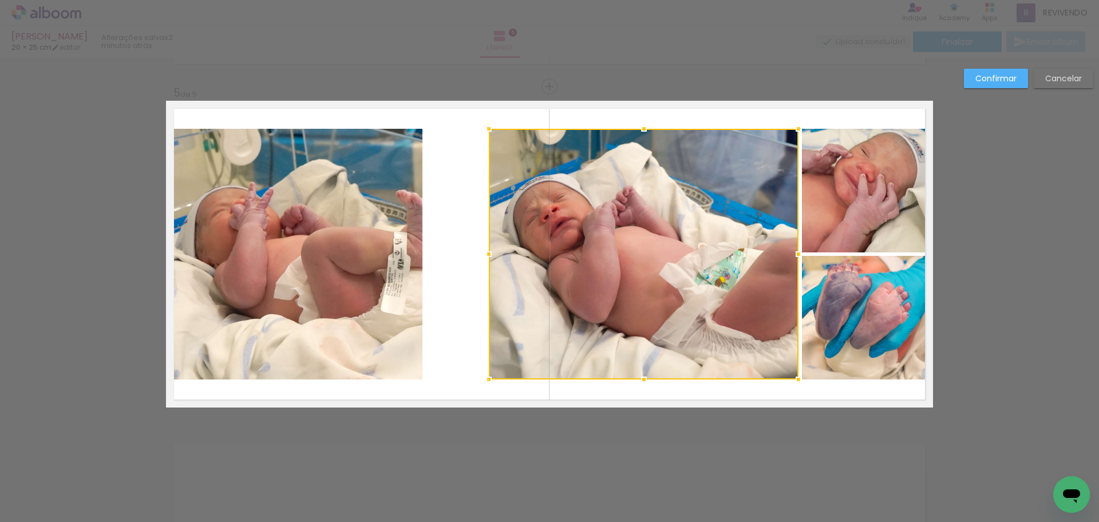
drag, startPoint x: 439, startPoint y: 254, endPoint x: 490, endPoint y: 258, distance: 51.7
click at [490, 258] on div at bounding box center [489, 254] width 23 height 23
drag, startPoint x: 596, startPoint y: 280, endPoint x: 602, endPoint y: 275, distance: 8.3
click at [596, 281] on div at bounding box center [645, 254] width 310 height 251
click at [0, 0] on slot "Confirmar" at bounding box center [0, 0] width 0 height 0
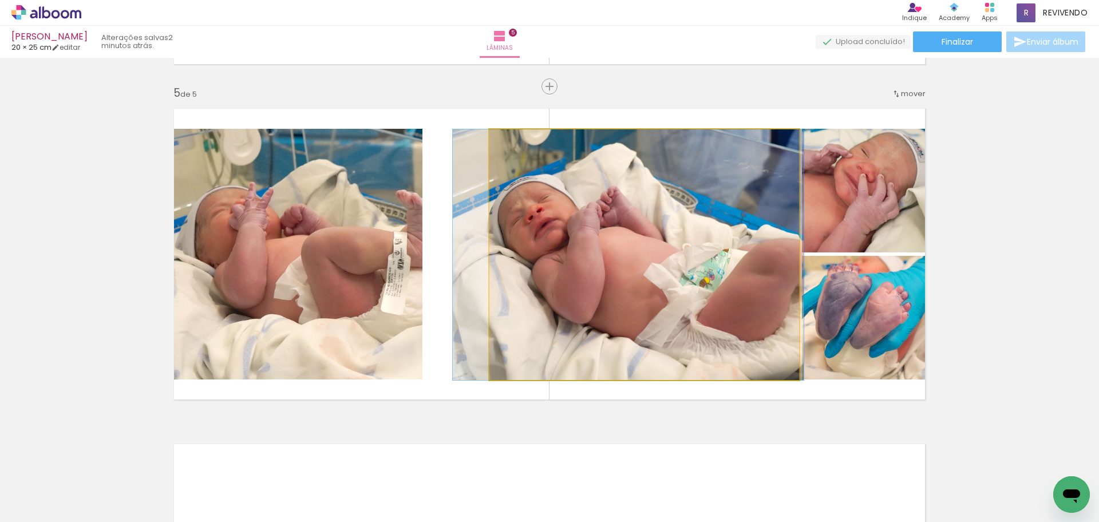
drag, startPoint x: 543, startPoint y: 246, endPoint x: 527, endPoint y: 243, distance: 16.3
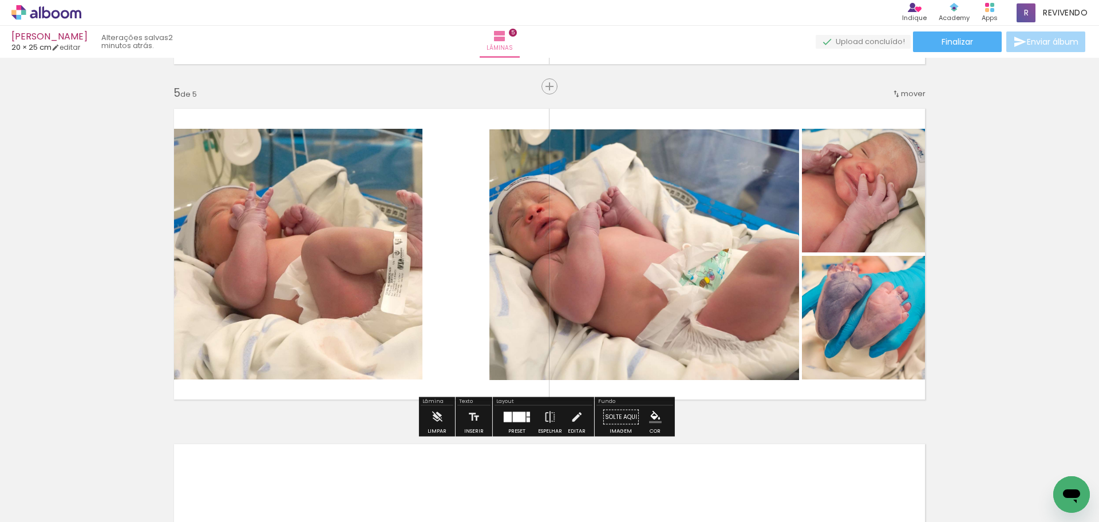
click at [359, 249] on quentale-photo at bounding box center [294, 254] width 257 height 251
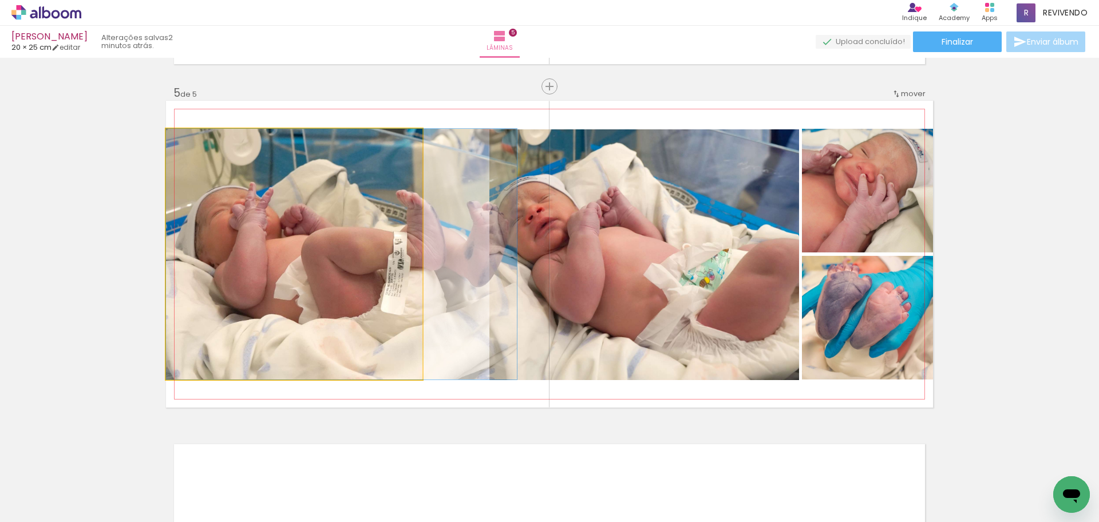
click at [359, 249] on quentale-photo at bounding box center [294, 254] width 257 height 251
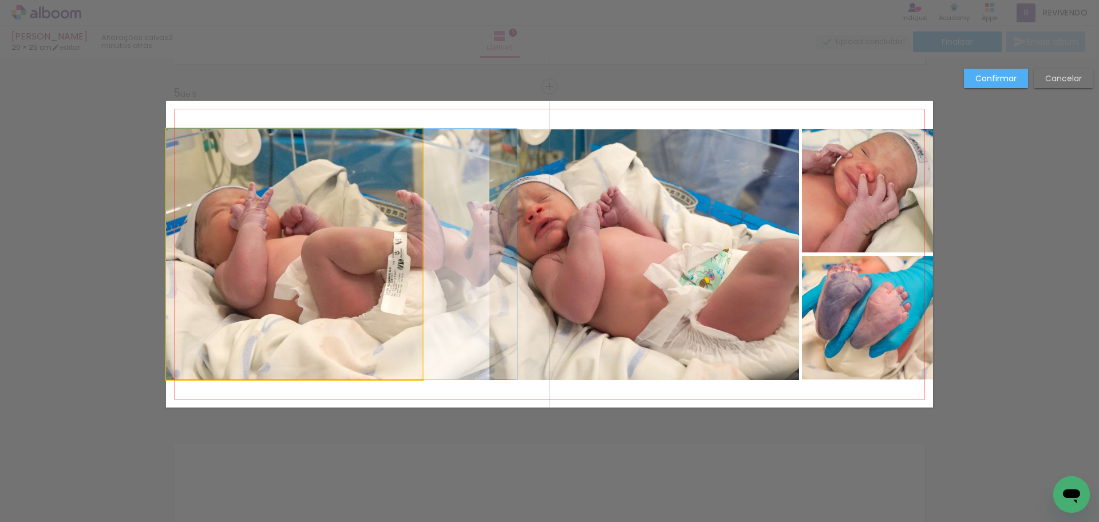
click at [361, 250] on quentale-photo at bounding box center [294, 254] width 257 height 251
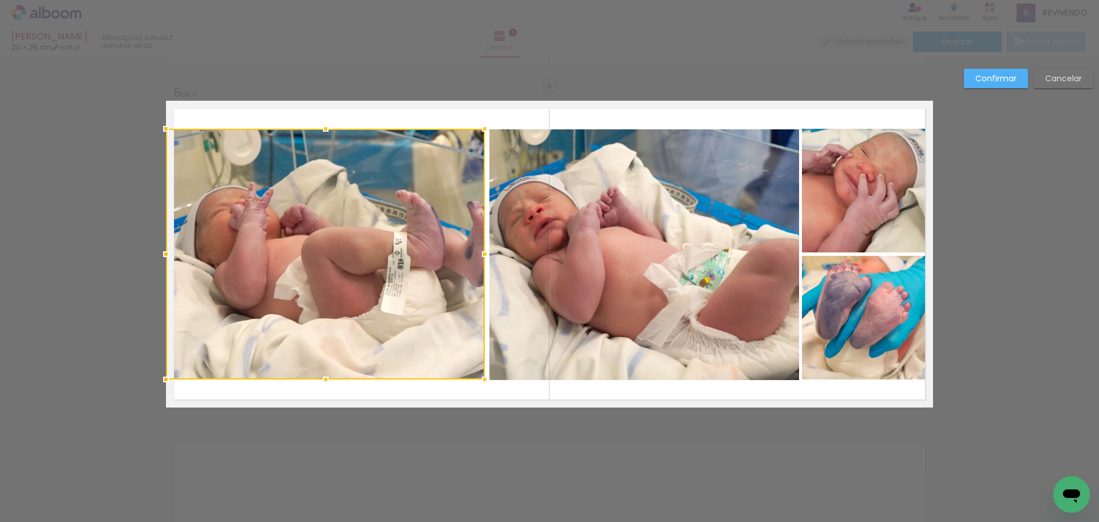
drag, startPoint x: 430, startPoint y: 261, endPoint x: 484, endPoint y: 271, distance: 55.3
click at [484, 271] on album-spread "5 de 5" at bounding box center [549, 254] width 767 height 307
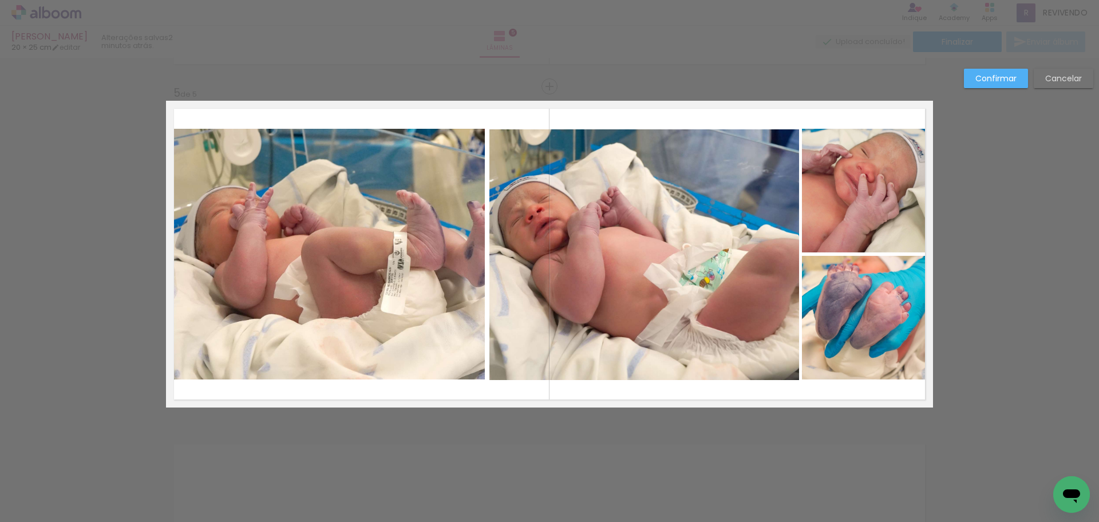
click at [204, 252] on quentale-photo at bounding box center [325, 254] width 319 height 251
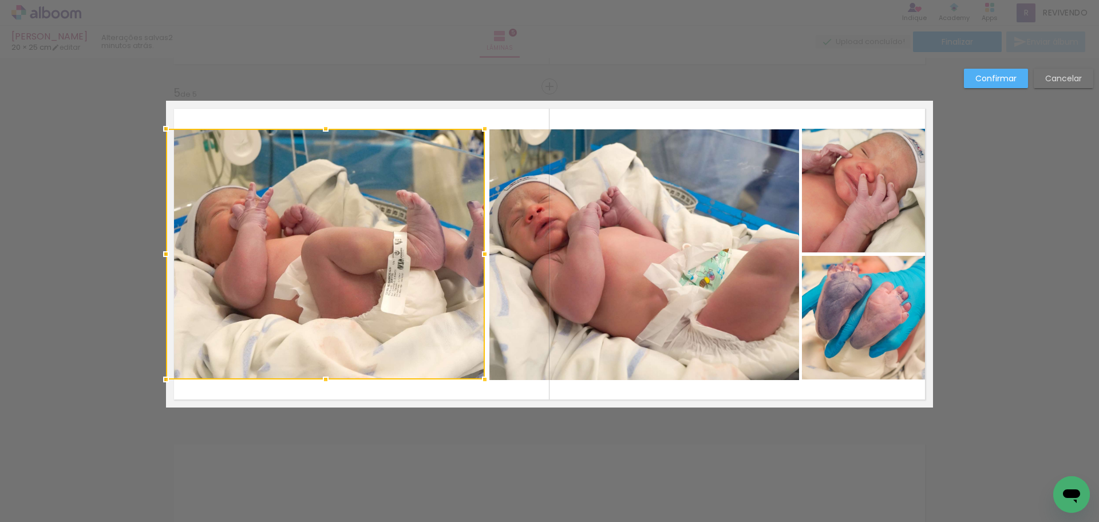
click at [204, 252] on div at bounding box center [325, 254] width 319 height 251
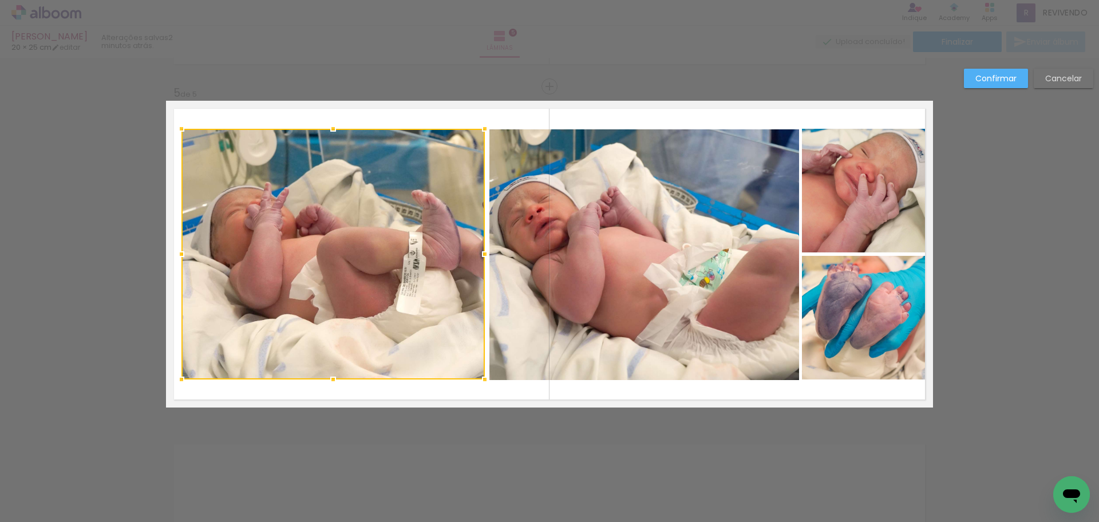
drag, startPoint x: 171, startPoint y: 254, endPoint x: 180, endPoint y: 258, distance: 10.5
click at [180, 258] on div at bounding box center [181, 254] width 23 height 23
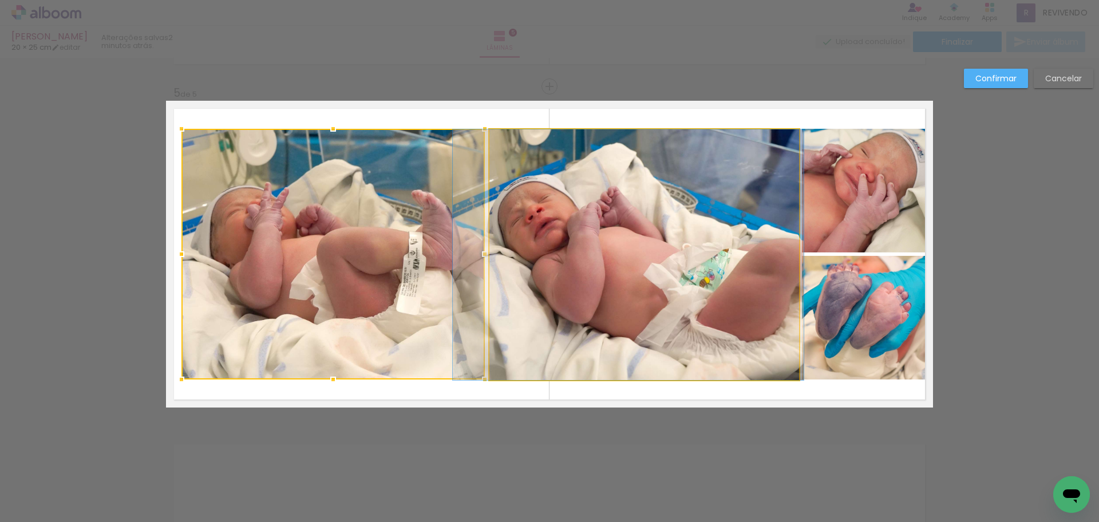
click at [608, 242] on quentale-photo at bounding box center [645, 254] width 310 height 251
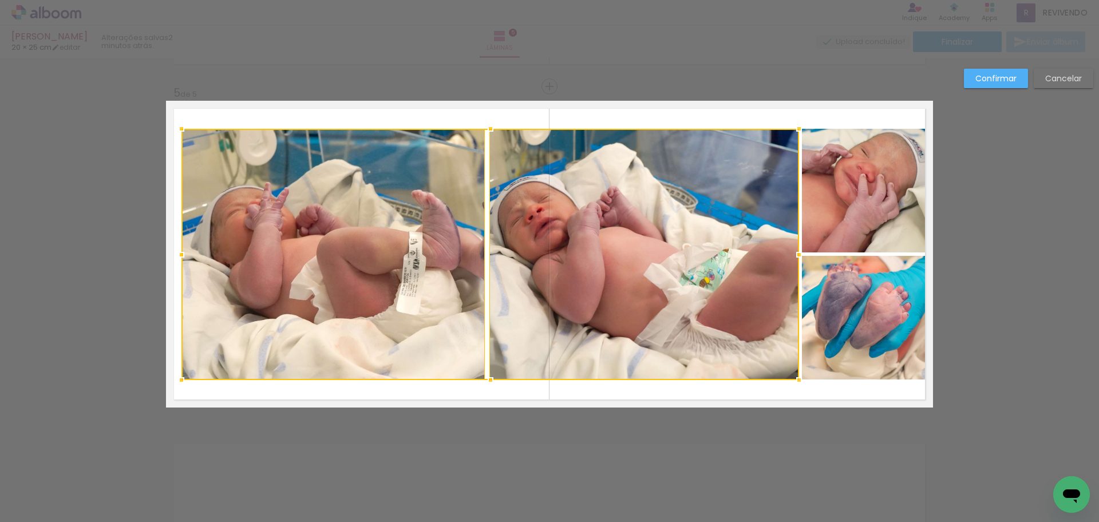
click at [869, 199] on quentale-photo at bounding box center [867, 191] width 131 height 124
click at [881, 308] on div at bounding box center [558, 254] width 752 height 251
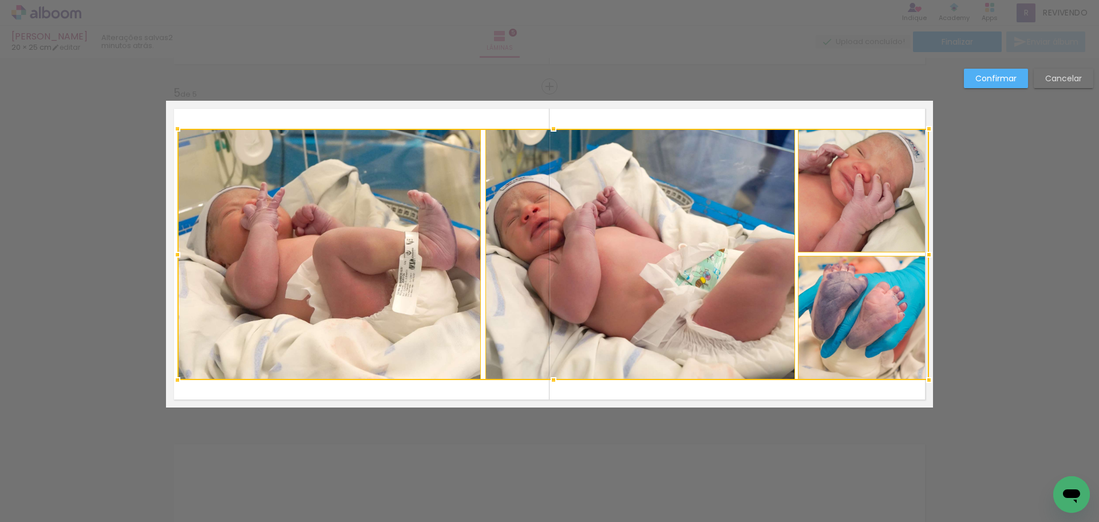
click at [878, 318] on div at bounding box center [554, 254] width 752 height 251
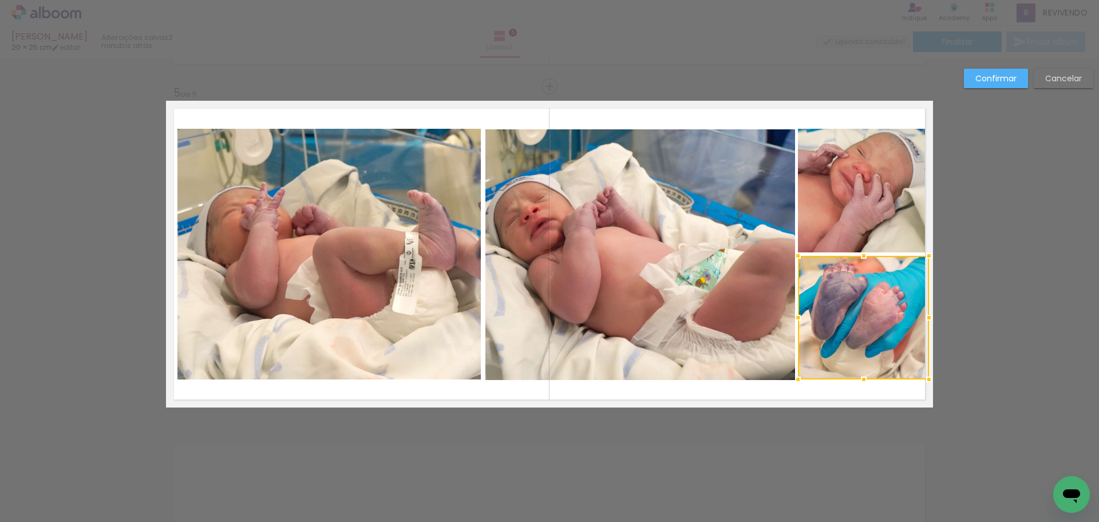
click at [653, 271] on quentale-photo at bounding box center [641, 254] width 310 height 251
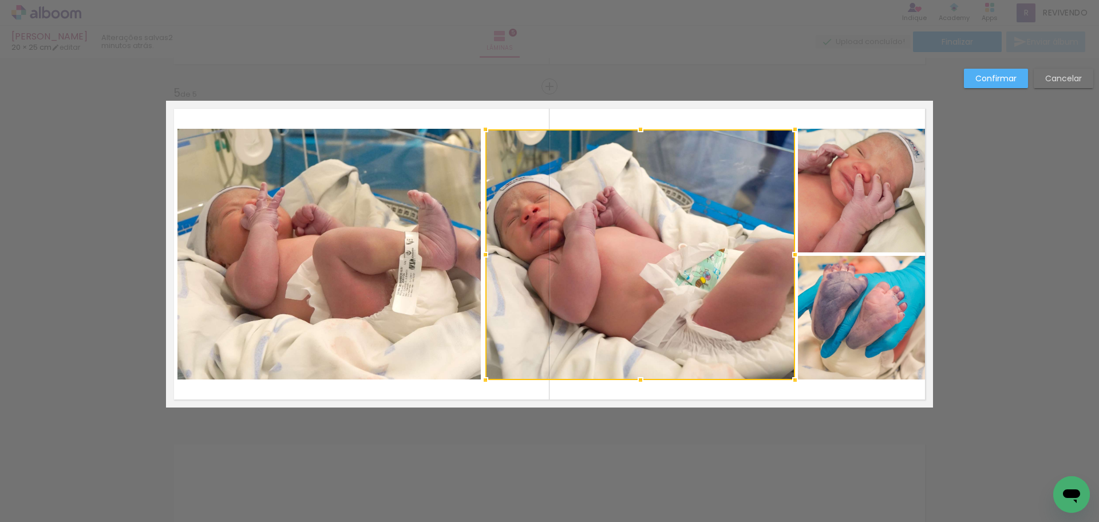
click at [653, 271] on div at bounding box center [641, 254] width 310 height 251
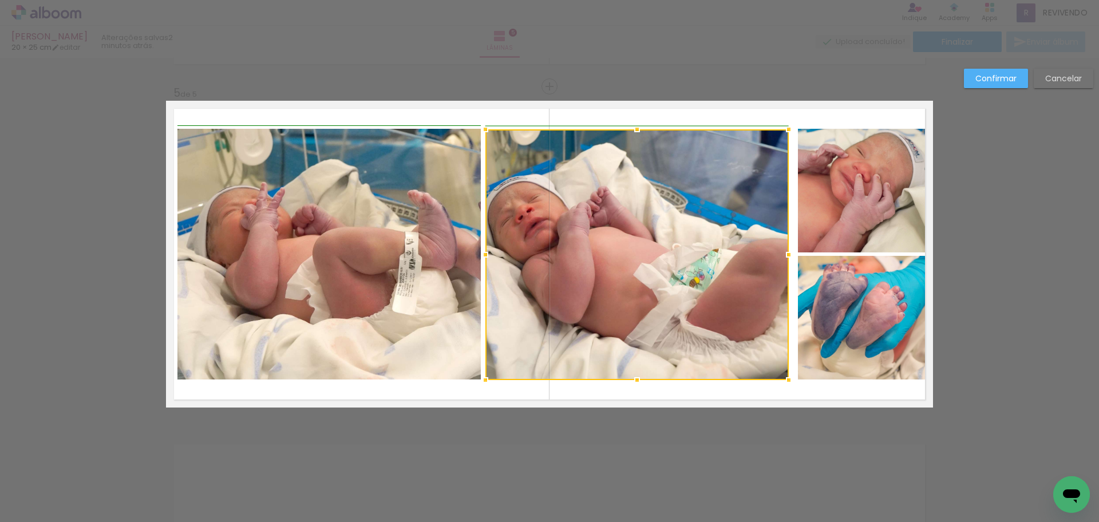
click at [785, 258] on div at bounding box center [789, 254] width 23 height 23
click at [825, 224] on quentale-photo at bounding box center [863, 191] width 131 height 124
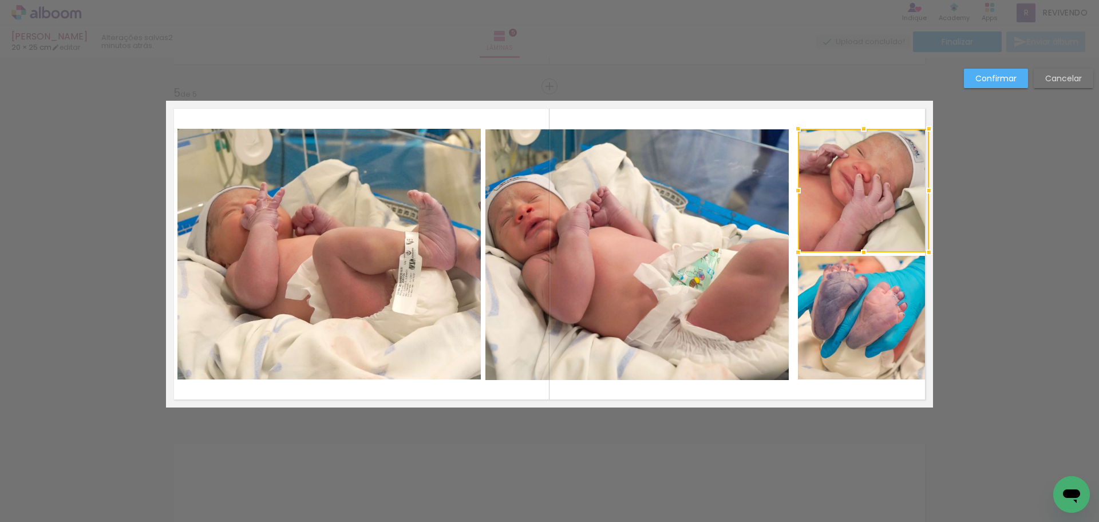
click at [825, 224] on div at bounding box center [863, 191] width 131 height 124
click at [826, 307] on quentale-photo at bounding box center [863, 318] width 131 height 124
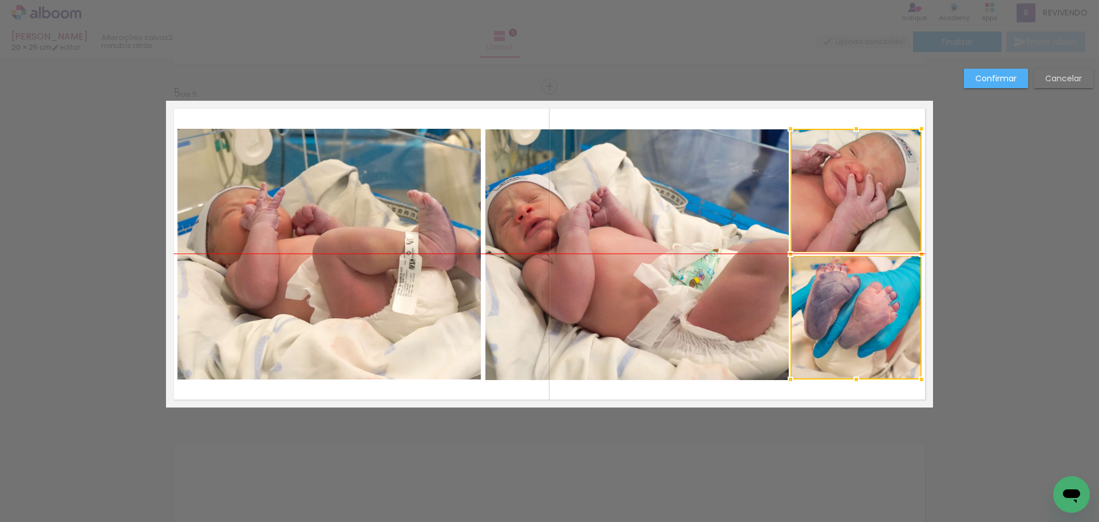
drag, startPoint x: 836, startPoint y: 310, endPoint x: 830, endPoint y: 310, distance: 6.3
click at [830, 310] on div at bounding box center [856, 254] width 131 height 251
click at [655, 267] on quentale-photo at bounding box center [638, 254] width 304 height 251
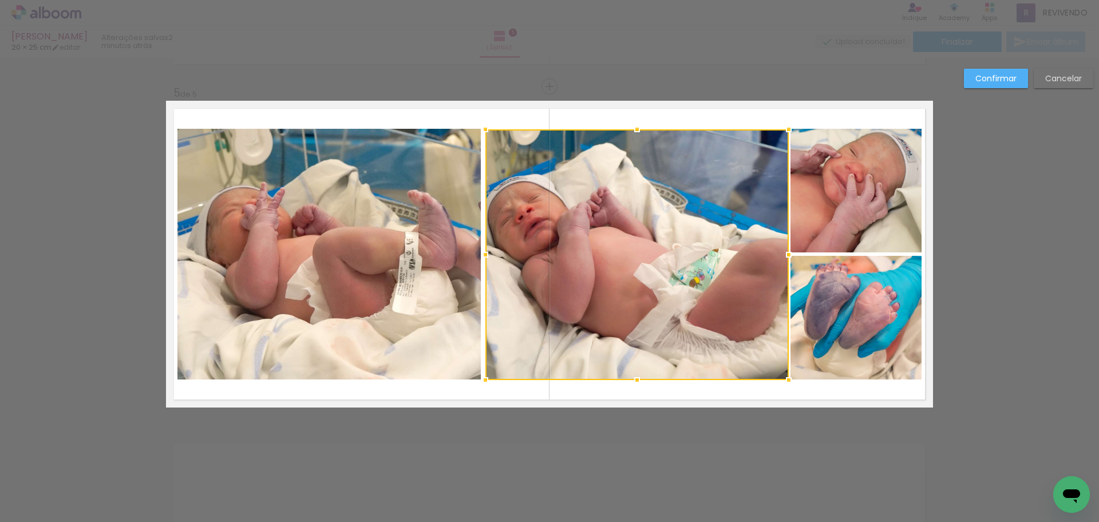
click at [655, 267] on div at bounding box center [638, 254] width 304 height 251
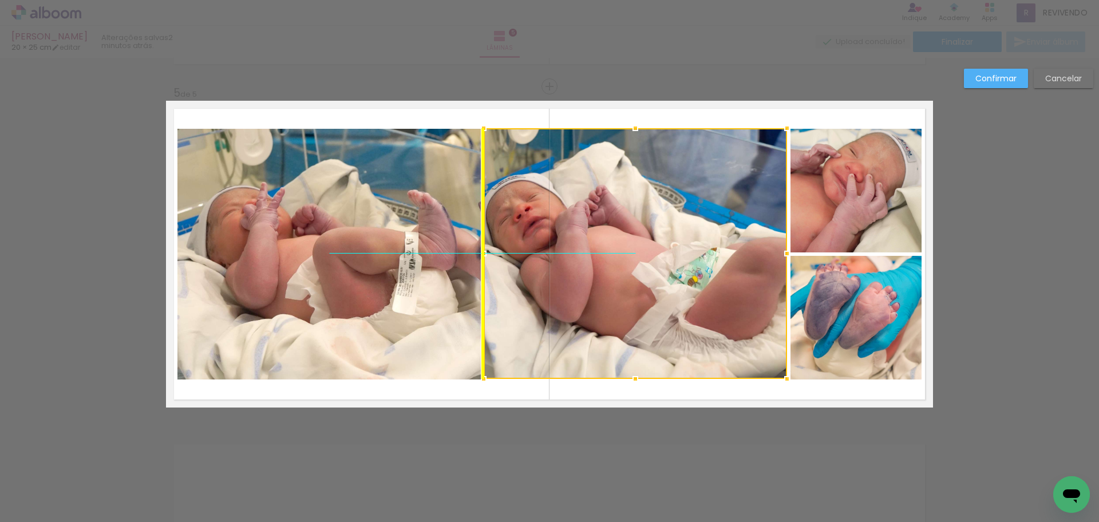
click at [653, 267] on div at bounding box center [636, 253] width 304 height 251
click at [590, 121] on quentale-layouter at bounding box center [549, 254] width 767 height 307
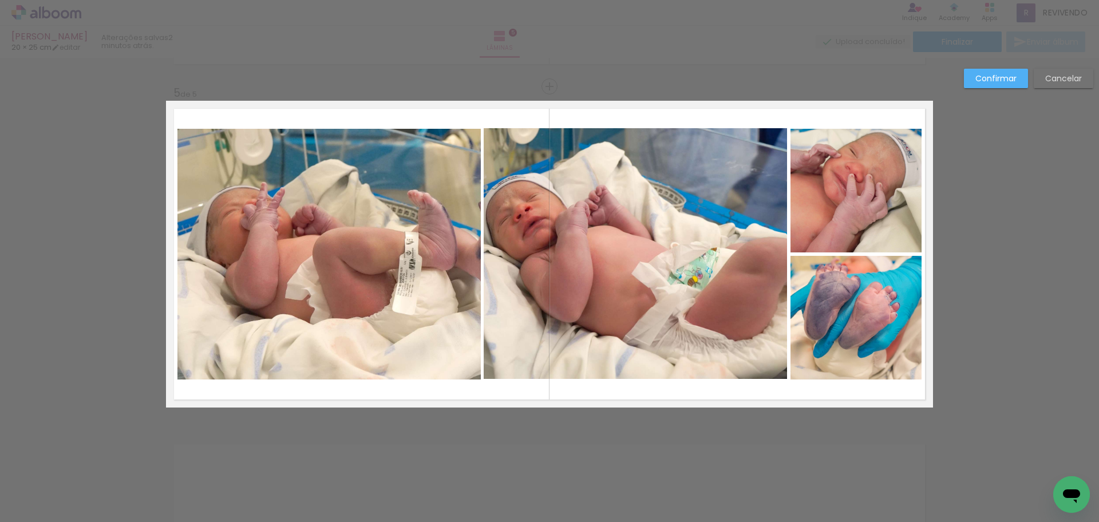
click at [636, 234] on quentale-photo at bounding box center [636, 253] width 304 height 251
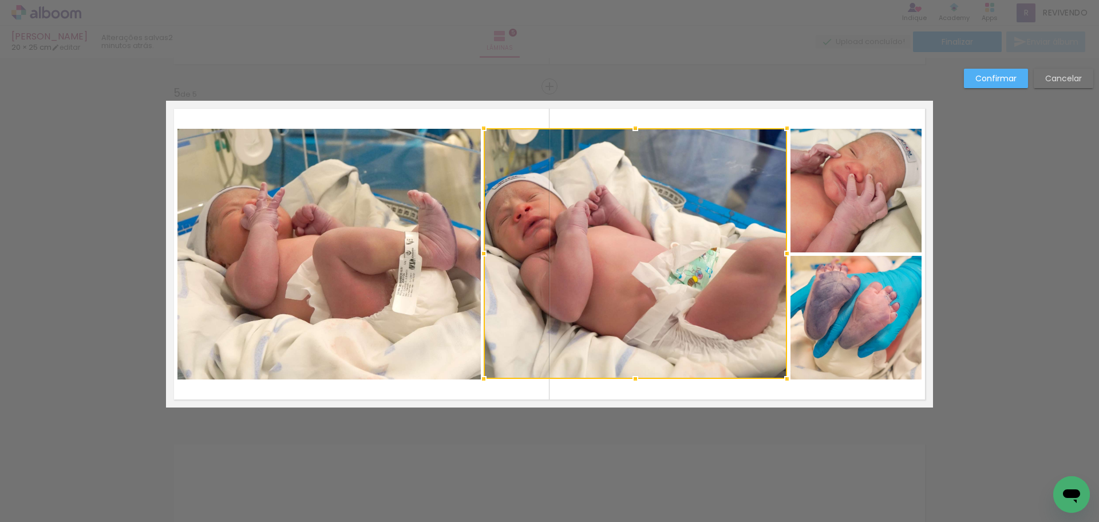
click at [636, 234] on div at bounding box center [636, 253] width 304 height 251
click at [642, 243] on div at bounding box center [635, 254] width 304 height 251
click at [578, 115] on quentale-layouter at bounding box center [549, 254] width 767 height 307
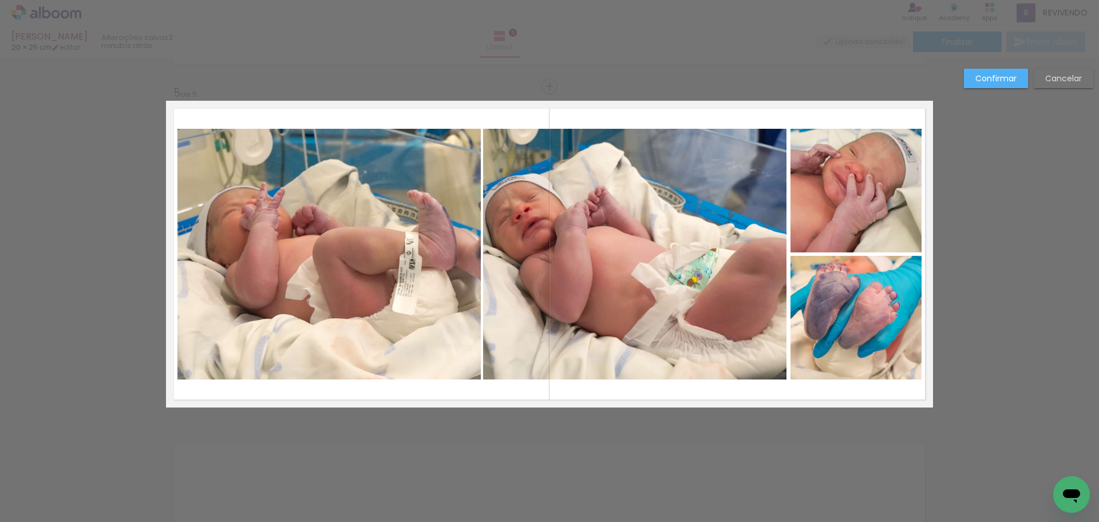
click at [598, 204] on quentale-photo at bounding box center [635, 254] width 304 height 251
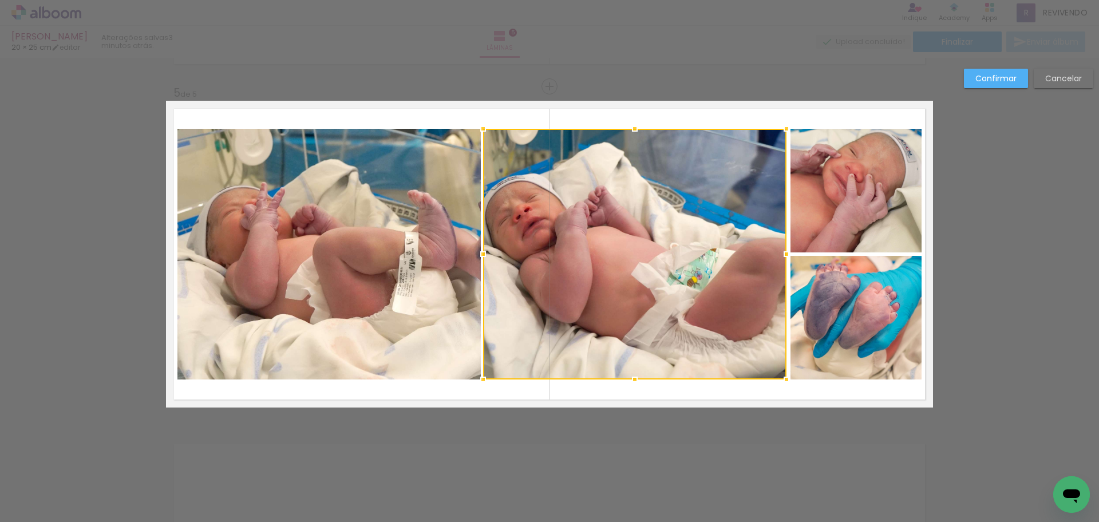
click at [598, 204] on div at bounding box center [635, 254] width 304 height 251
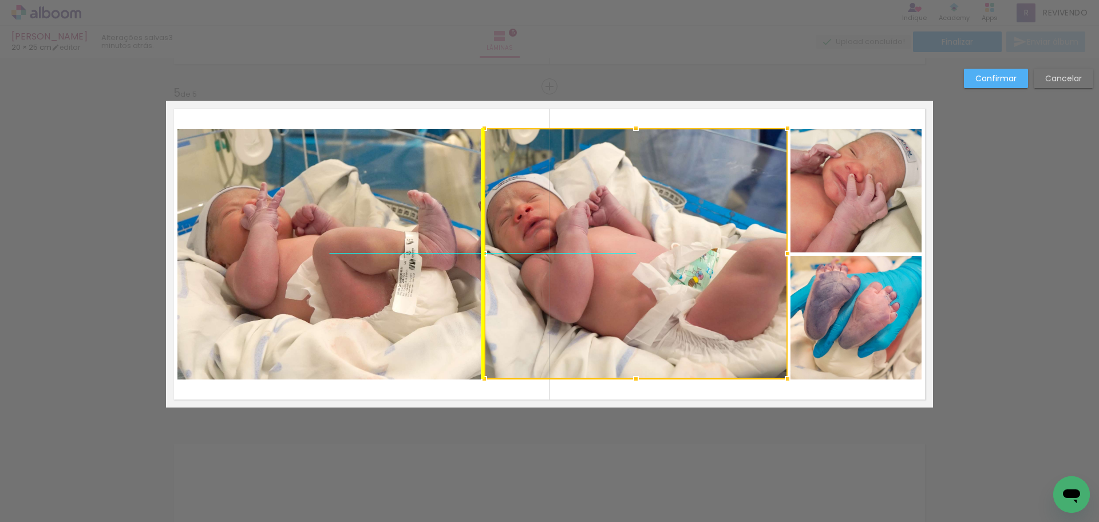
click at [606, 211] on div at bounding box center [636, 253] width 304 height 251
click at [591, 116] on quentale-layouter at bounding box center [549, 254] width 767 height 307
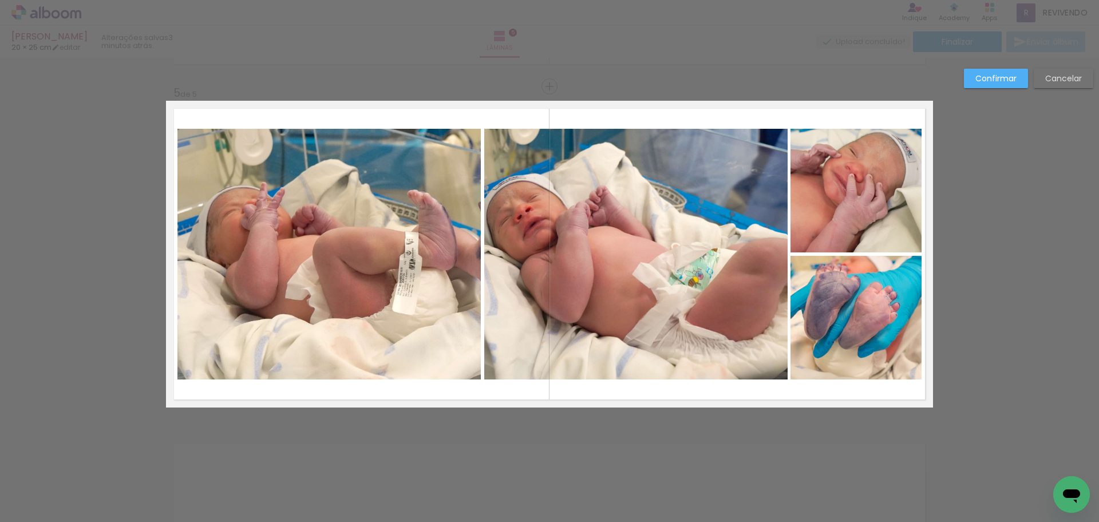
click at [0, 0] on slot "Confirmar" at bounding box center [0, 0] width 0 height 0
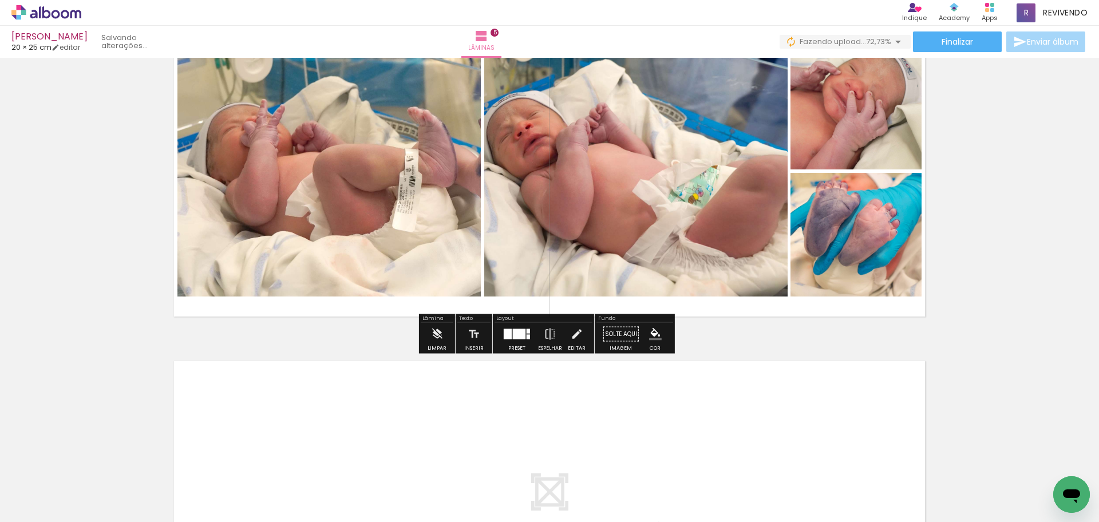
scroll to position [1447, 0]
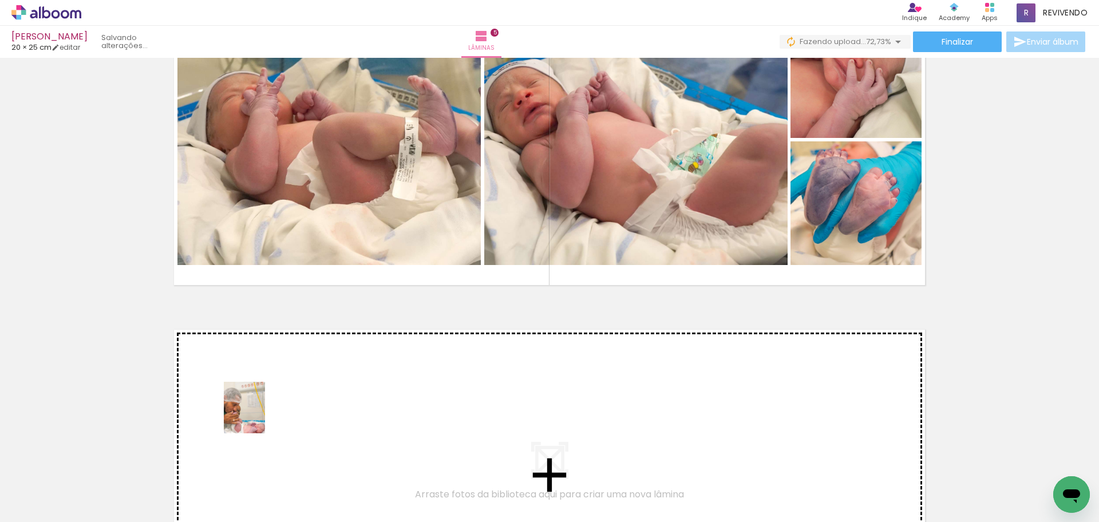
drag, startPoint x: 258, startPoint y: 490, endPoint x: 258, endPoint y: 416, distance: 73.9
click at [258, 416] on quentale-workspace at bounding box center [549, 261] width 1099 height 522
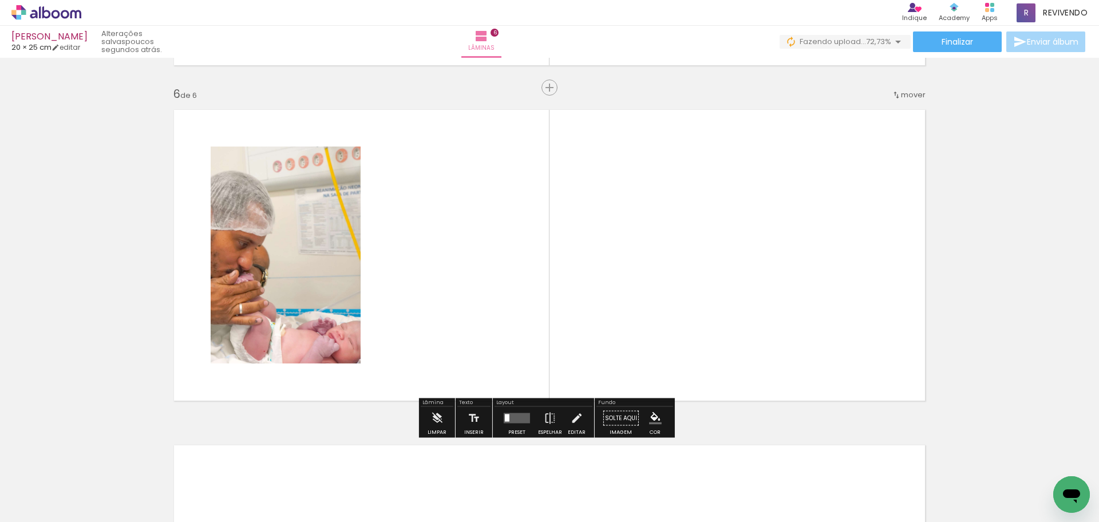
scroll to position [1668, 0]
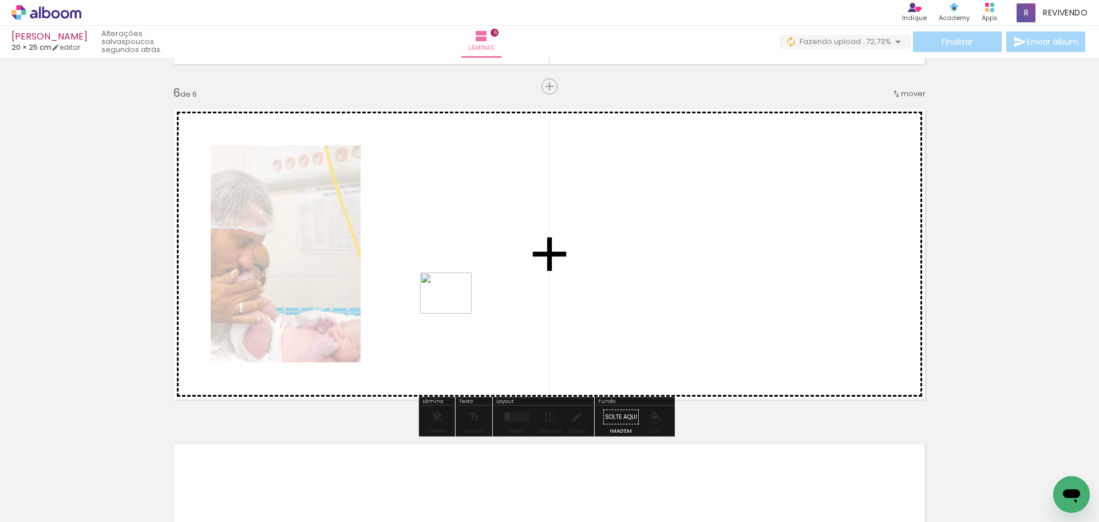
drag, startPoint x: 266, startPoint y: 483, endPoint x: 455, endPoint y: 307, distance: 258.1
click at [455, 307] on quentale-workspace at bounding box center [549, 261] width 1099 height 522
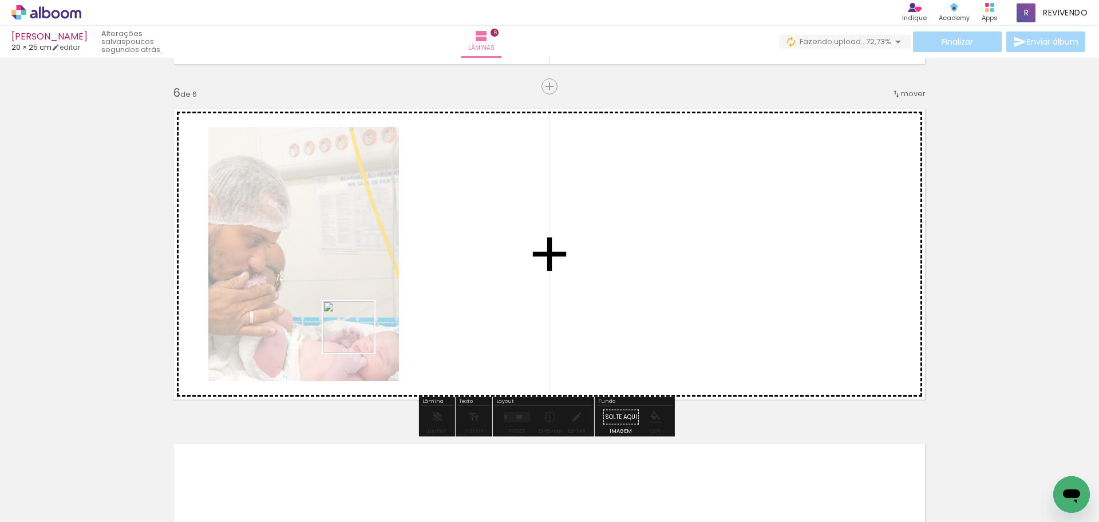
drag, startPoint x: 308, startPoint y: 419, endPoint x: 357, endPoint y: 336, distance: 96.5
click at [357, 336] on quentale-workspace at bounding box center [549, 261] width 1099 height 522
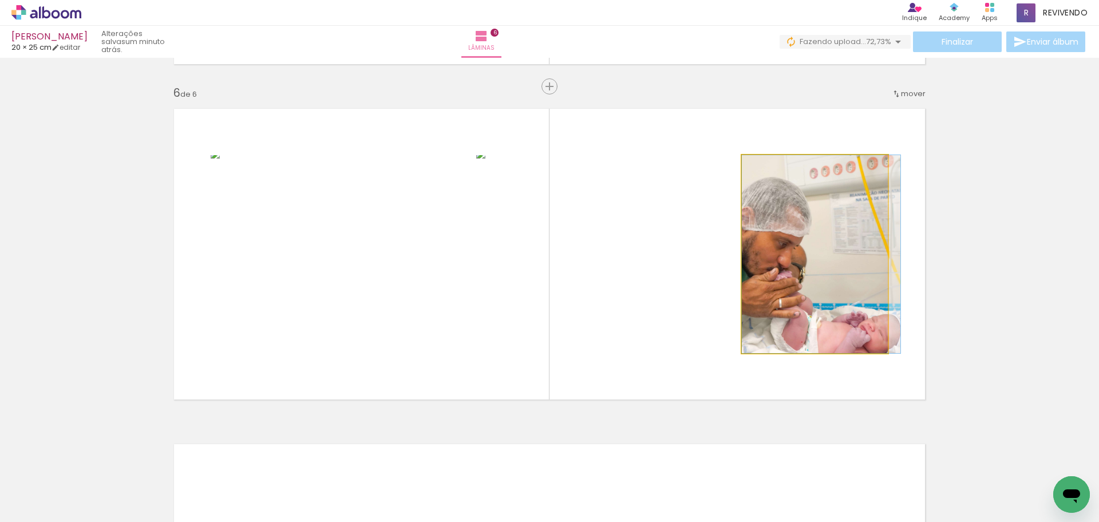
drag, startPoint x: 825, startPoint y: 327, endPoint x: 839, endPoint y: 330, distance: 14.7
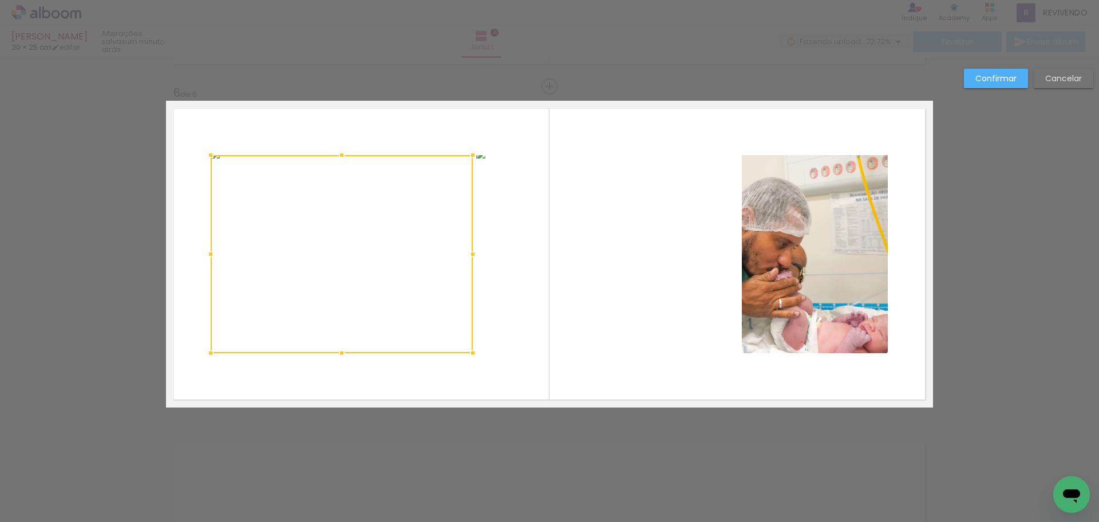
scroll to position [3333, 0]
click at [591, 303] on quentale-photo at bounding box center [607, 254] width 262 height 198
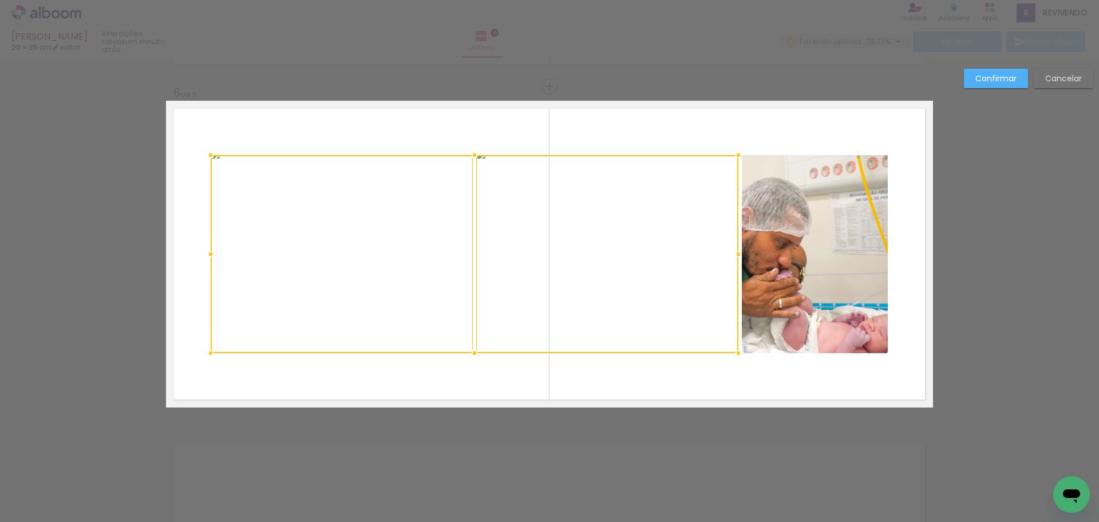
click at [802, 303] on quentale-photo at bounding box center [815, 254] width 146 height 198
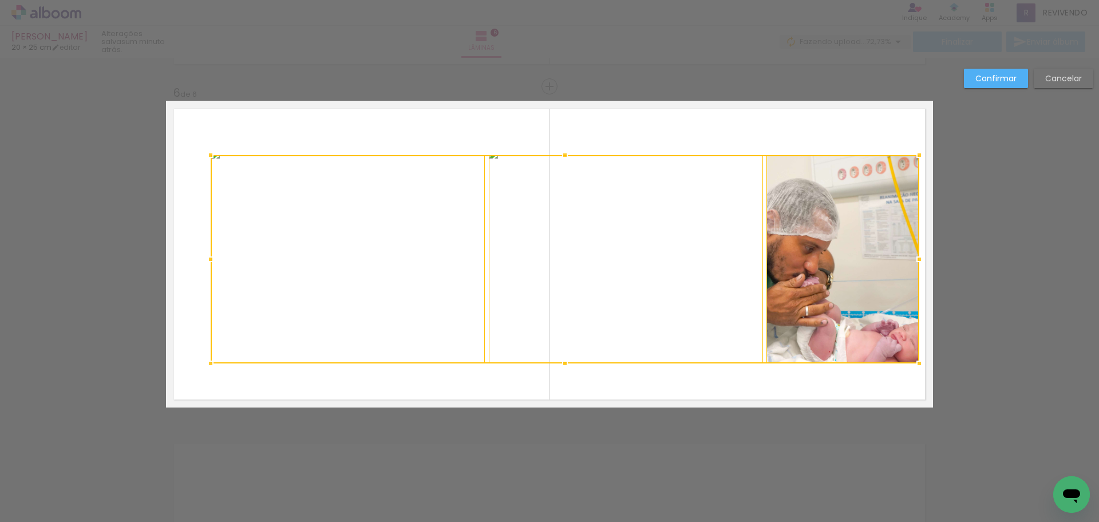
drag, startPoint x: 888, startPoint y: 358, endPoint x: 916, endPoint y: 365, distance: 29.0
click at [916, 365] on div at bounding box center [919, 363] width 23 height 23
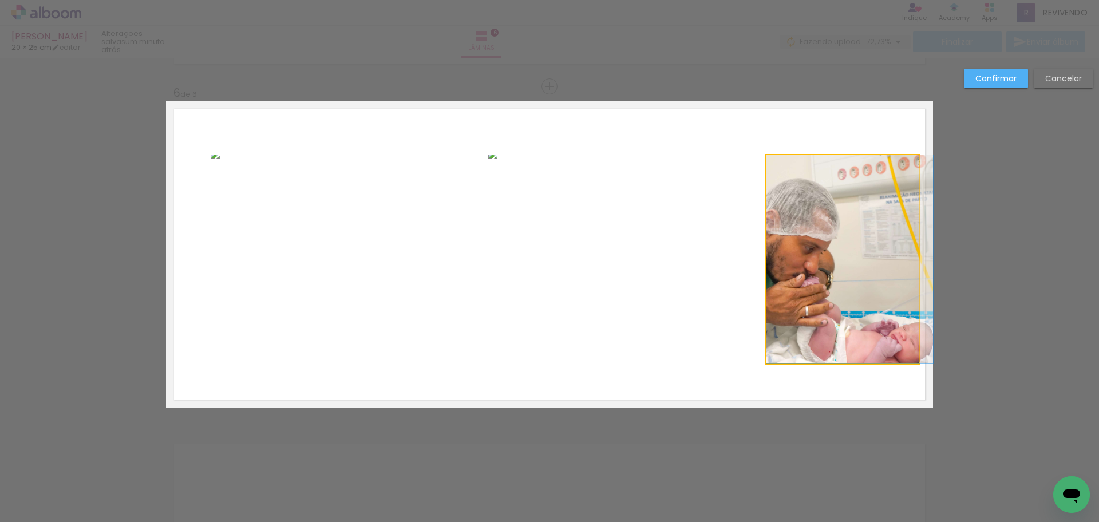
click at [793, 334] on quentale-photo at bounding box center [843, 259] width 153 height 208
click at [626, 312] on quentale-photo at bounding box center [625, 259] width 275 height 208
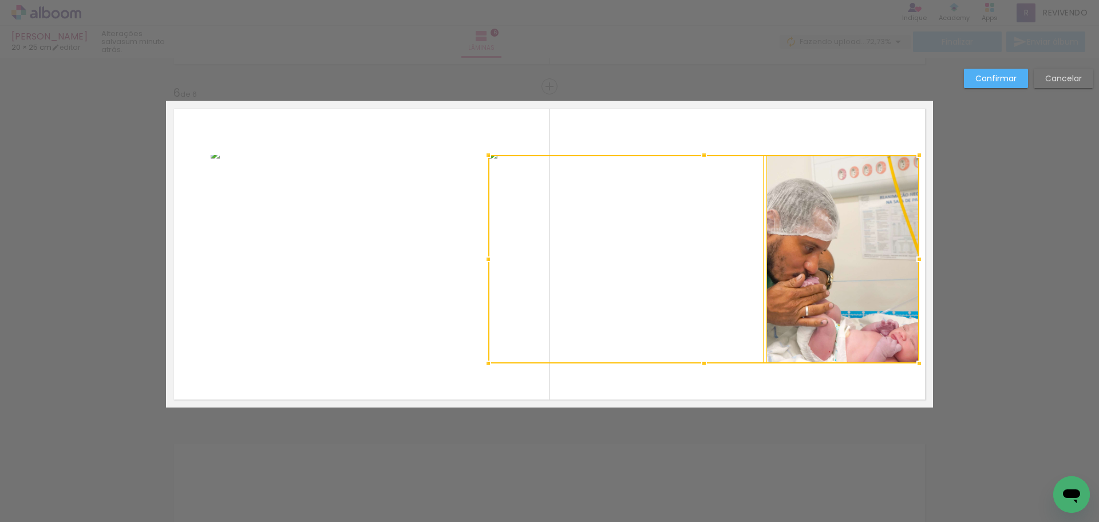
click at [288, 273] on quentale-photo at bounding box center [348, 259] width 275 height 208
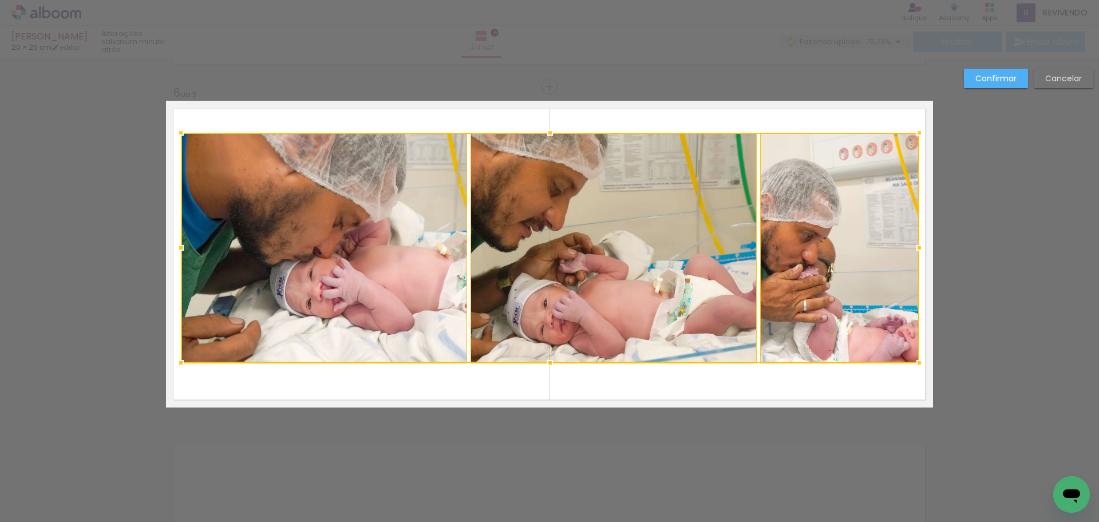
drag, startPoint x: 207, startPoint y: 155, endPoint x: 178, endPoint y: 133, distance: 37.2
click at [178, 133] on div at bounding box center [181, 132] width 23 height 23
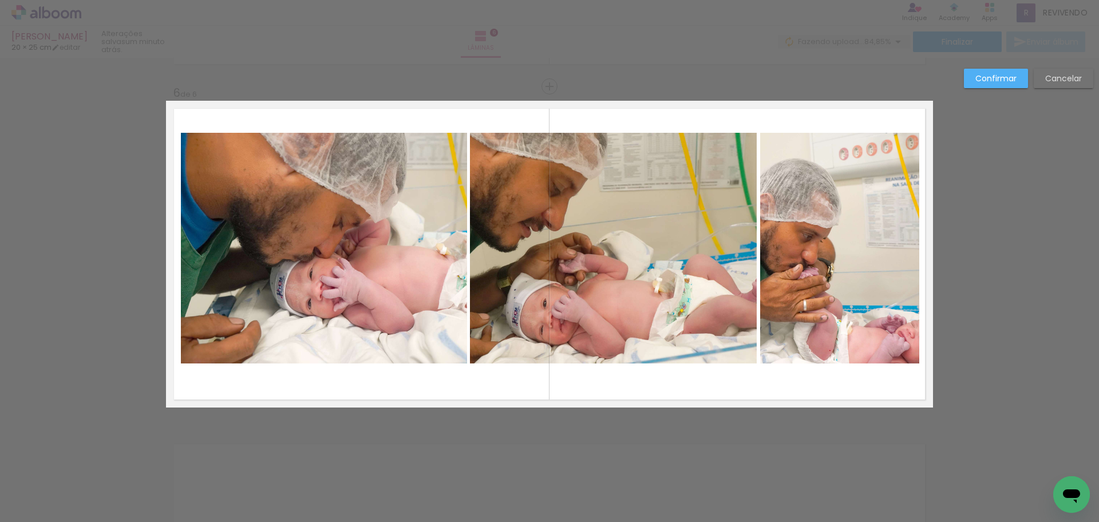
click at [0, 0] on slot "Confirmar" at bounding box center [0, 0] width 0 height 0
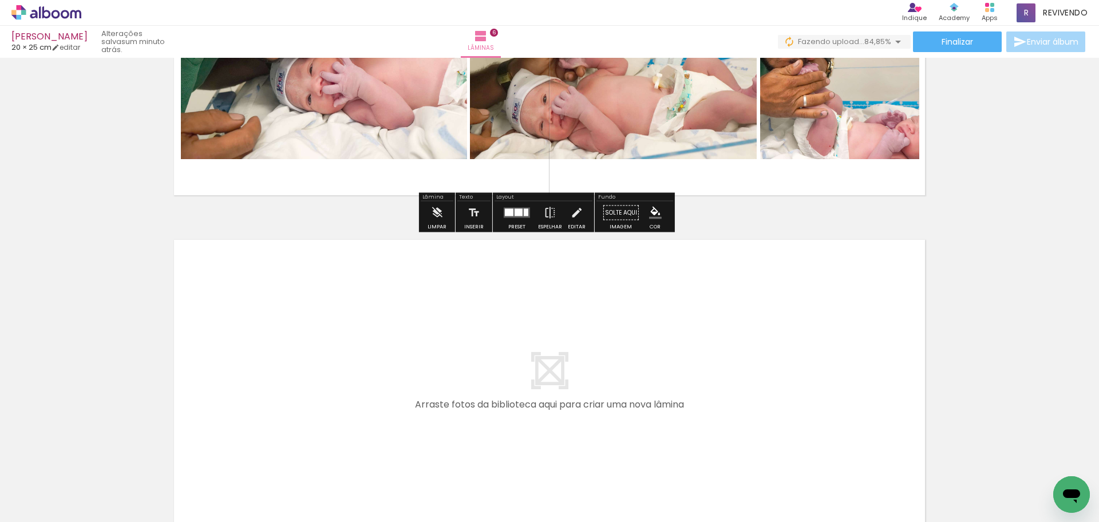
scroll to position [1897, 0]
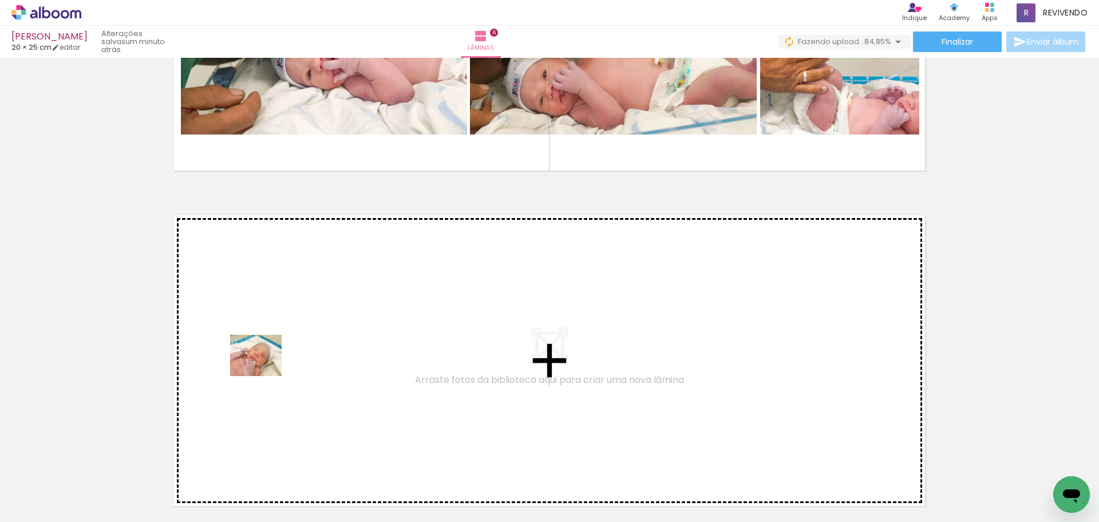
drag, startPoint x: 148, startPoint y: 465, endPoint x: 265, endPoint y: 369, distance: 151.0
click at [265, 369] on quentale-workspace at bounding box center [549, 261] width 1099 height 522
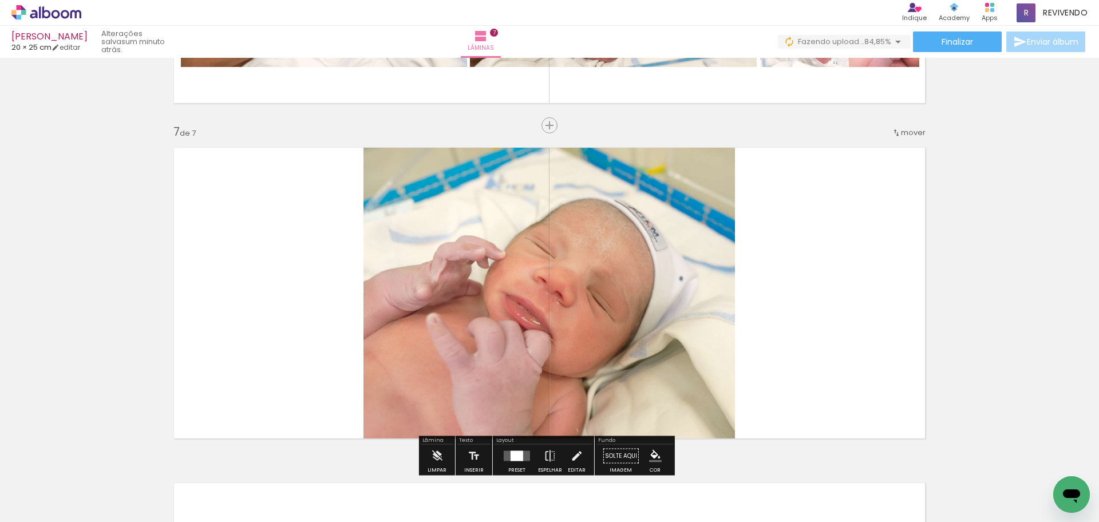
scroll to position [2004, 0]
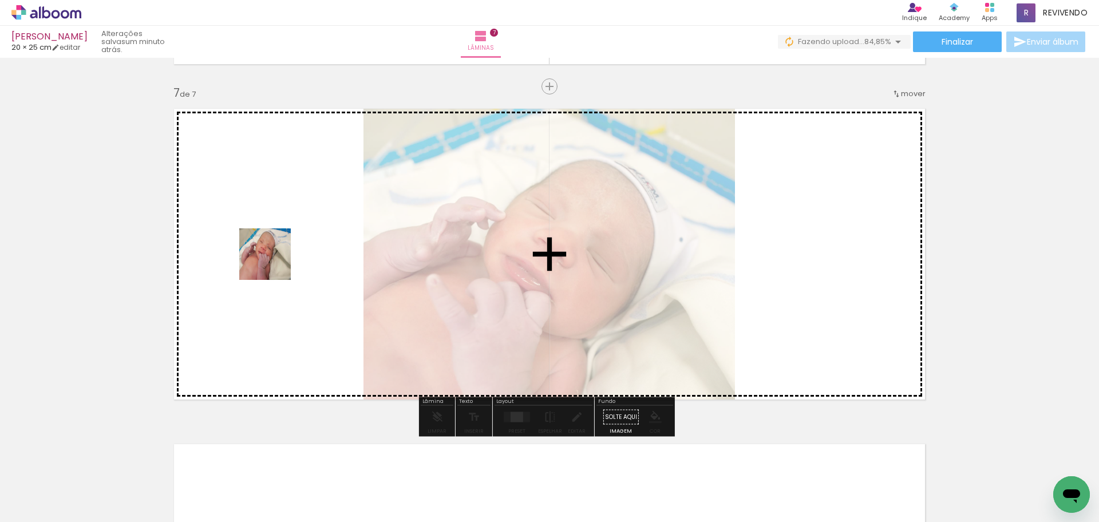
drag, startPoint x: 115, startPoint y: 486, endPoint x: 275, endPoint y: 257, distance: 280.4
click at [275, 257] on quentale-workspace at bounding box center [549, 261] width 1099 height 522
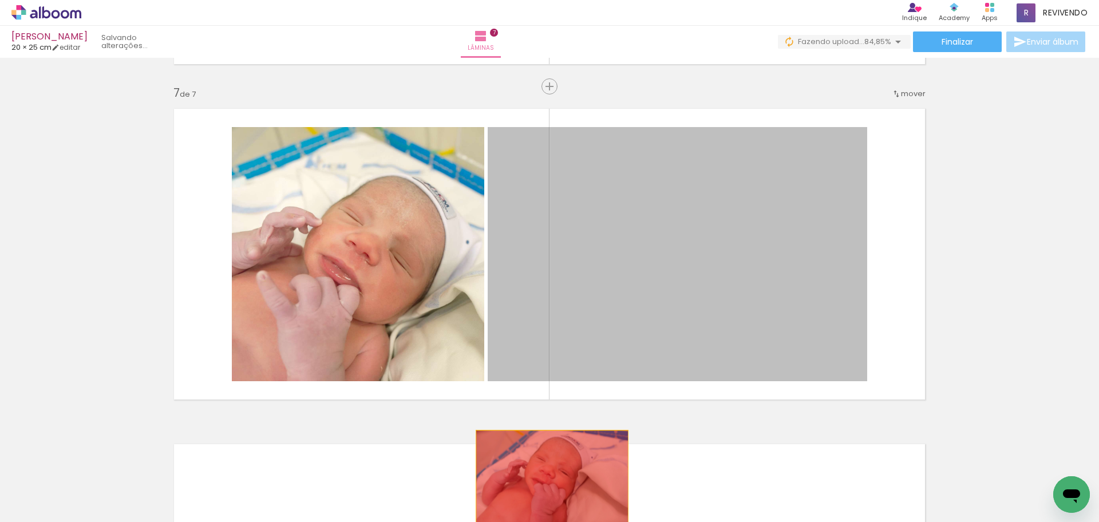
drag, startPoint x: 707, startPoint y: 255, endPoint x: 549, endPoint y: 484, distance: 278.8
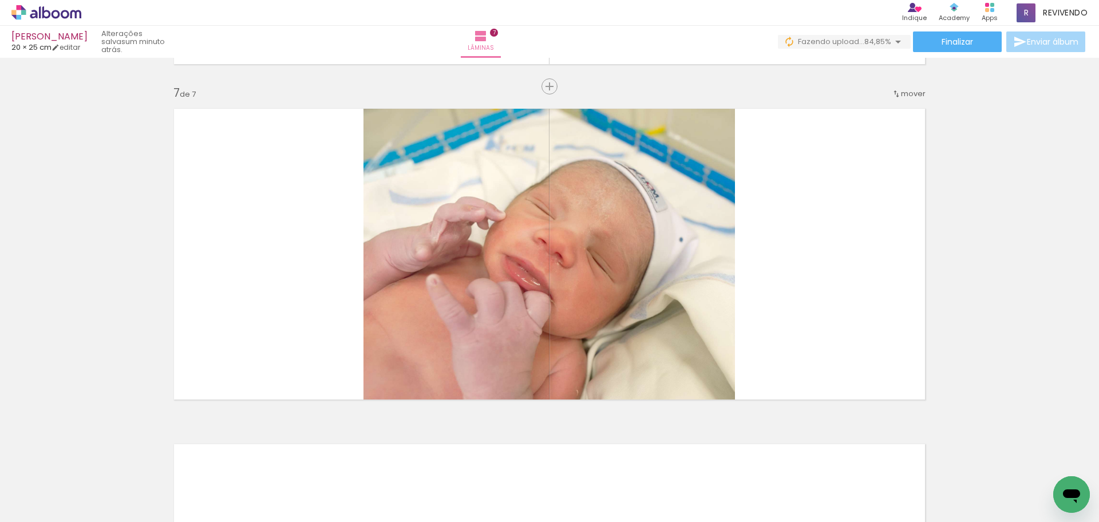
click at [93, 460] on iron-icon at bounding box center [90, 461] width 12 height 12
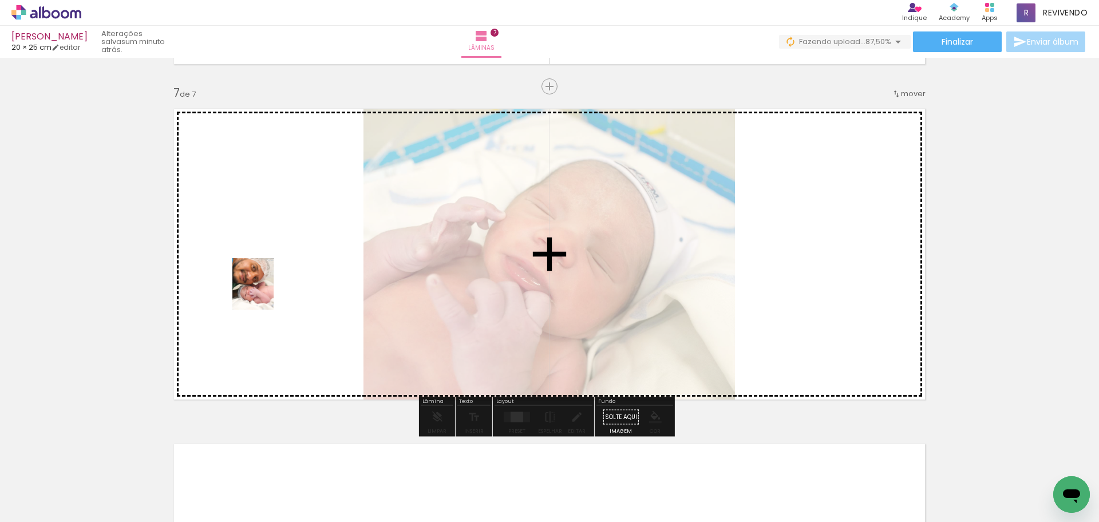
drag, startPoint x: 124, startPoint y: 488, endPoint x: 269, endPoint y: 290, distance: 245.8
click at [269, 290] on quentale-workspace at bounding box center [549, 261] width 1099 height 522
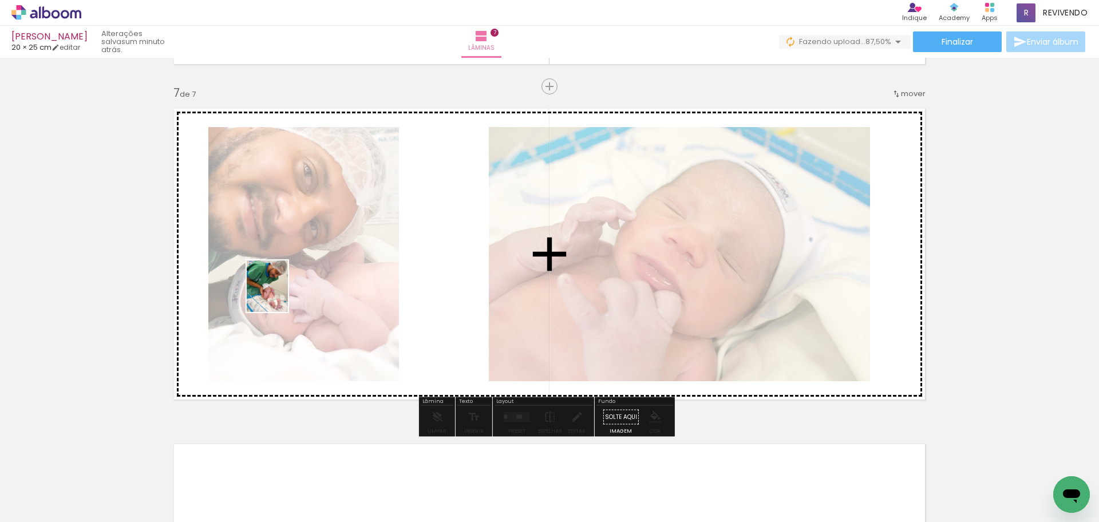
drag, startPoint x: 127, startPoint y: 489, endPoint x: 281, endPoint y: 295, distance: 247.8
click at [281, 295] on quentale-workspace at bounding box center [549, 261] width 1099 height 522
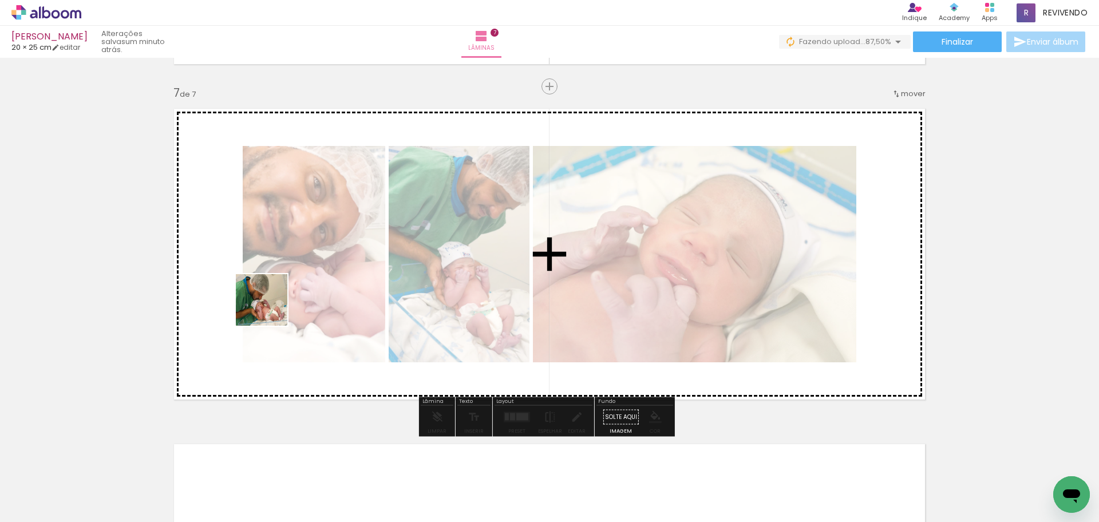
drag, startPoint x: 226, startPoint y: 365, endPoint x: 270, endPoint y: 309, distance: 71.4
click at [270, 309] on quentale-workspace at bounding box center [549, 261] width 1099 height 522
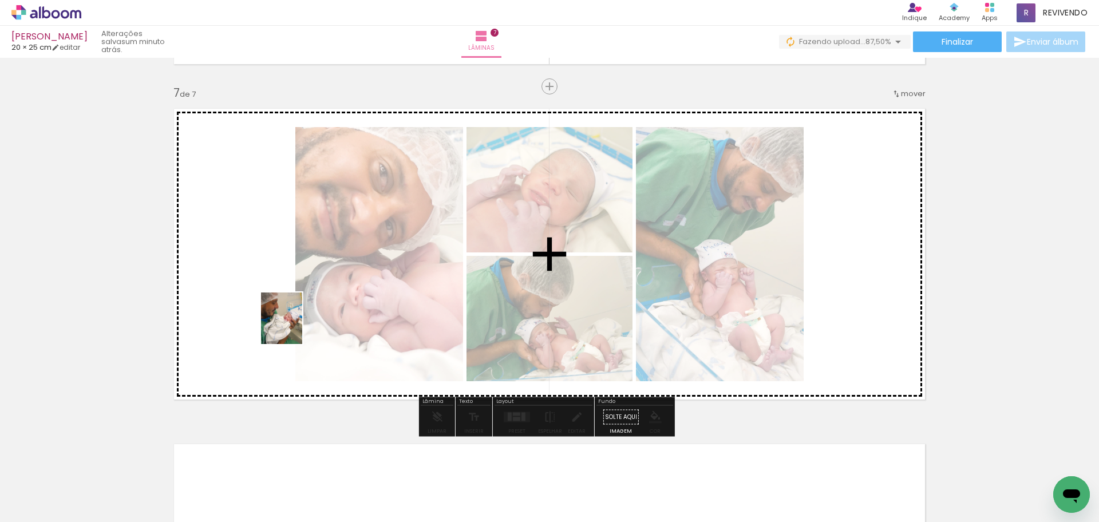
drag, startPoint x: 113, startPoint y: 492, endPoint x: 295, endPoint y: 327, distance: 245.7
click at [295, 327] on quentale-workspace at bounding box center [549, 261] width 1099 height 522
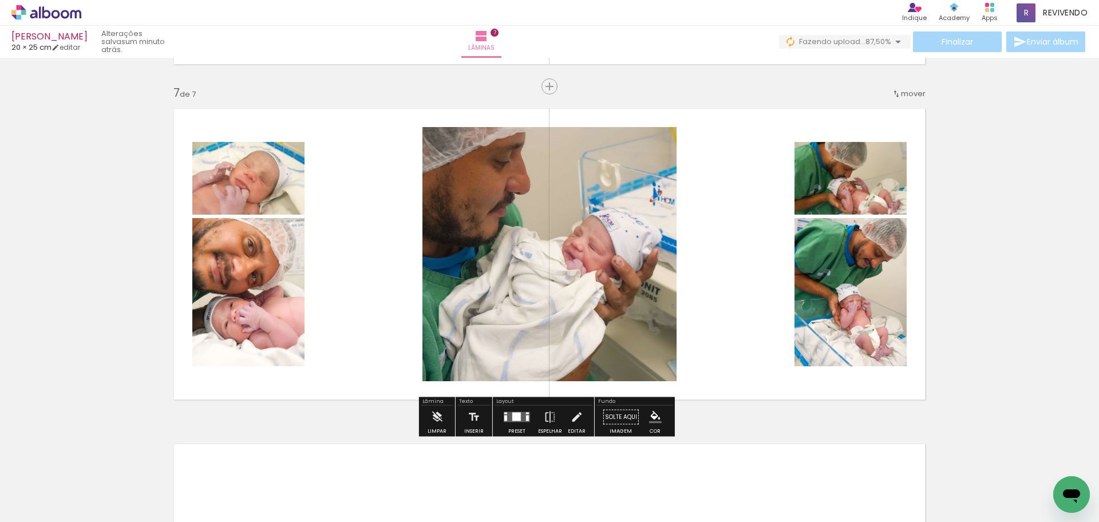
drag, startPoint x: 117, startPoint y: 488, endPoint x: 154, endPoint y: 476, distance: 38.6
click at [307, 314] on quentale-workspace at bounding box center [549, 261] width 1099 height 522
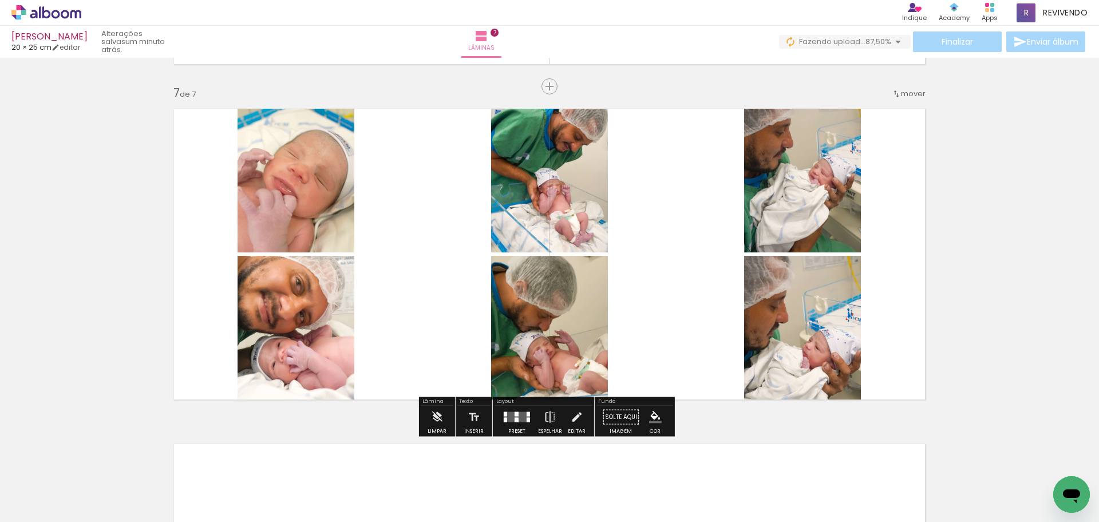
drag, startPoint x: 127, startPoint y: 483, endPoint x: 554, endPoint y: 415, distance: 432.7
click at [422, 299] on quentale-workspace at bounding box center [549, 261] width 1099 height 522
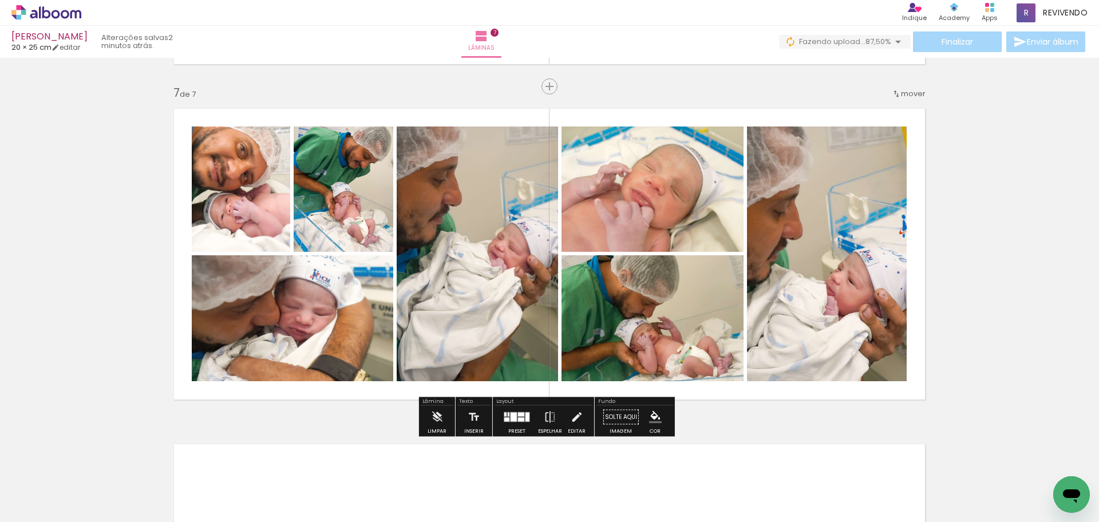
click at [511, 420] on div at bounding box center [514, 417] width 6 height 9
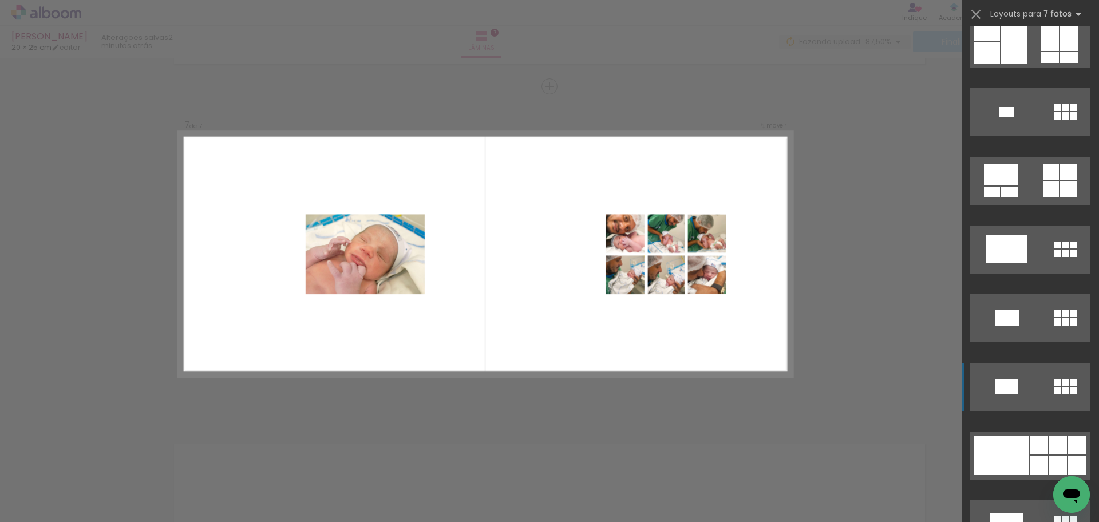
scroll to position [1145, 0]
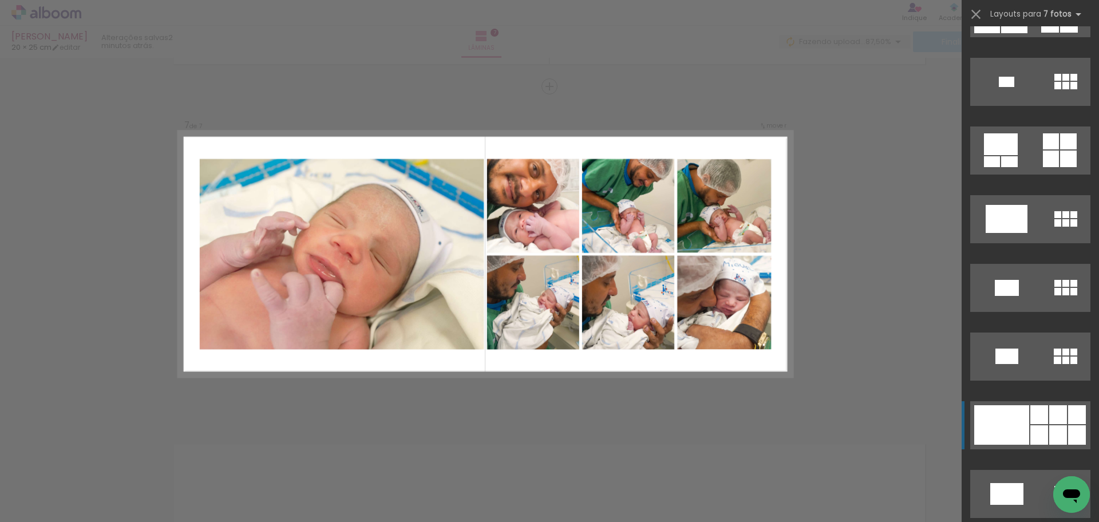
click at [1040, 423] on div at bounding box center [1040, 414] width 18 height 19
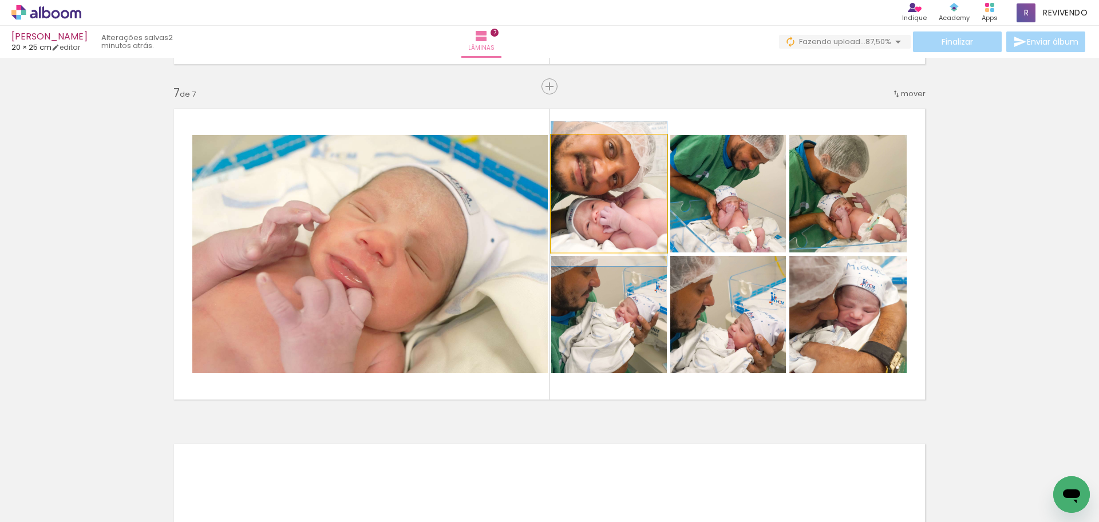
click at [608, 210] on quentale-photo at bounding box center [609, 193] width 116 height 117
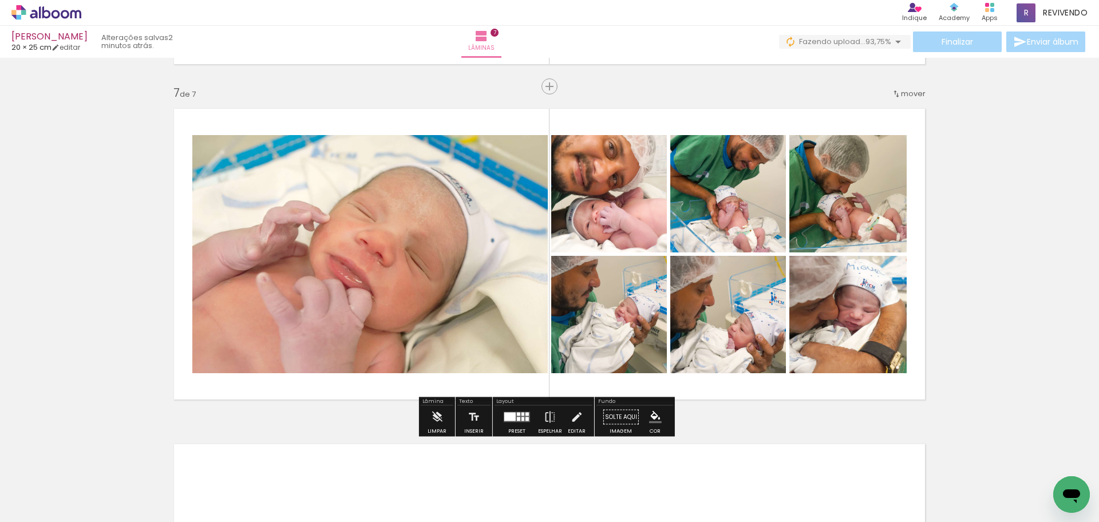
click at [608, 210] on quentale-photo at bounding box center [609, 193] width 116 height 117
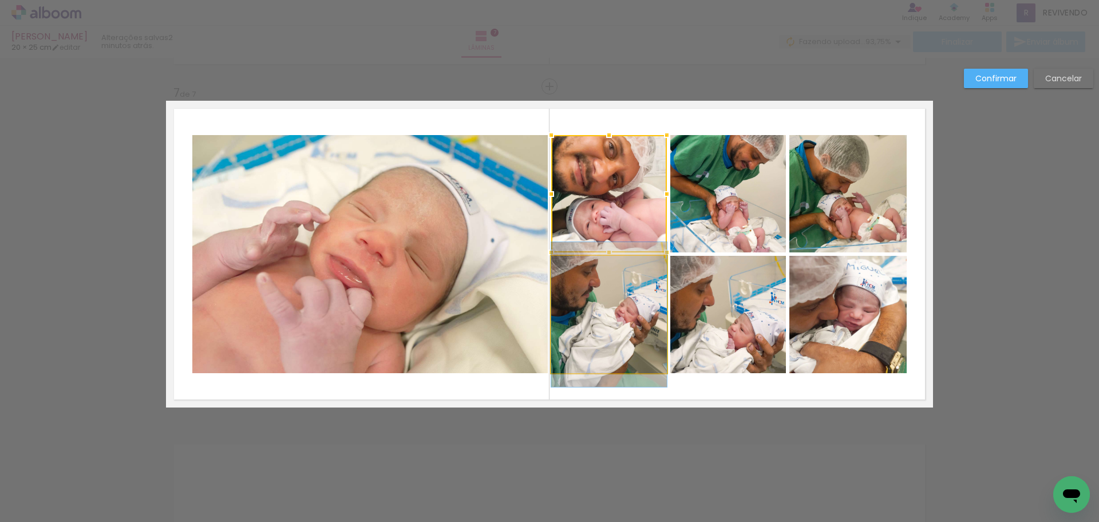
click at [640, 311] on quentale-photo at bounding box center [609, 314] width 116 height 117
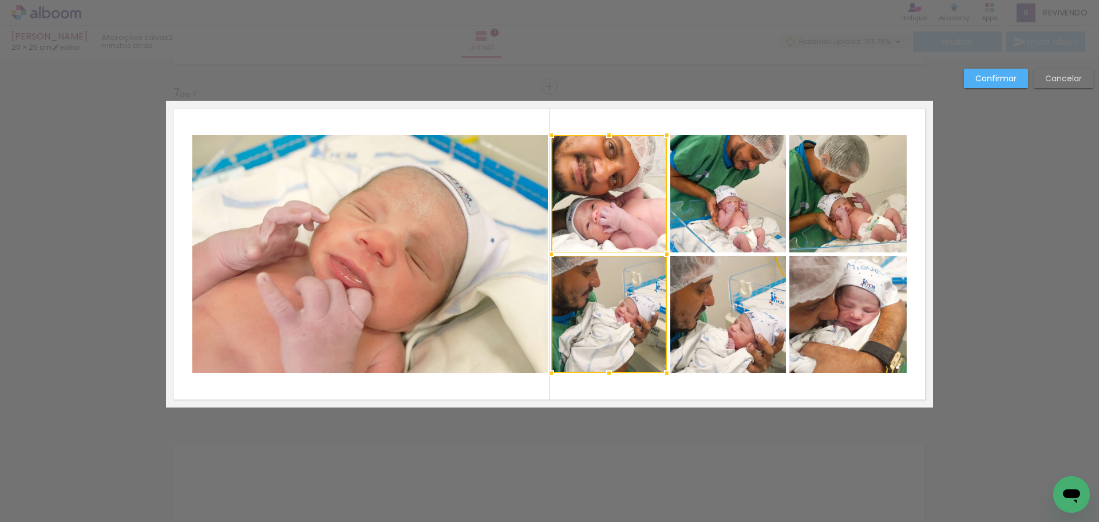
click at [754, 207] on quentale-photo at bounding box center [729, 193] width 116 height 117
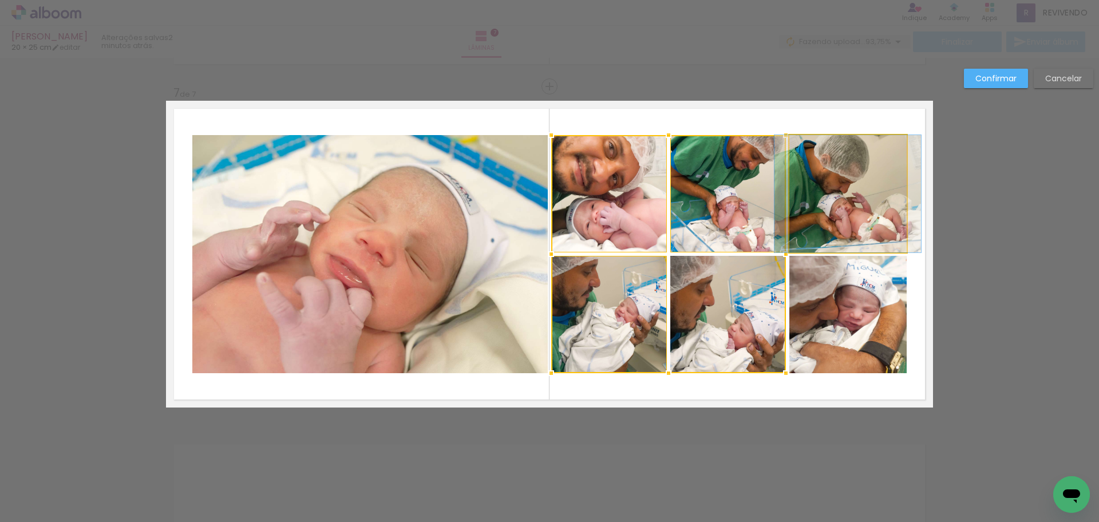
click at [838, 204] on quentale-photo at bounding box center [848, 193] width 117 height 117
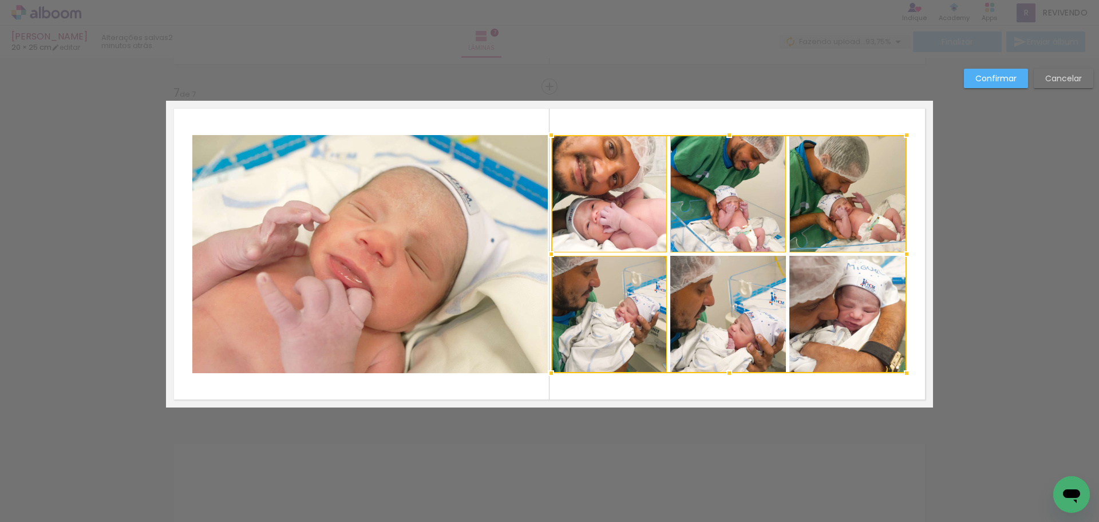
click at [854, 289] on div at bounding box center [729, 254] width 356 height 238
click at [742, 302] on div at bounding box center [729, 254] width 356 height 238
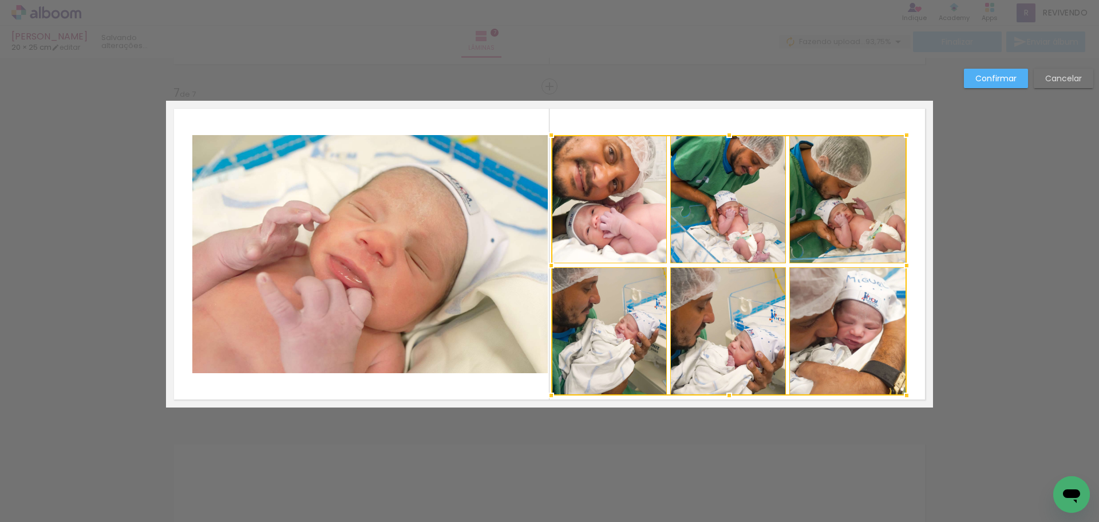
drag, startPoint x: 729, startPoint y: 376, endPoint x: 723, endPoint y: 399, distance: 23.1
click at [723, 399] on div at bounding box center [729, 395] width 23 height 23
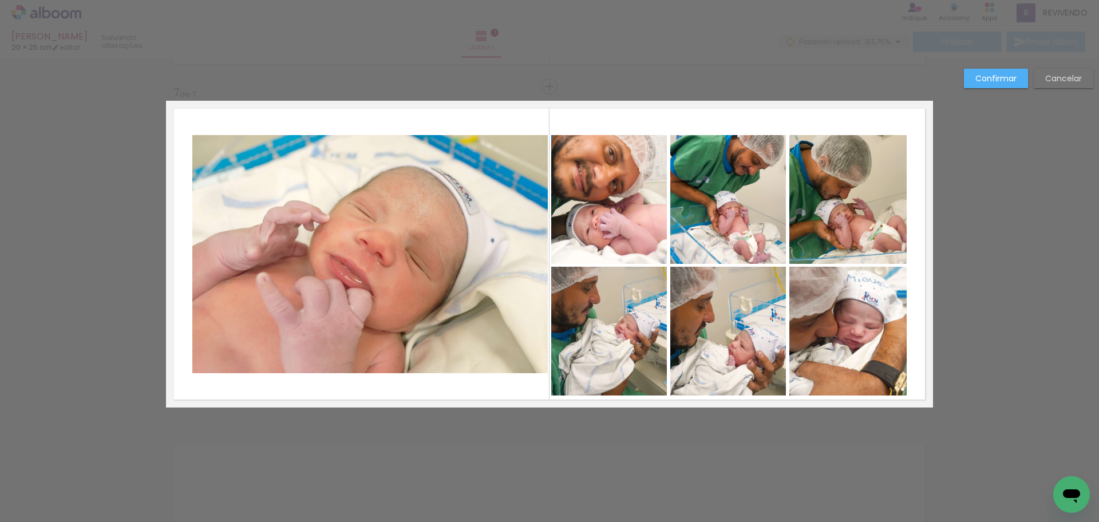
click at [633, 341] on quentale-photo at bounding box center [609, 331] width 116 height 129
click at [621, 234] on quentale-photo at bounding box center [609, 199] width 116 height 129
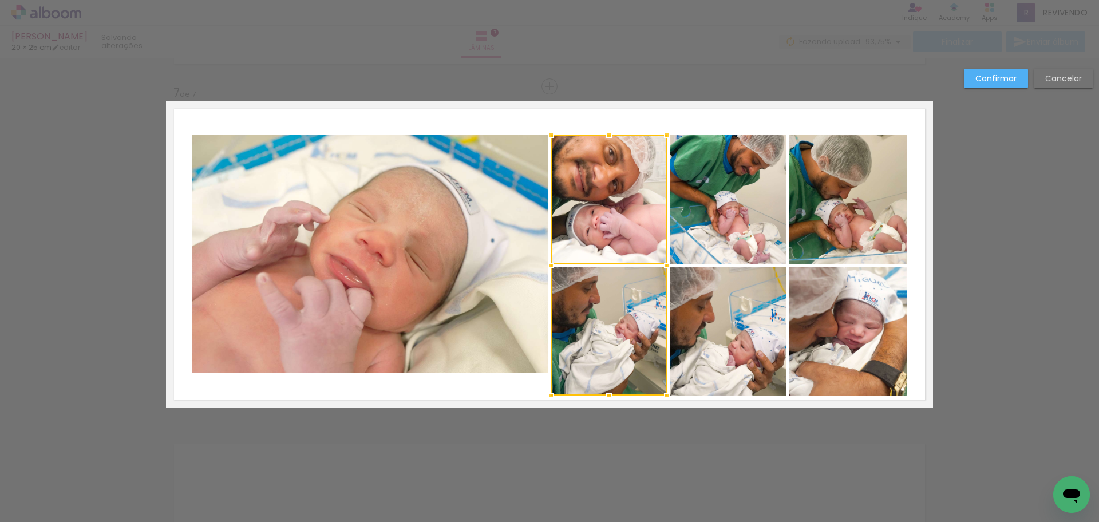
click at [708, 218] on quentale-photo at bounding box center [729, 199] width 116 height 129
click at [740, 330] on div at bounding box center [668, 265] width 235 height 261
click at [843, 333] on quentale-photo at bounding box center [848, 331] width 117 height 129
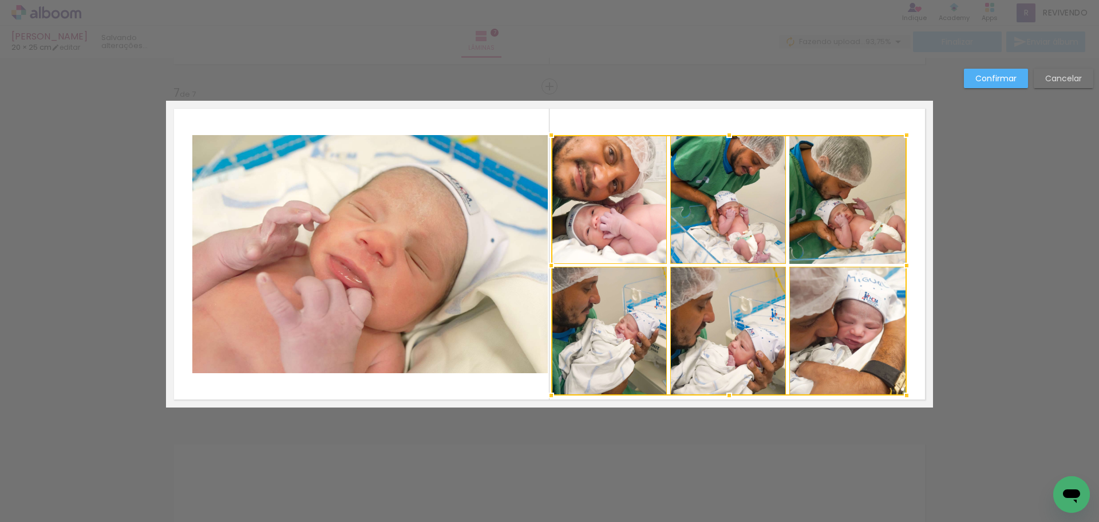
click at [837, 228] on div at bounding box center [729, 265] width 356 height 261
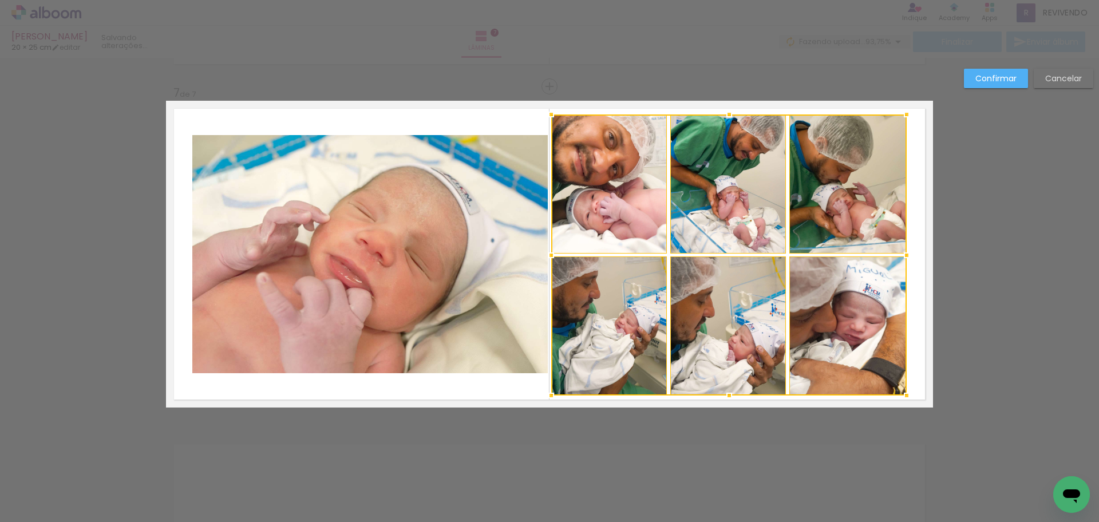
drag, startPoint x: 722, startPoint y: 135, endPoint x: 723, endPoint y: 114, distance: 20.7
click at [723, 114] on div at bounding box center [729, 114] width 23 height 23
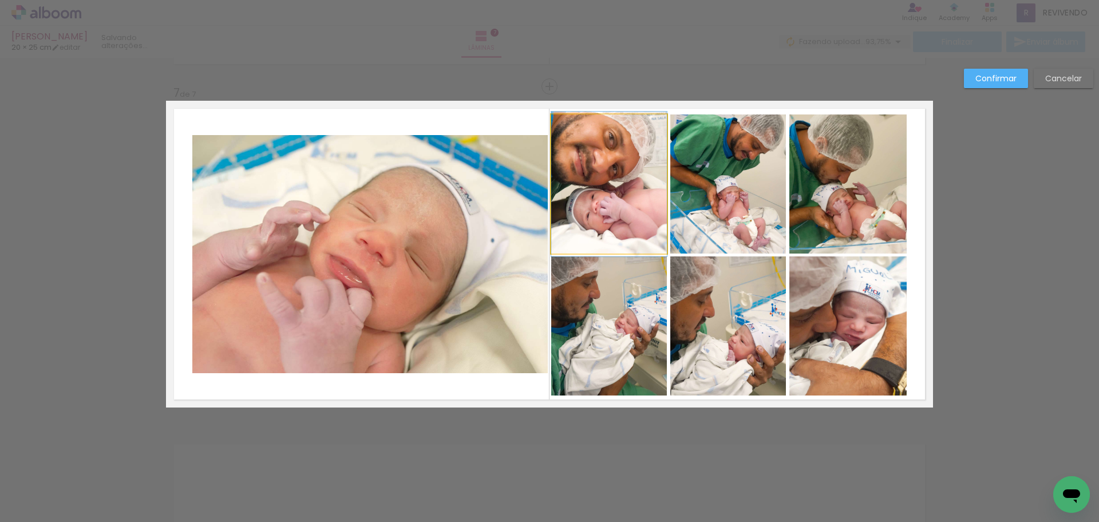
click at [632, 202] on quentale-photo at bounding box center [609, 184] width 116 height 139
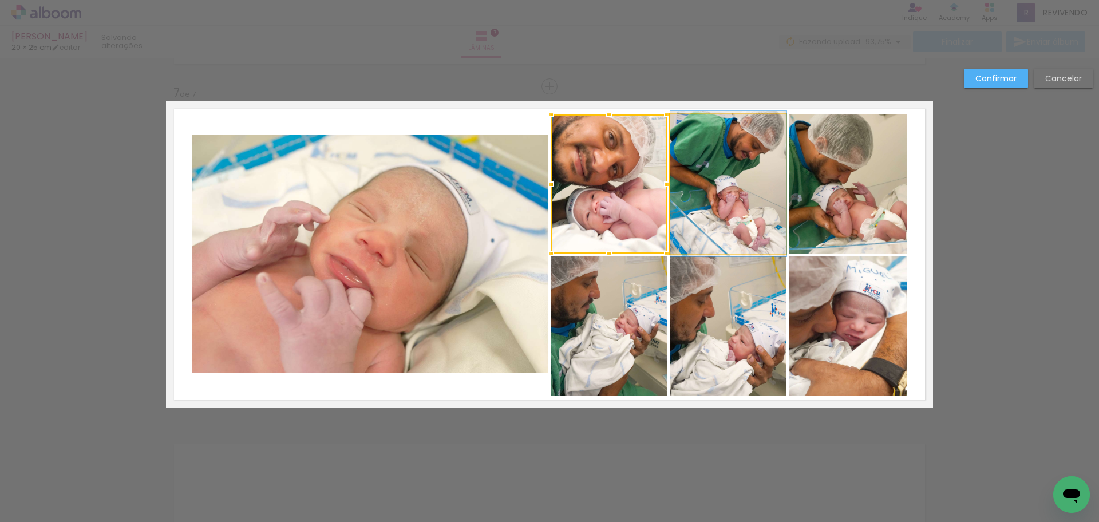
click at [743, 203] on quentale-photo at bounding box center [729, 184] width 116 height 139
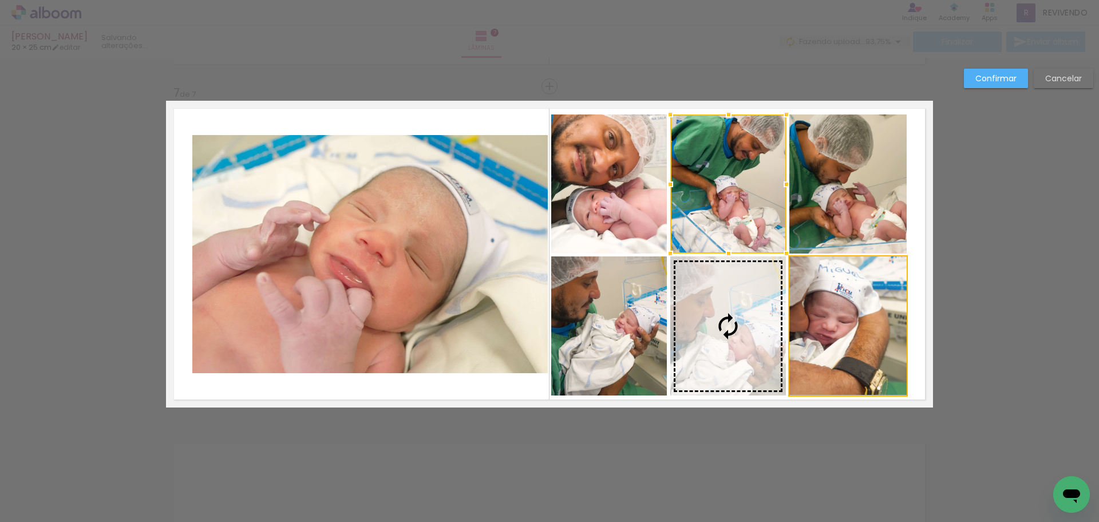
drag, startPoint x: 837, startPoint y: 359, endPoint x: 719, endPoint y: 351, distance: 118.8
click at [0, 0] on slot at bounding box center [0, 0] width 0 height 0
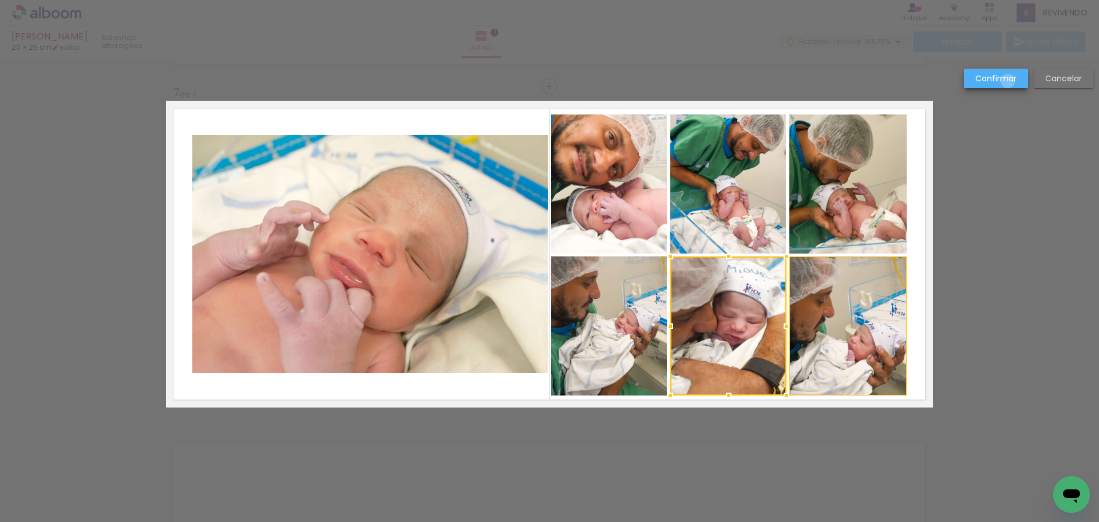
click at [0, 0] on slot "Confirmar" at bounding box center [0, 0] width 0 height 0
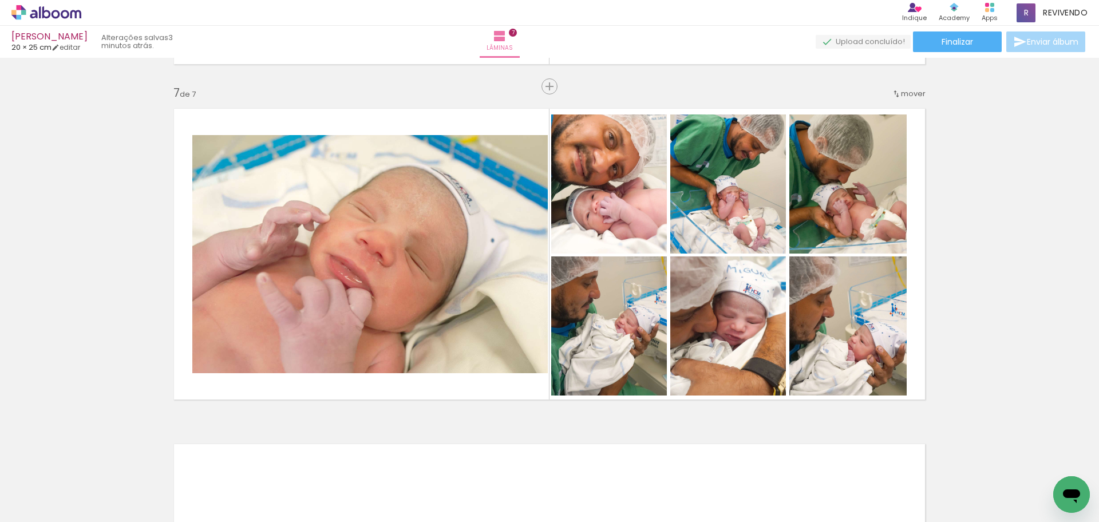
scroll to position [1145, 0]
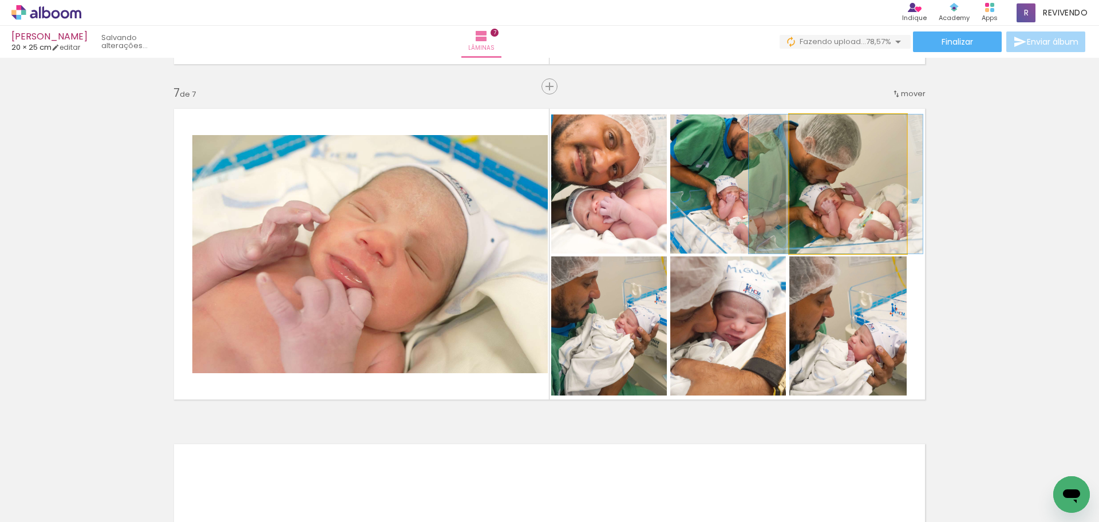
drag, startPoint x: 830, startPoint y: 207, endPoint x: 817, endPoint y: 207, distance: 13.7
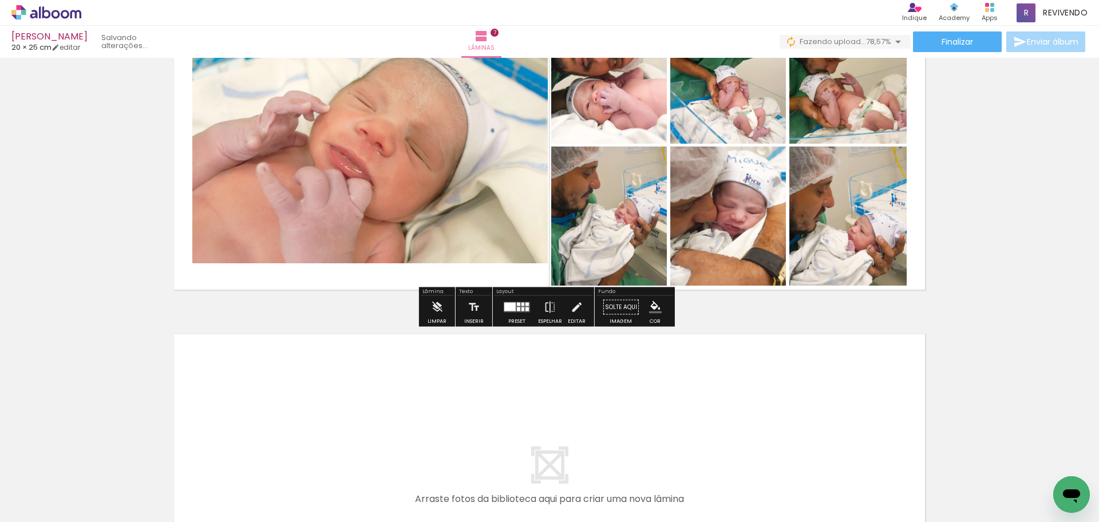
scroll to position [2175, 0]
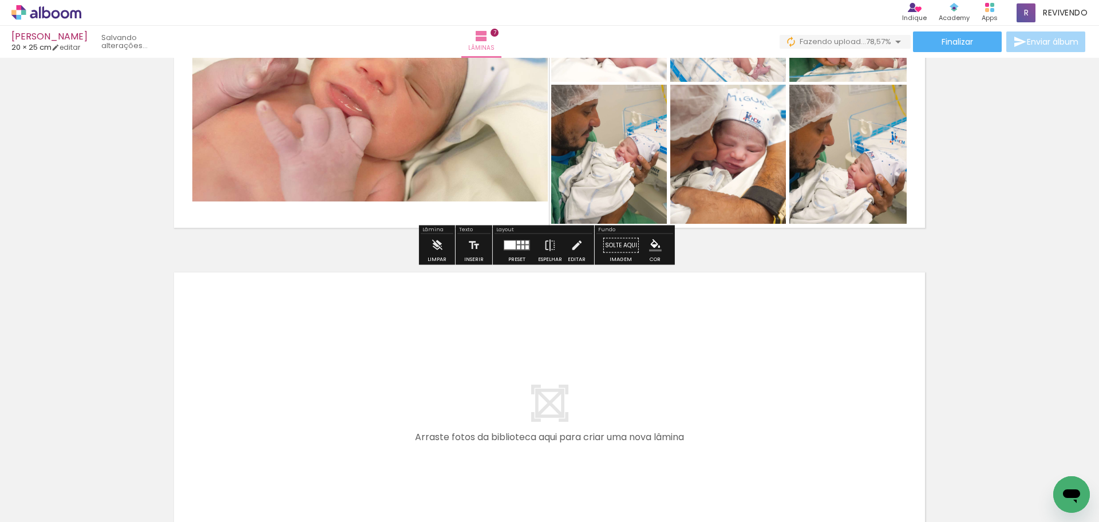
click at [742, 391] on quentale-layouter at bounding box center [549, 418] width 767 height 307
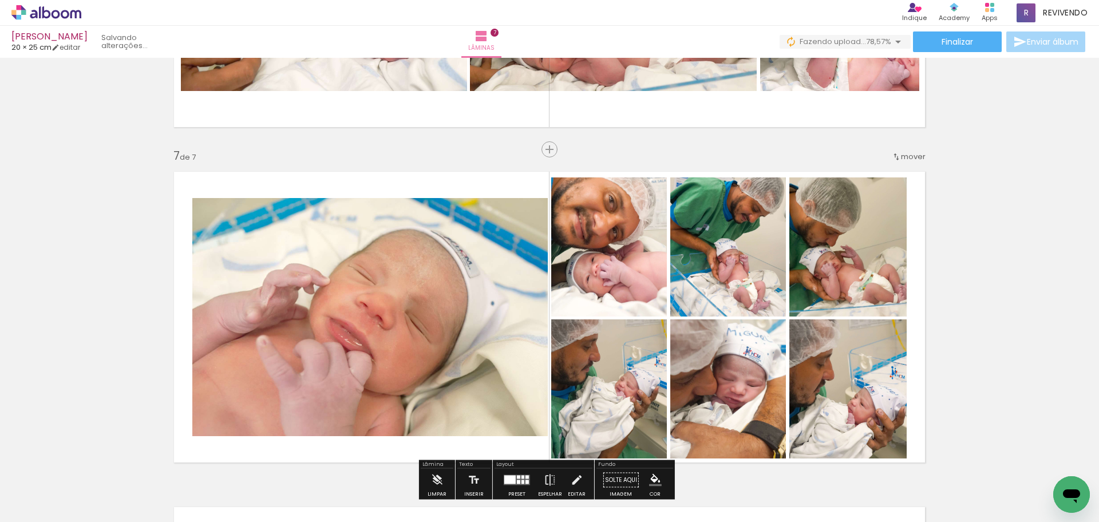
scroll to position [1717, 0]
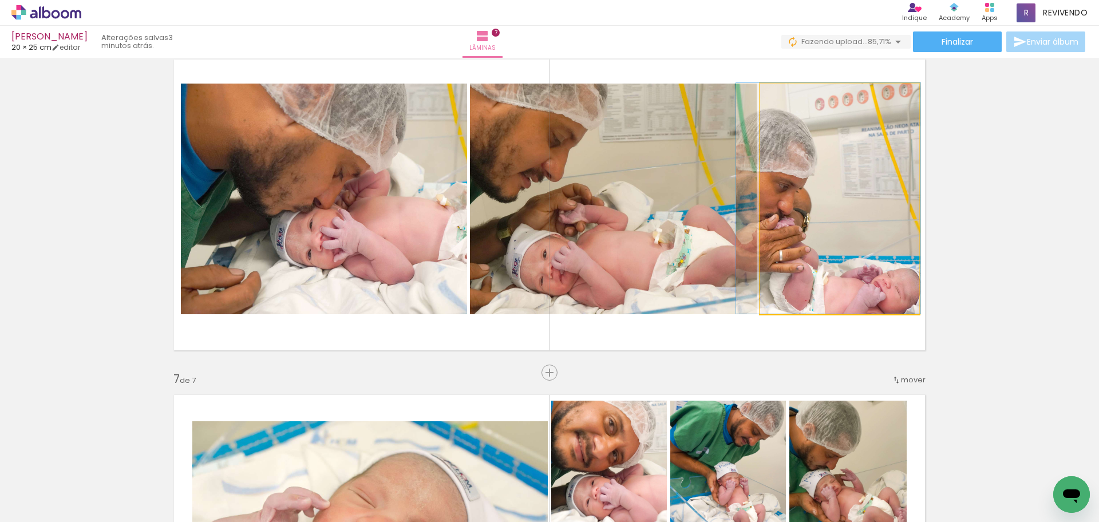
drag, startPoint x: 794, startPoint y: 270, endPoint x: 770, endPoint y: 267, distance: 24.2
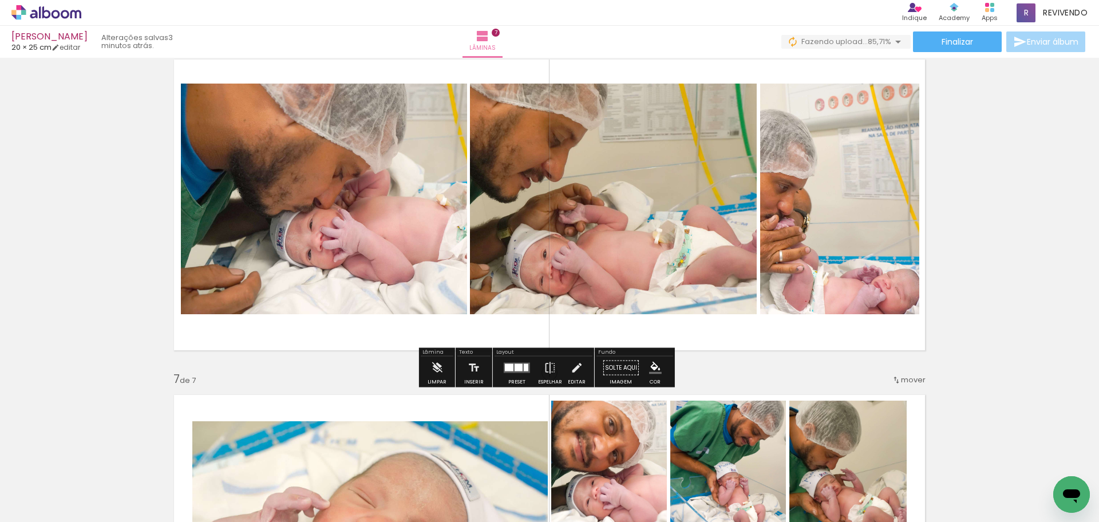
click at [356, 264] on quentale-photo at bounding box center [324, 199] width 286 height 231
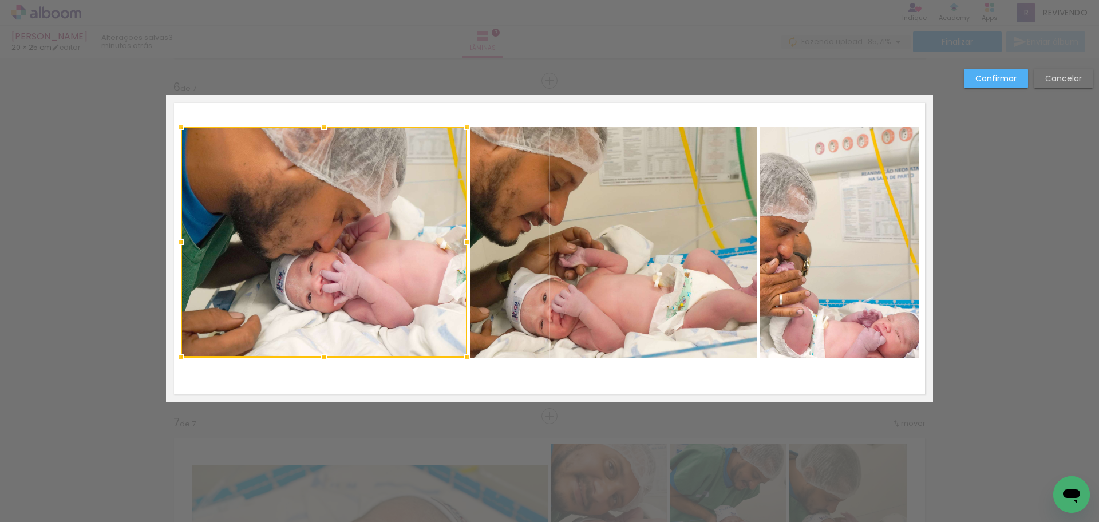
scroll to position [1668, 0]
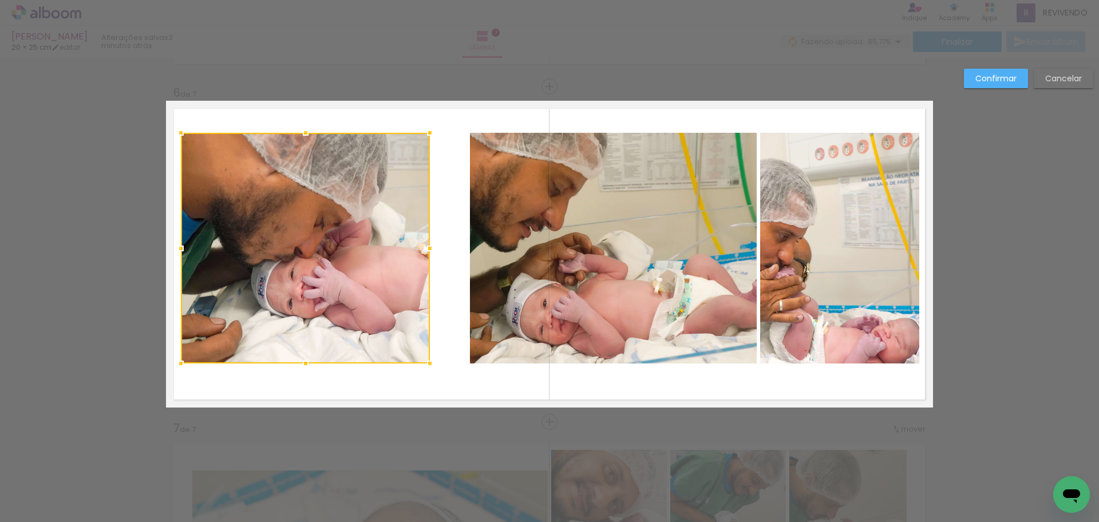
drag, startPoint x: 458, startPoint y: 249, endPoint x: 452, endPoint y: 255, distance: 8.1
click at [421, 245] on div at bounding box center [430, 248] width 23 height 23
click at [492, 261] on quentale-photo at bounding box center [613, 248] width 287 height 231
click at [430, 261] on div at bounding box center [305, 248] width 249 height 231
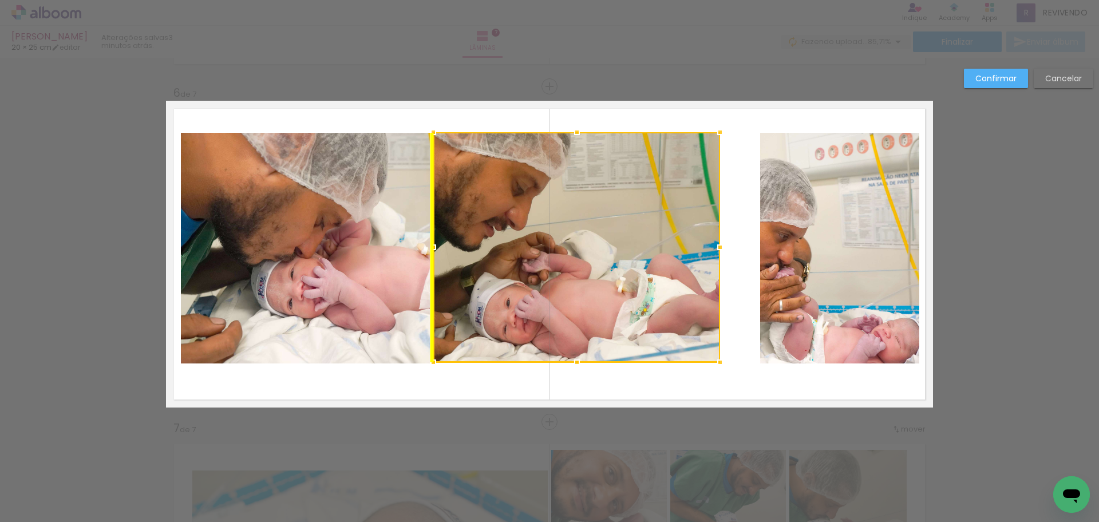
drag, startPoint x: 492, startPoint y: 261, endPoint x: 455, endPoint y: 260, distance: 37.2
click at [455, 260] on div at bounding box center [576, 247] width 287 height 230
click at [433, 376] on quentale-layouter at bounding box center [549, 254] width 767 height 307
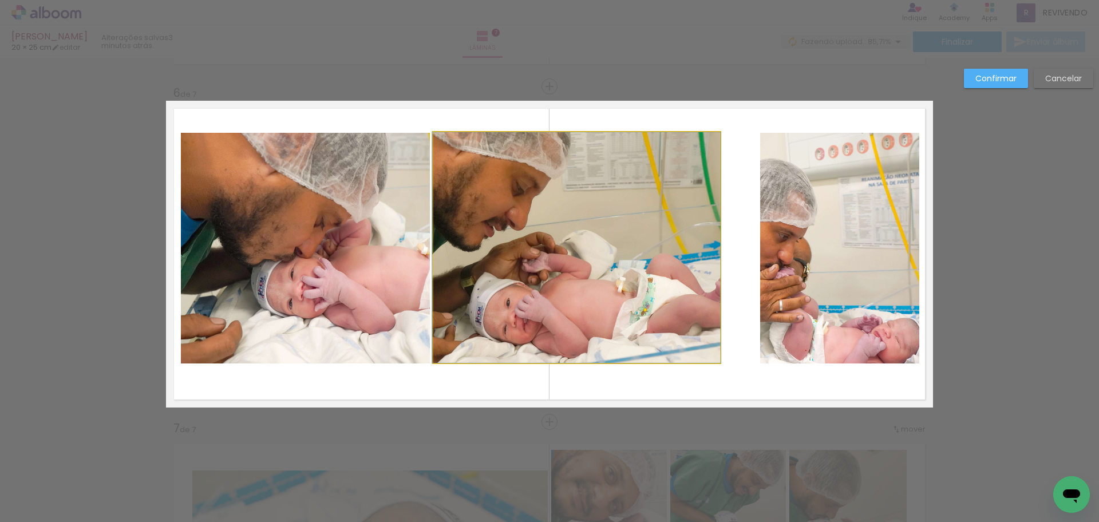
click at [499, 305] on quentale-photo at bounding box center [576, 247] width 287 height 231
click at [499, 305] on div at bounding box center [576, 247] width 287 height 230
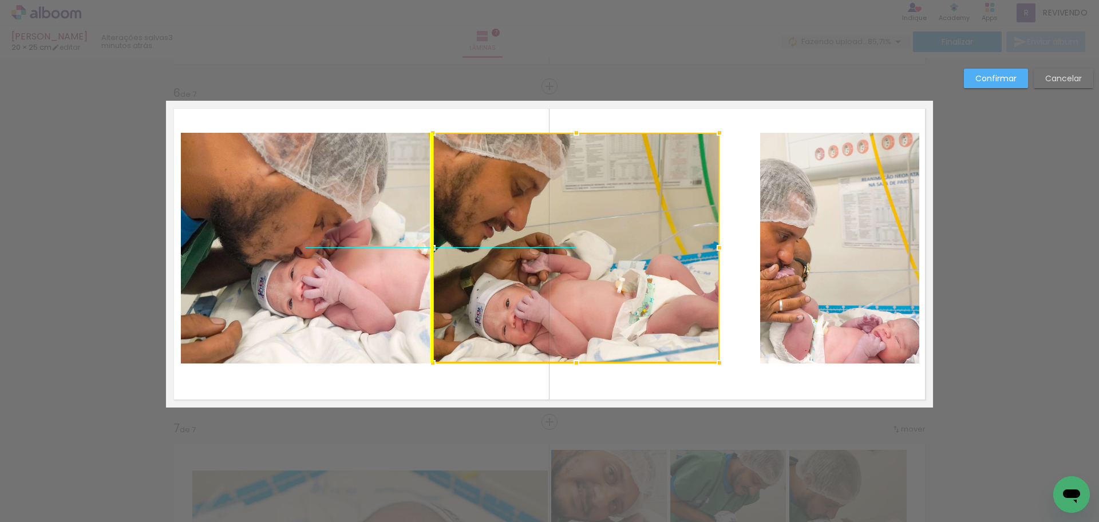
click at [500, 309] on div at bounding box center [576, 248] width 287 height 230
click at [780, 301] on quentale-photo at bounding box center [840, 248] width 160 height 231
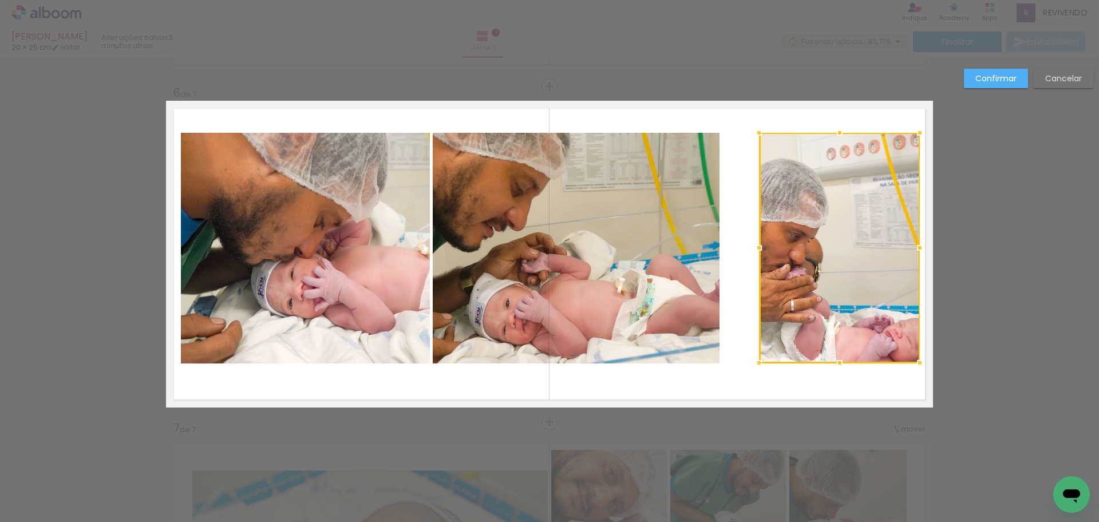
drag, startPoint x: 748, startPoint y: 250, endPoint x: 716, endPoint y: 250, distance: 32.1
click at [716, 250] on album-spread "6 de 7" at bounding box center [549, 254] width 767 height 307
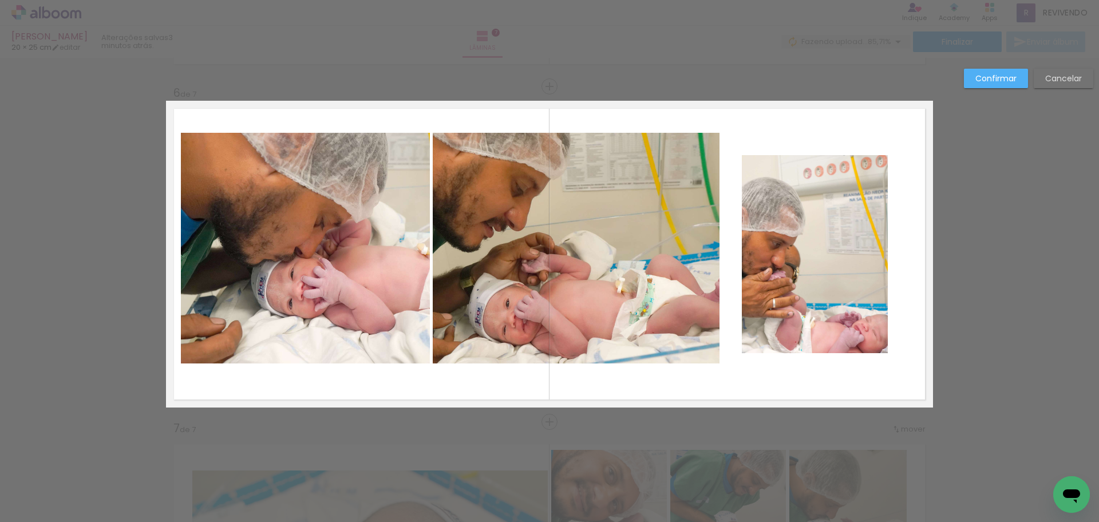
click at [763, 250] on quentale-photo at bounding box center [815, 254] width 146 height 198
click at [763, 250] on div at bounding box center [839, 248] width 161 height 230
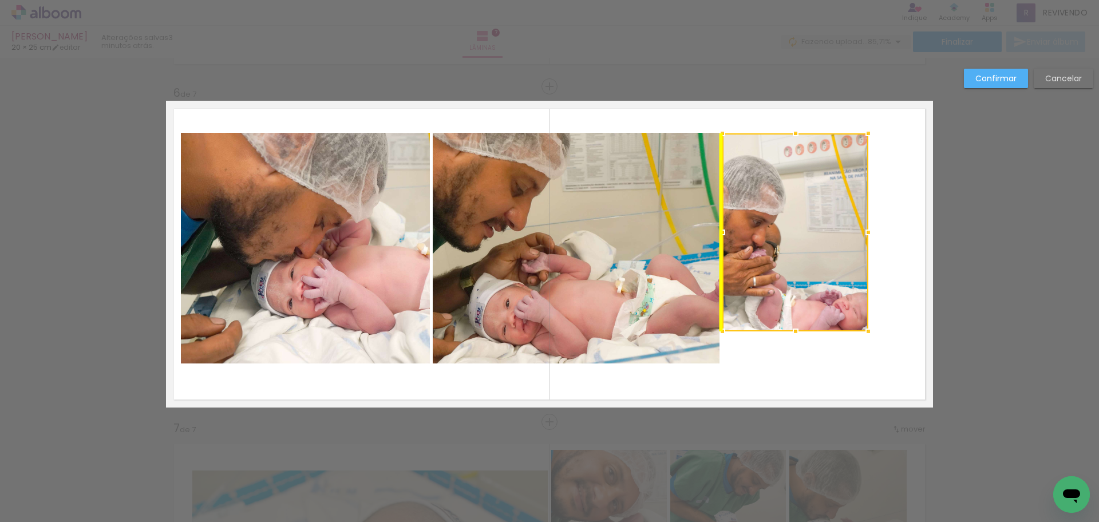
drag, startPoint x: 773, startPoint y: 255, endPoint x: 756, endPoint y: 233, distance: 27.7
click at [756, 233] on div at bounding box center [796, 232] width 146 height 198
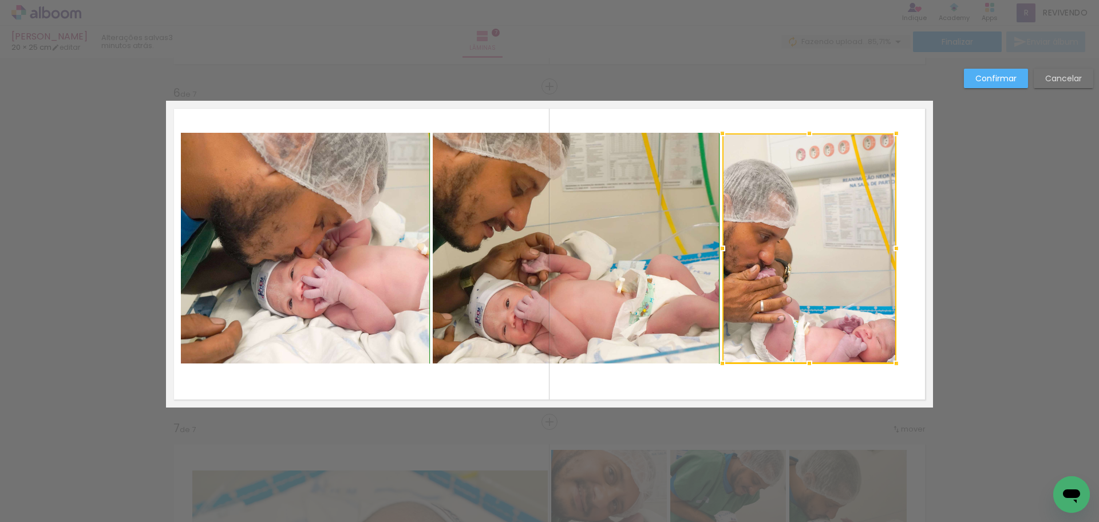
drag, startPoint x: 865, startPoint y: 336, endPoint x: 888, endPoint y: 365, distance: 37.0
click at [890, 367] on div at bounding box center [896, 363] width 23 height 23
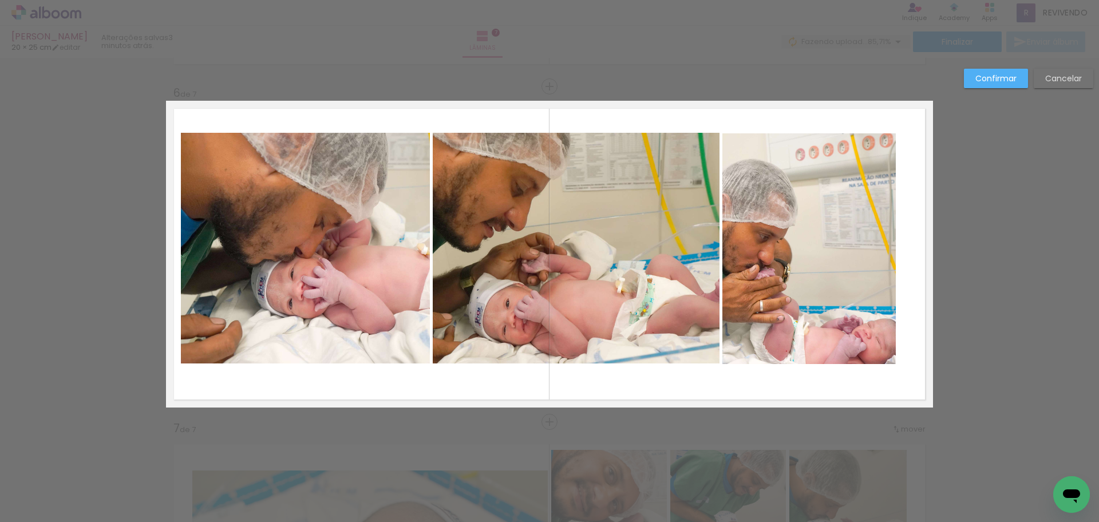
click at [878, 257] on quentale-photo at bounding box center [810, 248] width 174 height 231
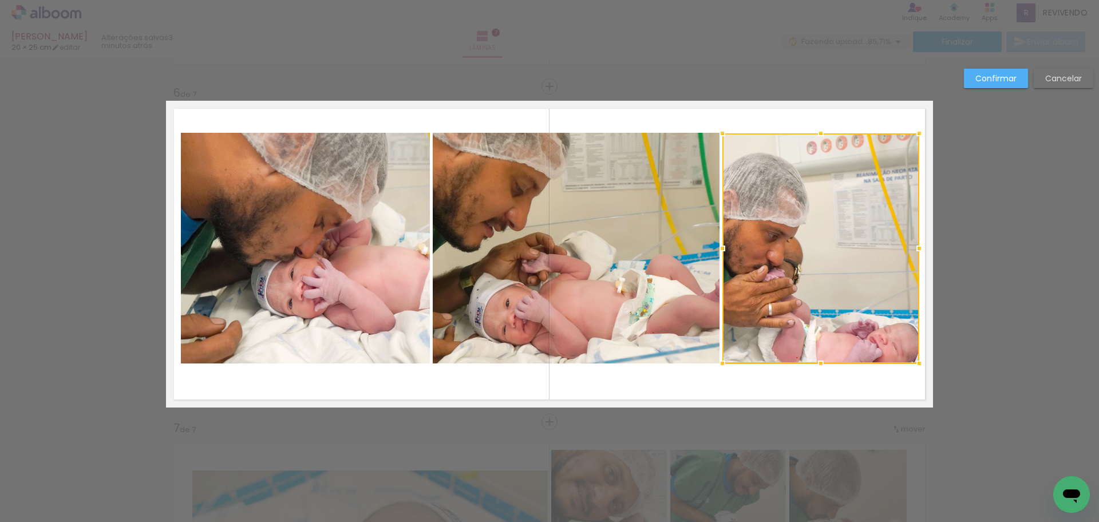
drag, startPoint x: 892, startPoint y: 257, endPoint x: 915, endPoint y: 262, distance: 23.5
click at [915, 262] on div at bounding box center [821, 248] width 197 height 230
click at [577, 123] on quentale-layouter at bounding box center [549, 254] width 767 height 307
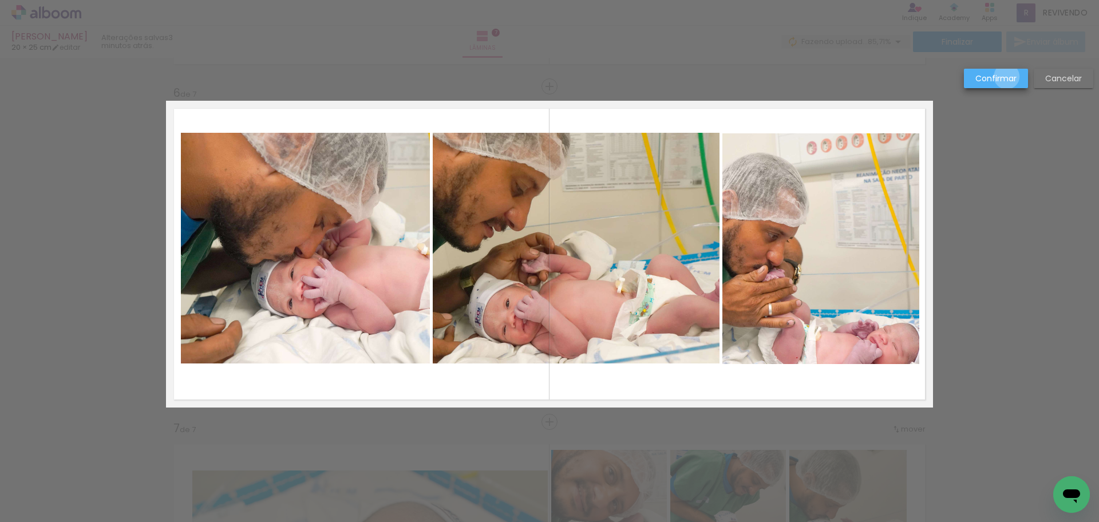
click at [0, 0] on slot "Confirmar" at bounding box center [0, 0] width 0 height 0
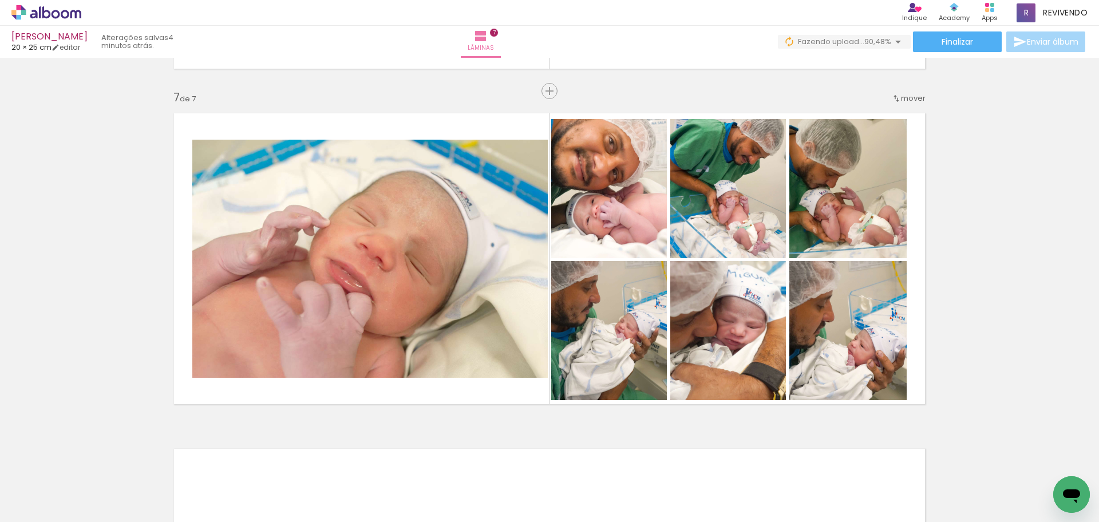
scroll to position [2279, 0]
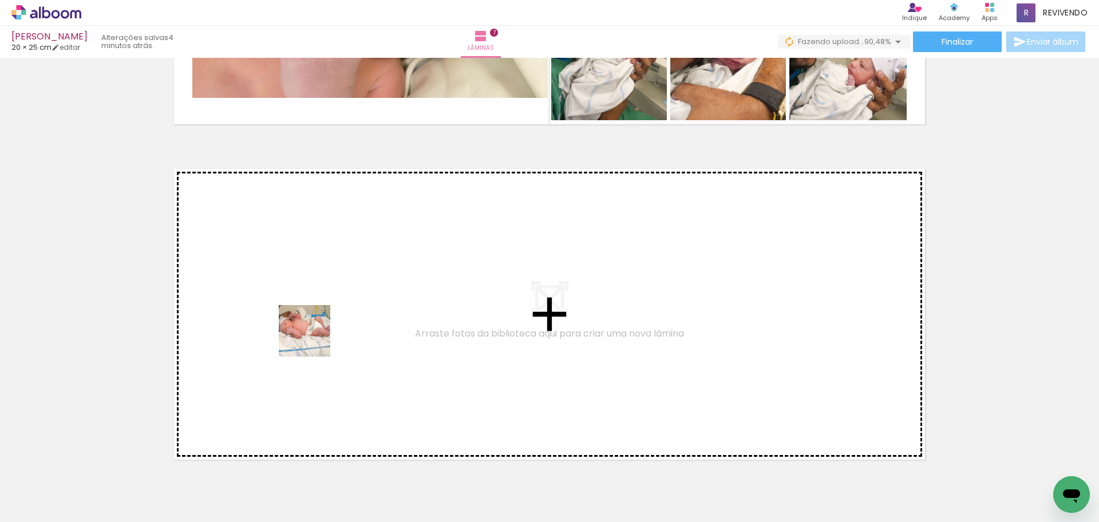
drag, startPoint x: 302, startPoint y: 391, endPoint x: 313, endPoint y: 340, distance: 52.7
click at [313, 340] on quentale-workspace at bounding box center [549, 261] width 1099 height 522
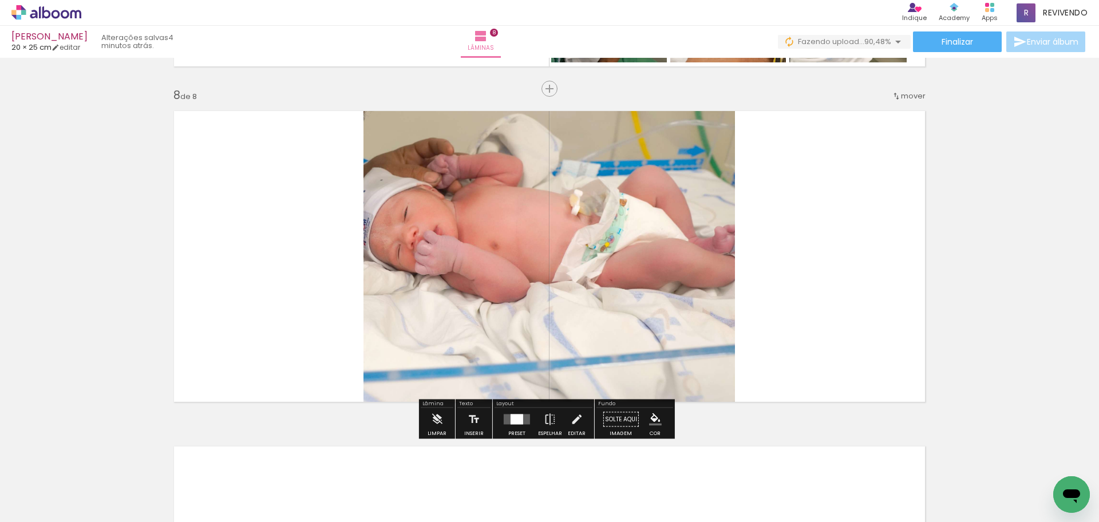
scroll to position [2339, 0]
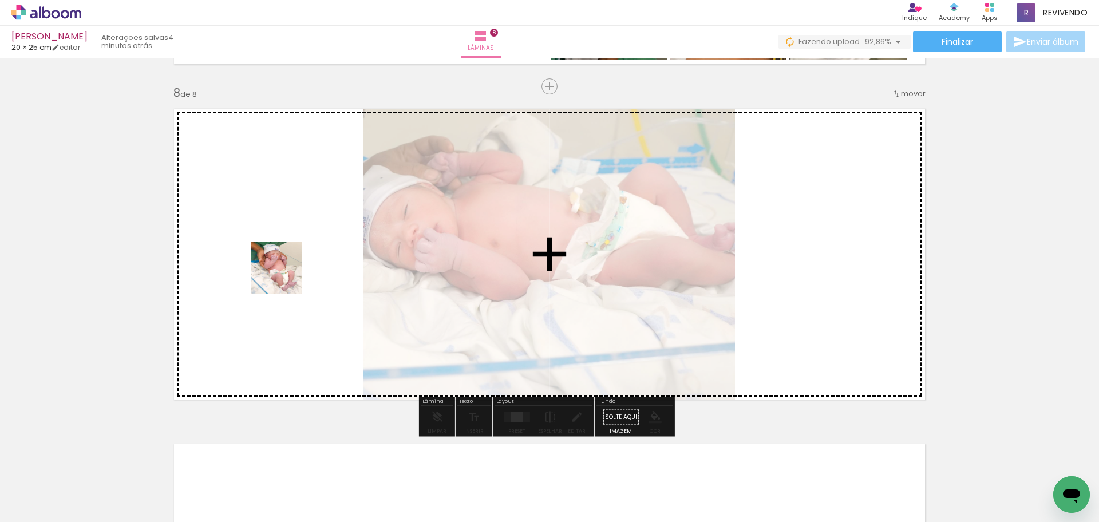
drag, startPoint x: 284, startPoint y: 316, endPoint x: 285, endPoint y: 261, distance: 55.6
click at [285, 261] on quentale-workspace at bounding box center [549, 261] width 1099 height 522
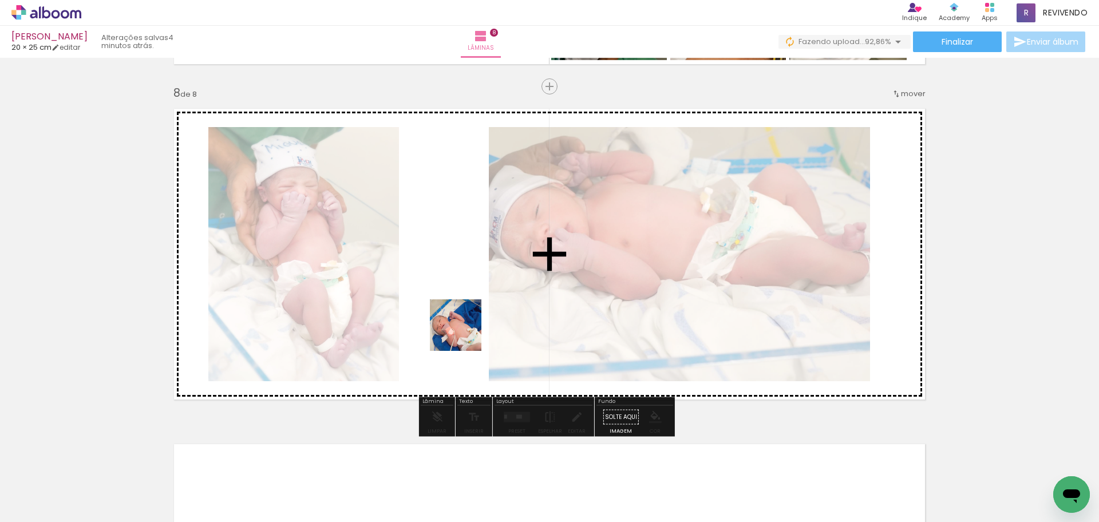
drag, startPoint x: 464, startPoint y: 365, endPoint x: 464, endPoint y: 334, distance: 30.9
click at [464, 334] on quentale-workspace at bounding box center [549, 261] width 1099 height 522
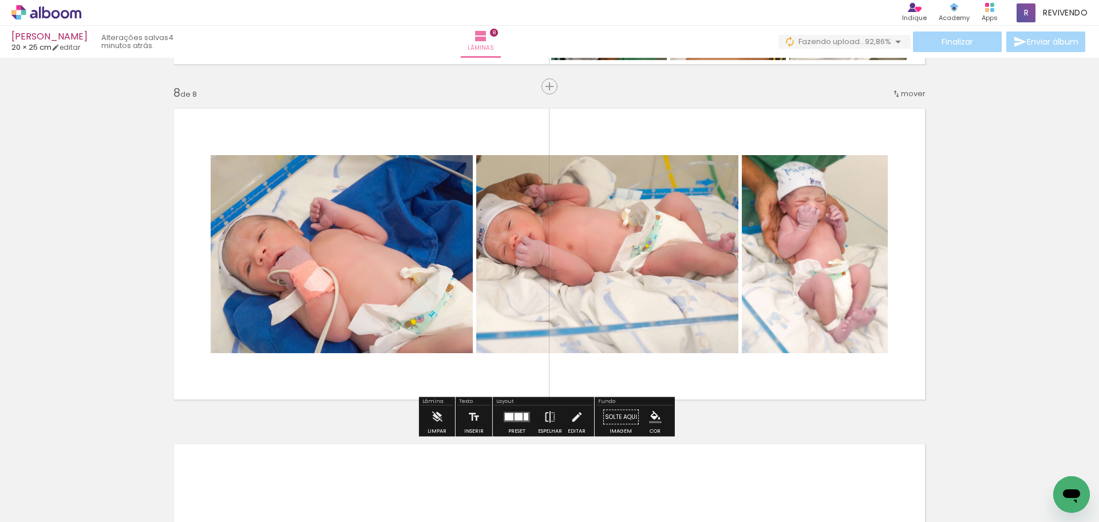
click at [544, 419] on iron-icon at bounding box center [550, 417] width 13 height 23
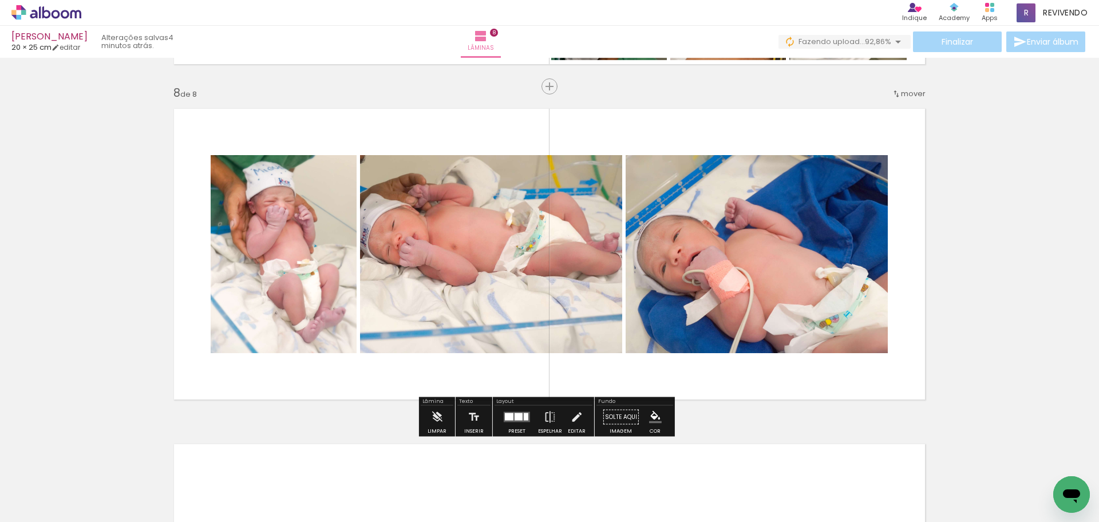
click at [279, 298] on quentale-photo at bounding box center [284, 254] width 146 height 198
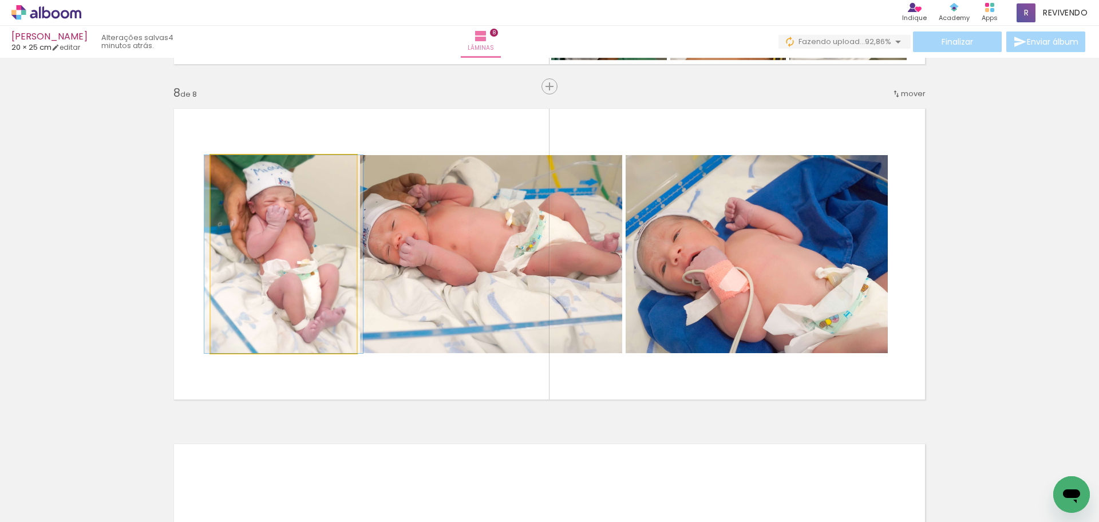
click at [279, 298] on quentale-photo at bounding box center [284, 254] width 146 height 198
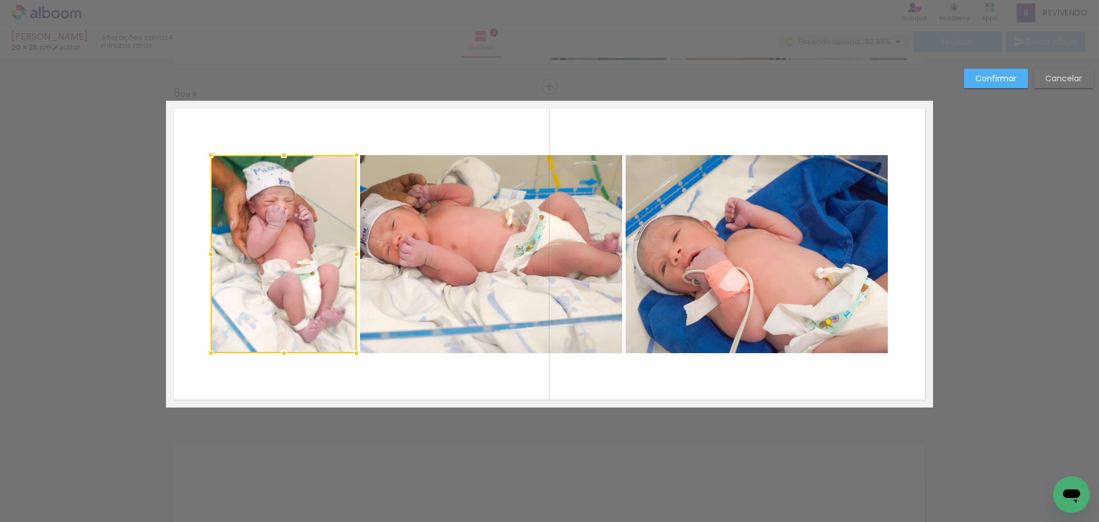
click at [479, 297] on quentale-photo at bounding box center [491, 254] width 262 height 198
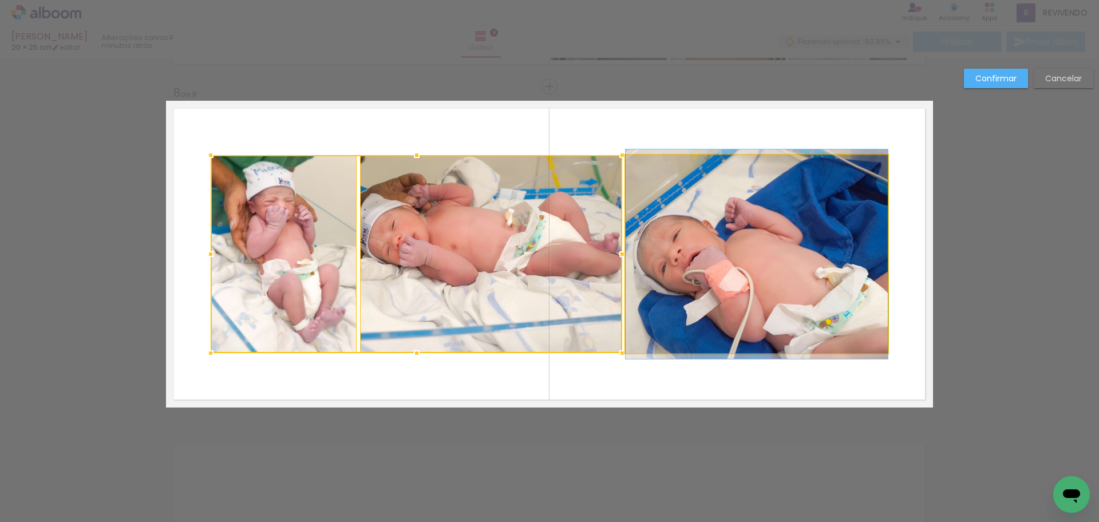
click at [731, 297] on quentale-photo at bounding box center [757, 254] width 262 height 198
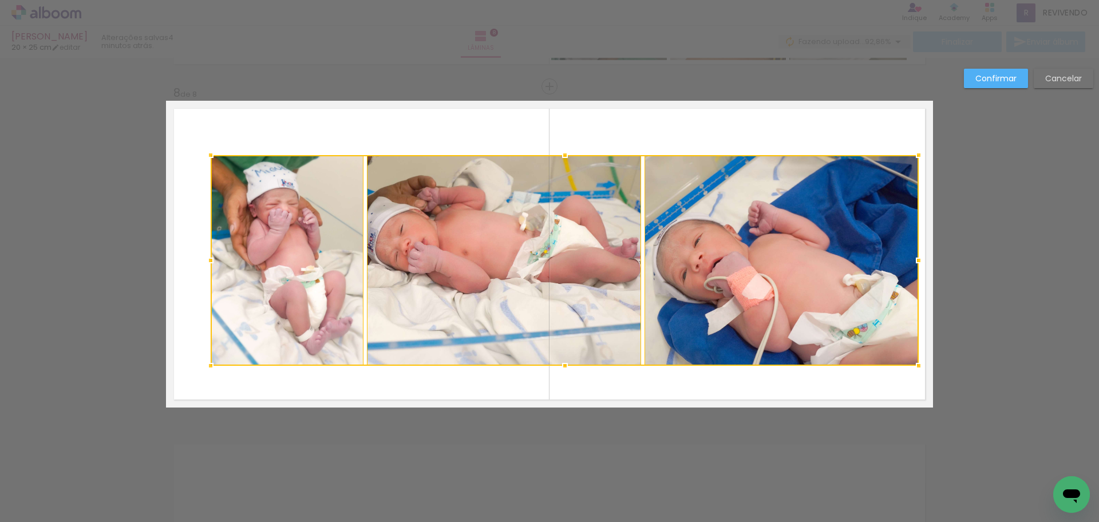
drag, startPoint x: 886, startPoint y: 358, endPoint x: 917, endPoint y: 371, distance: 33.4
click at [917, 371] on div at bounding box center [919, 365] width 23 height 23
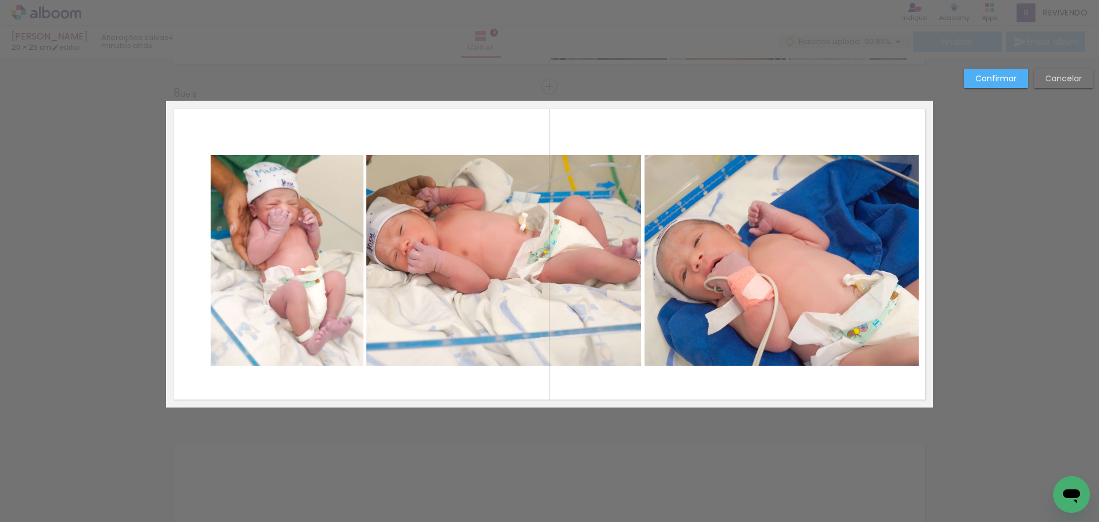
click at [837, 329] on quentale-photo at bounding box center [782, 260] width 274 height 211
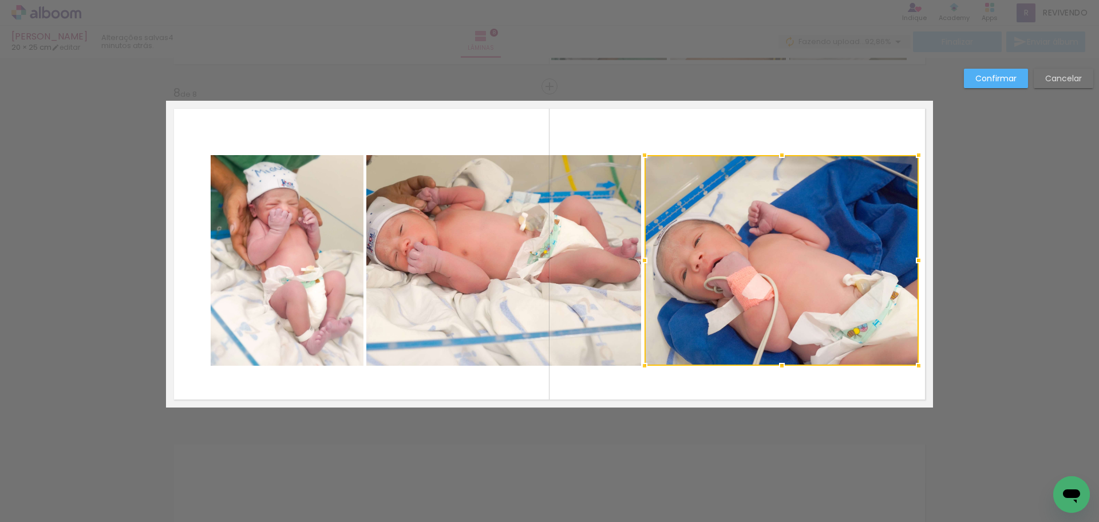
click at [549, 328] on quentale-photo at bounding box center [503, 260] width 275 height 211
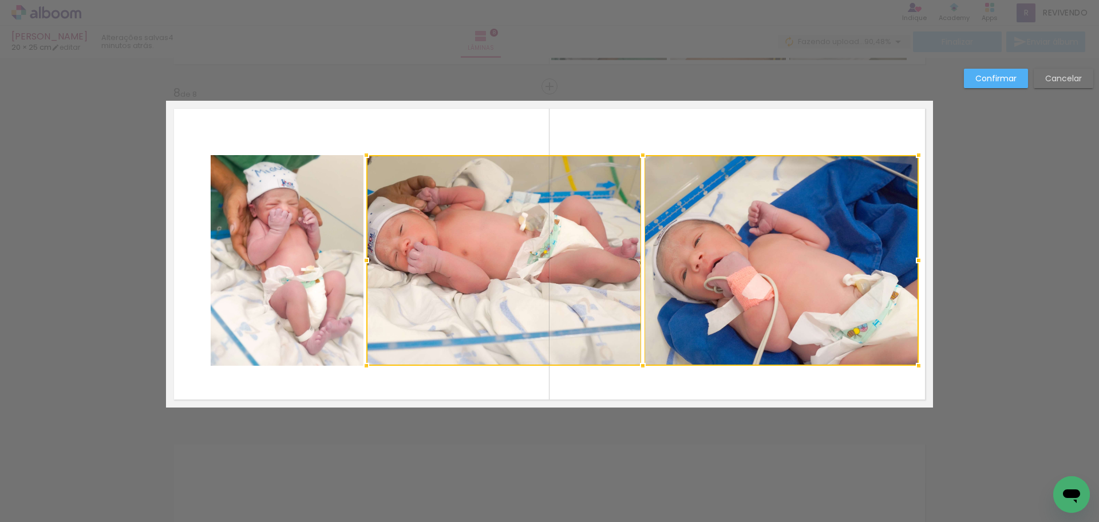
click at [287, 324] on quentale-photo at bounding box center [287, 260] width 153 height 211
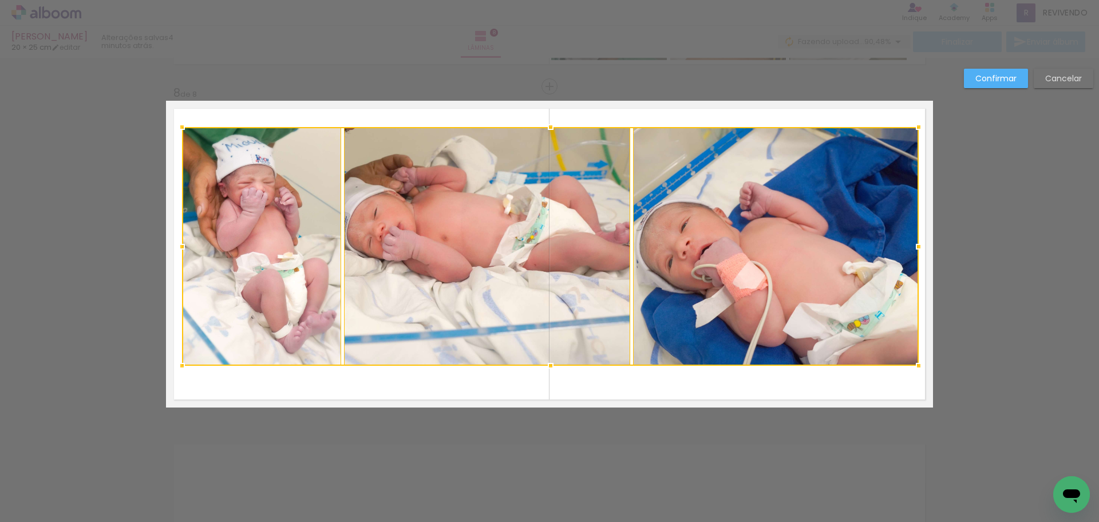
drag, startPoint x: 205, startPoint y: 158, endPoint x: 176, endPoint y: 130, distance: 40.1
click at [176, 130] on div at bounding box center [182, 127] width 23 height 23
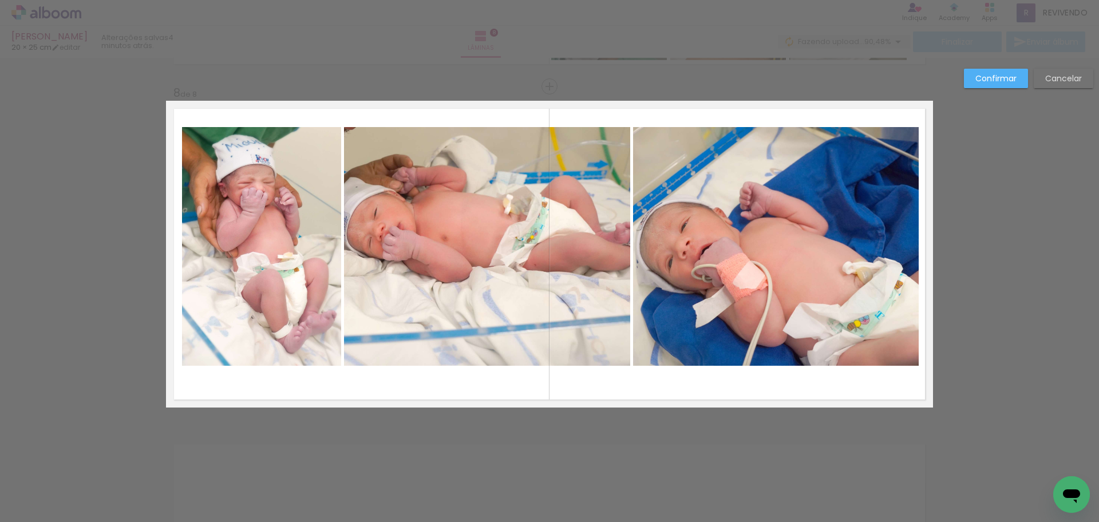
click at [0, 0] on slot "Confirmar" at bounding box center [0, 0] width 0 height 0
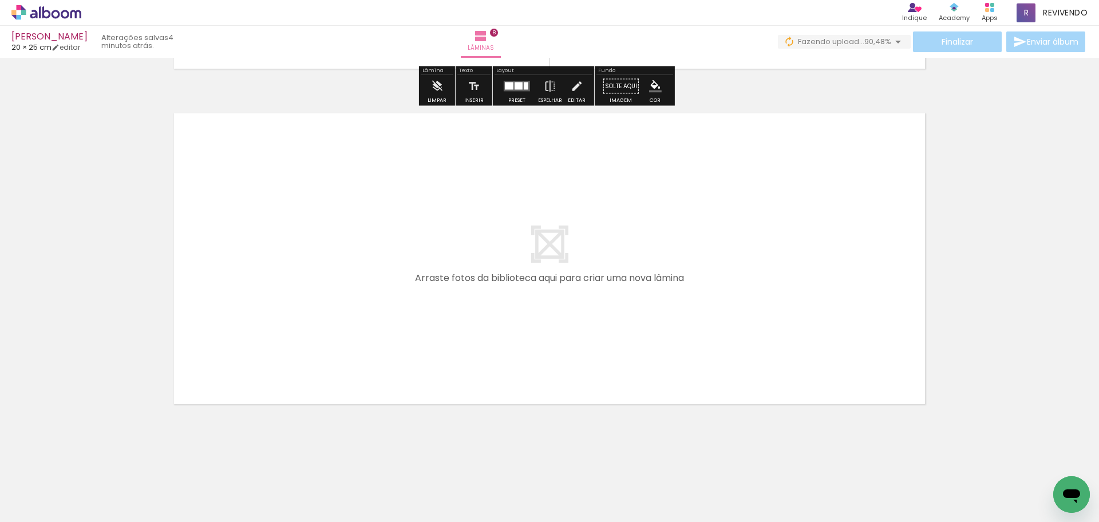
scroll to position [2672, 0]
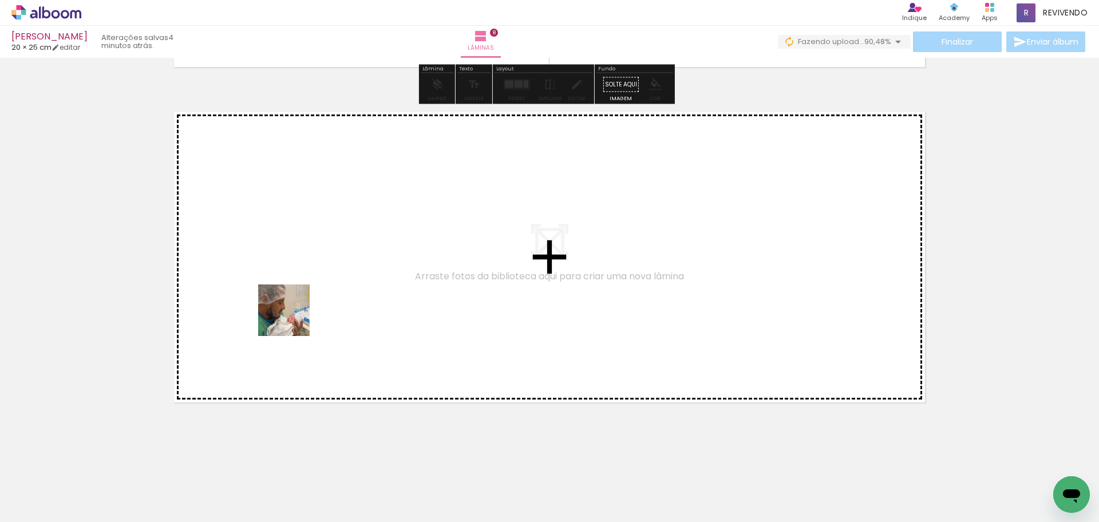
drag, startPoint x: 249, startPoint y: 494, endPoint x: 293, endPoint y: 319, distance: 180.1
click at [293, 319] on quentale-workspace at bounding box center [549, 261] width 1099 height 522
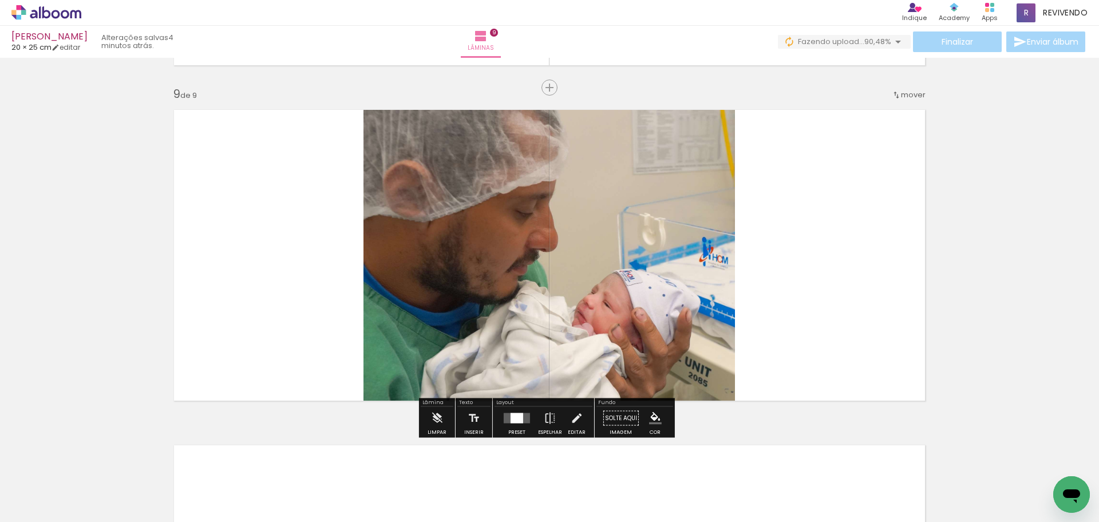
scroll to position [2675, 0]
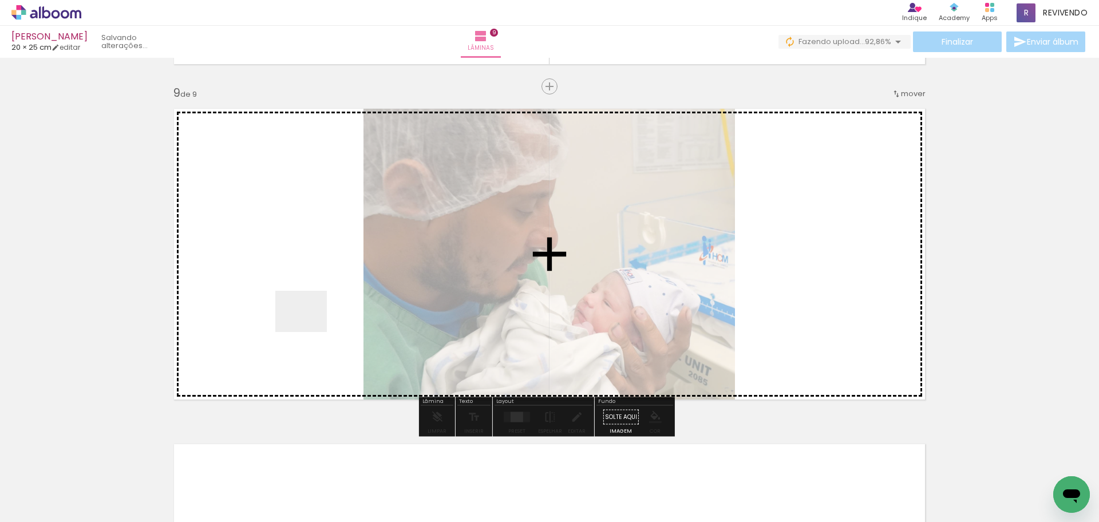
drag, startPoint x: 310, startPoint y: 485, endPoint x: 310, endPoint y: 325, distance: 159.8
click at [310, 325] on quentale-workspace at bounding box center [549, 261] width 1099 height 522
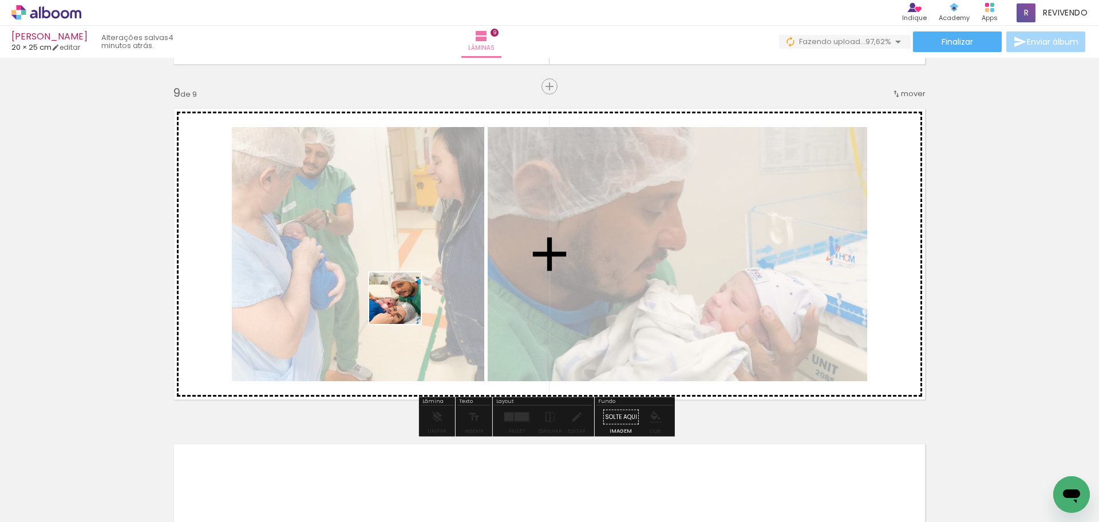
drag, startPoint x: 324, startPoint y: 480, endPoint x: 409, endPoint y: 298, distance: 200.3
click at [409, 298] on quentale-workspace at bounding box center [549, 261] width 1099 height 522
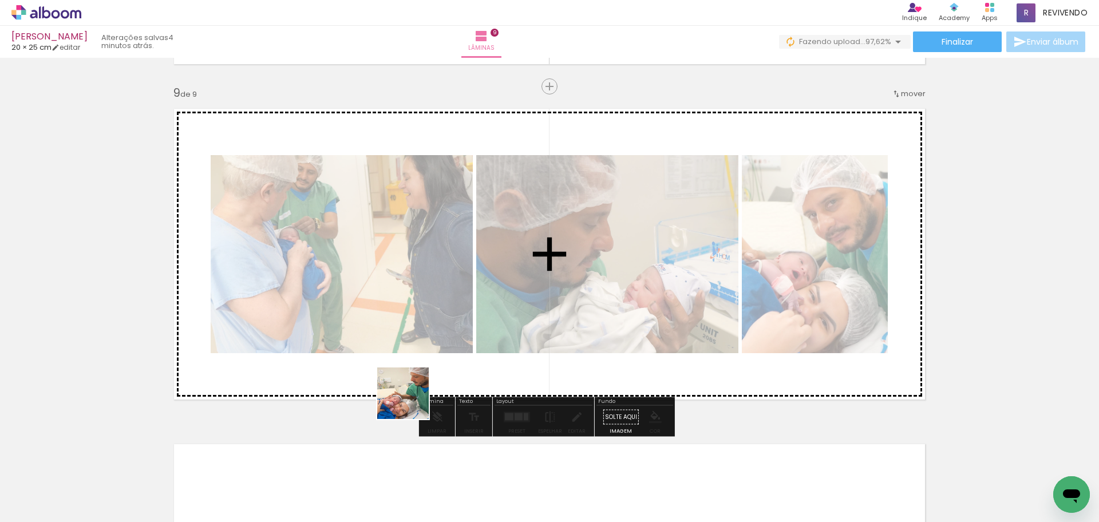
drag, startPoint x: 412, startPoint y: 402, endPoint x: 565, endPoint y: 279, distance: 195.9
click at [565, 279] on quentale-workspace at bounding box center [549, 261] width 1099 height 522
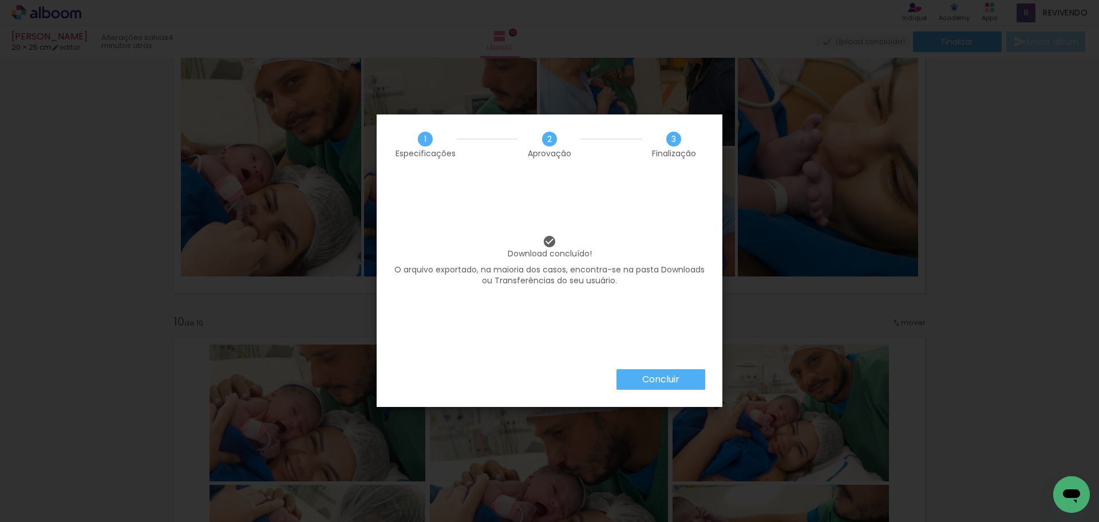
scroll to position [1031, 0]
click at [0, 0] on slot "Concluir" at bounding box center [0, 0] width 0 height 0
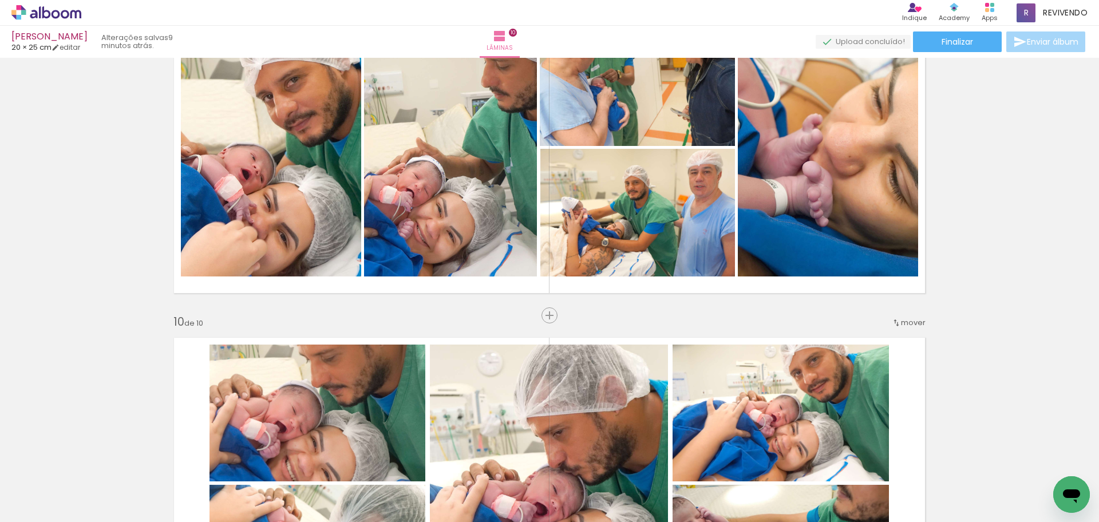
scroll to position [1031, 0]
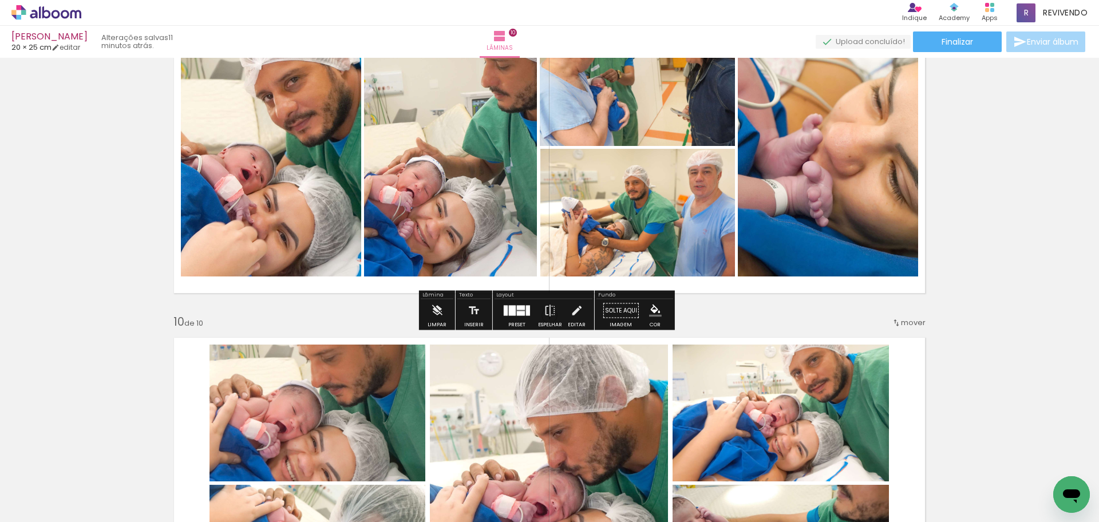
click at [37, 13] on icon at bounding box center [33, 14] width 7 height 9
